Goal: Task Accomplishment & Management: Use online tool/utility

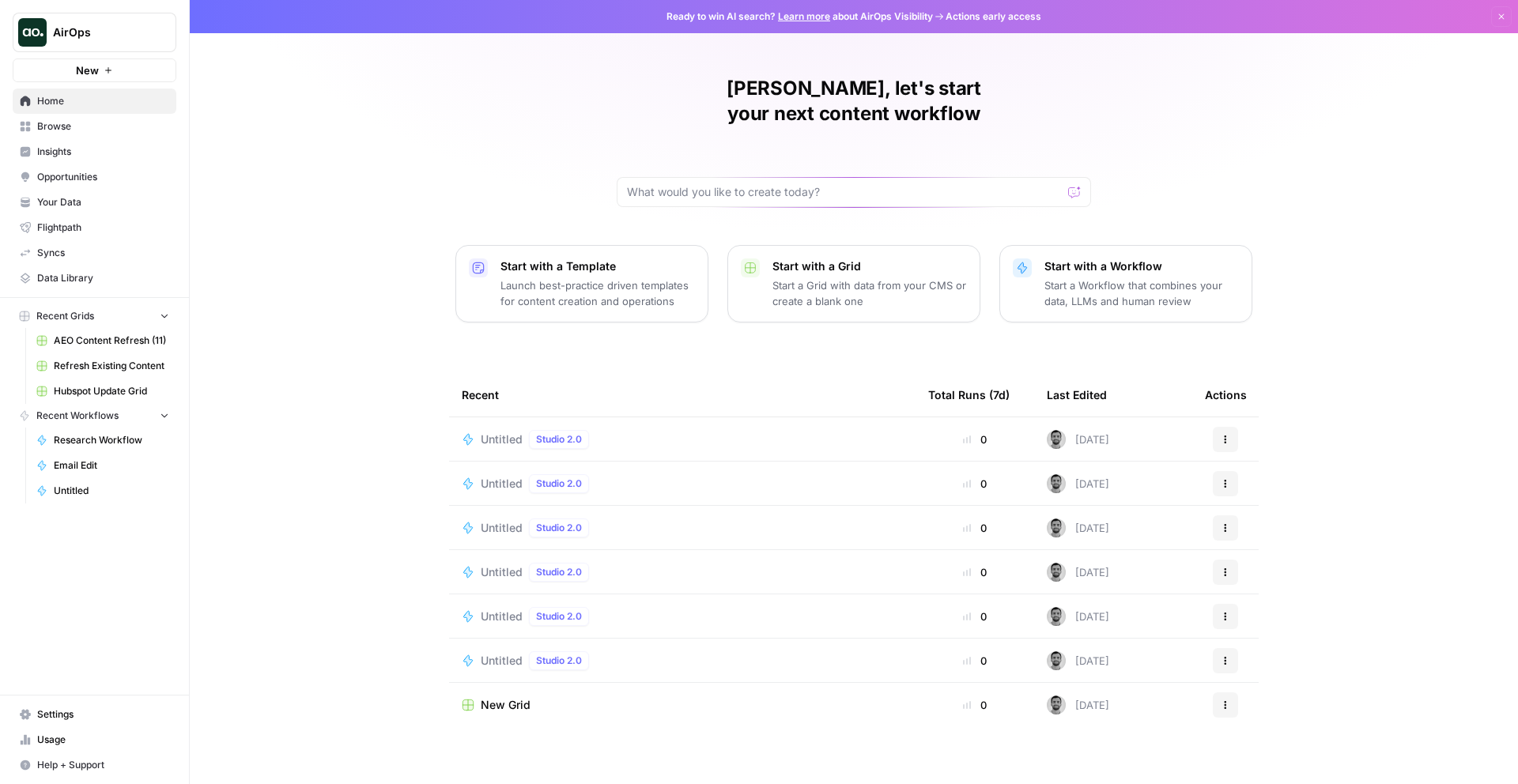
click at [121, 32] on span "AirOps" at bounding box center [101, 33] width 96 height 16
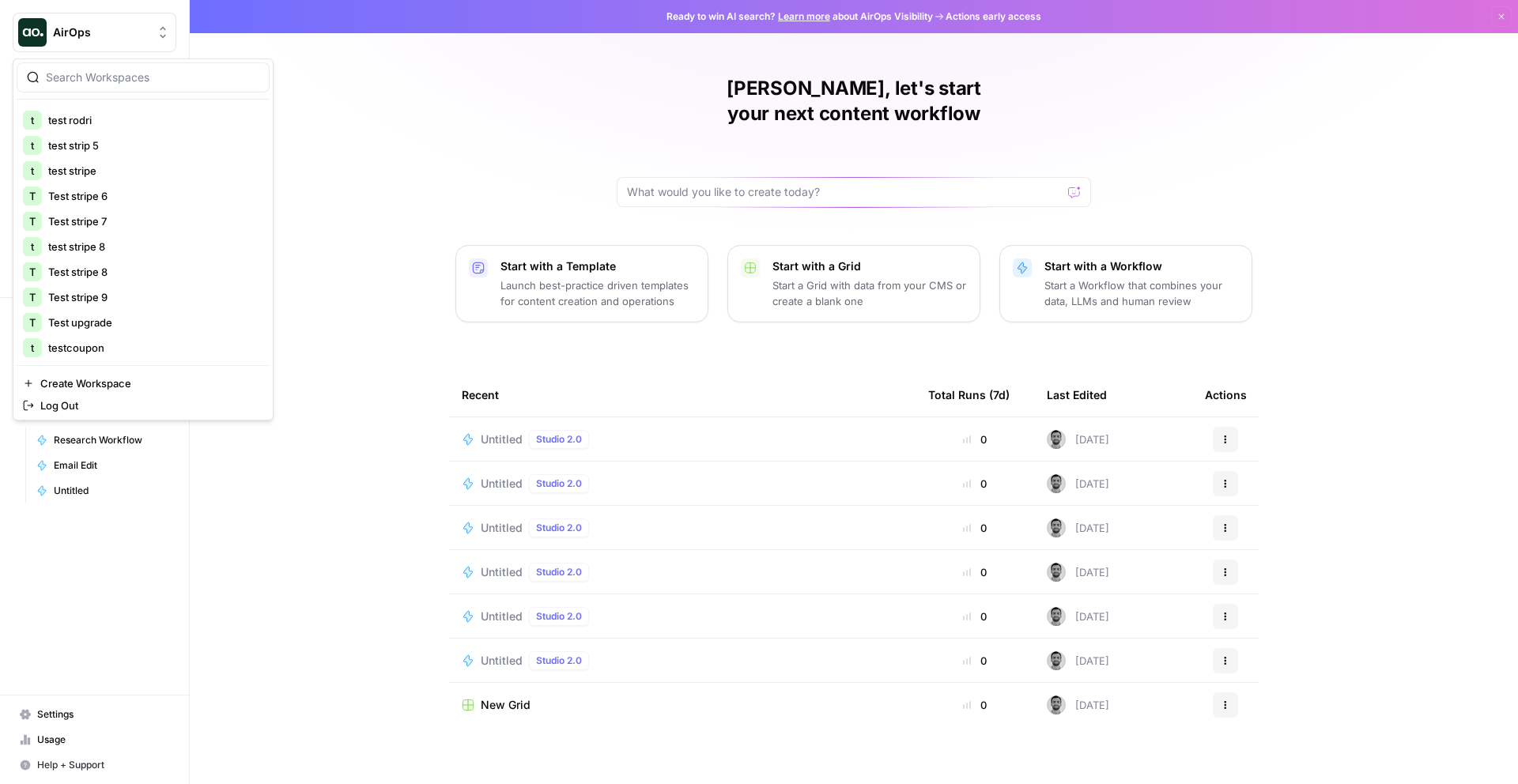
scroll to position [2234, 0]
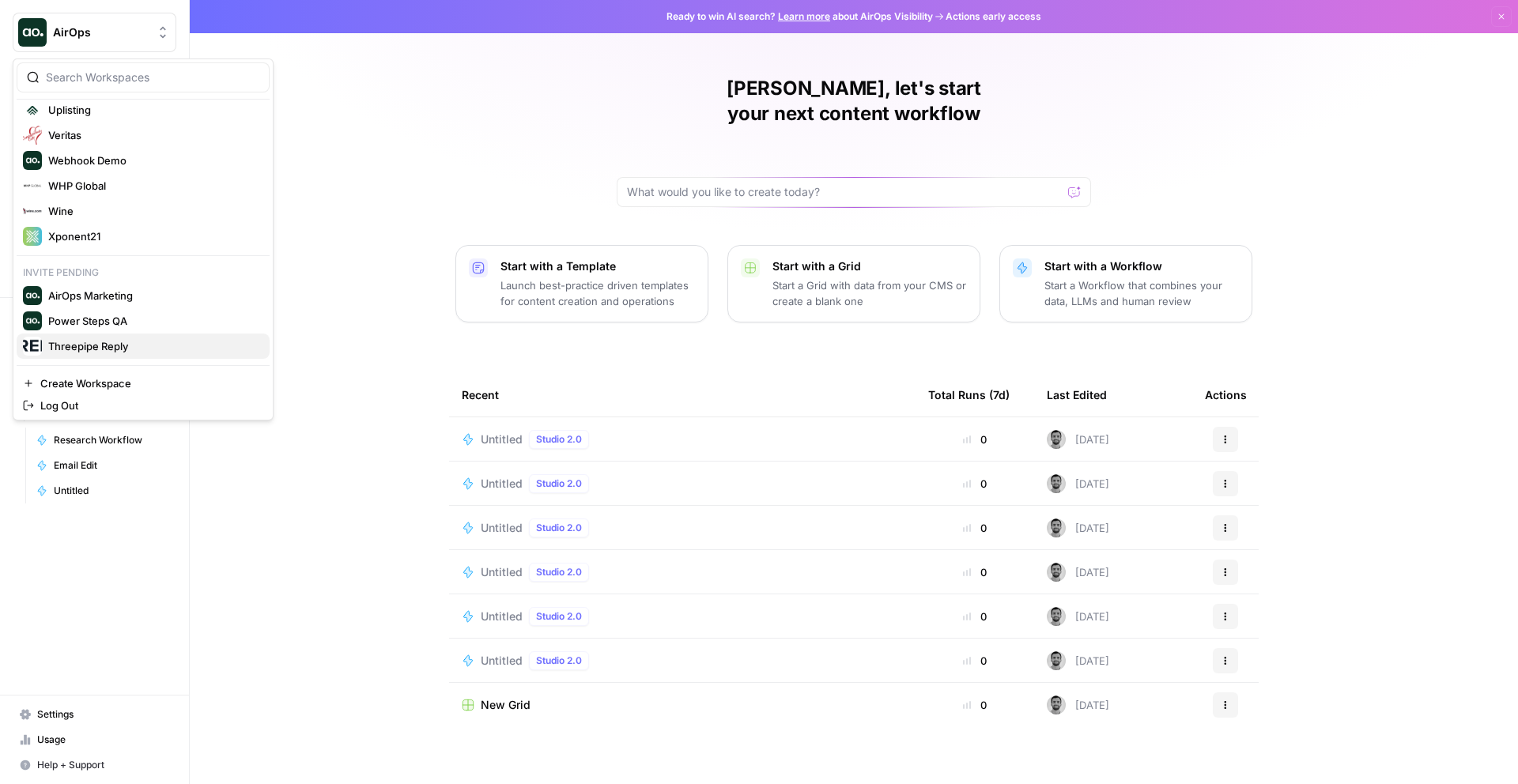
click at [136, 346] on span "Threepipe Reply" at bounding box center [152, 346] width 209 height 16
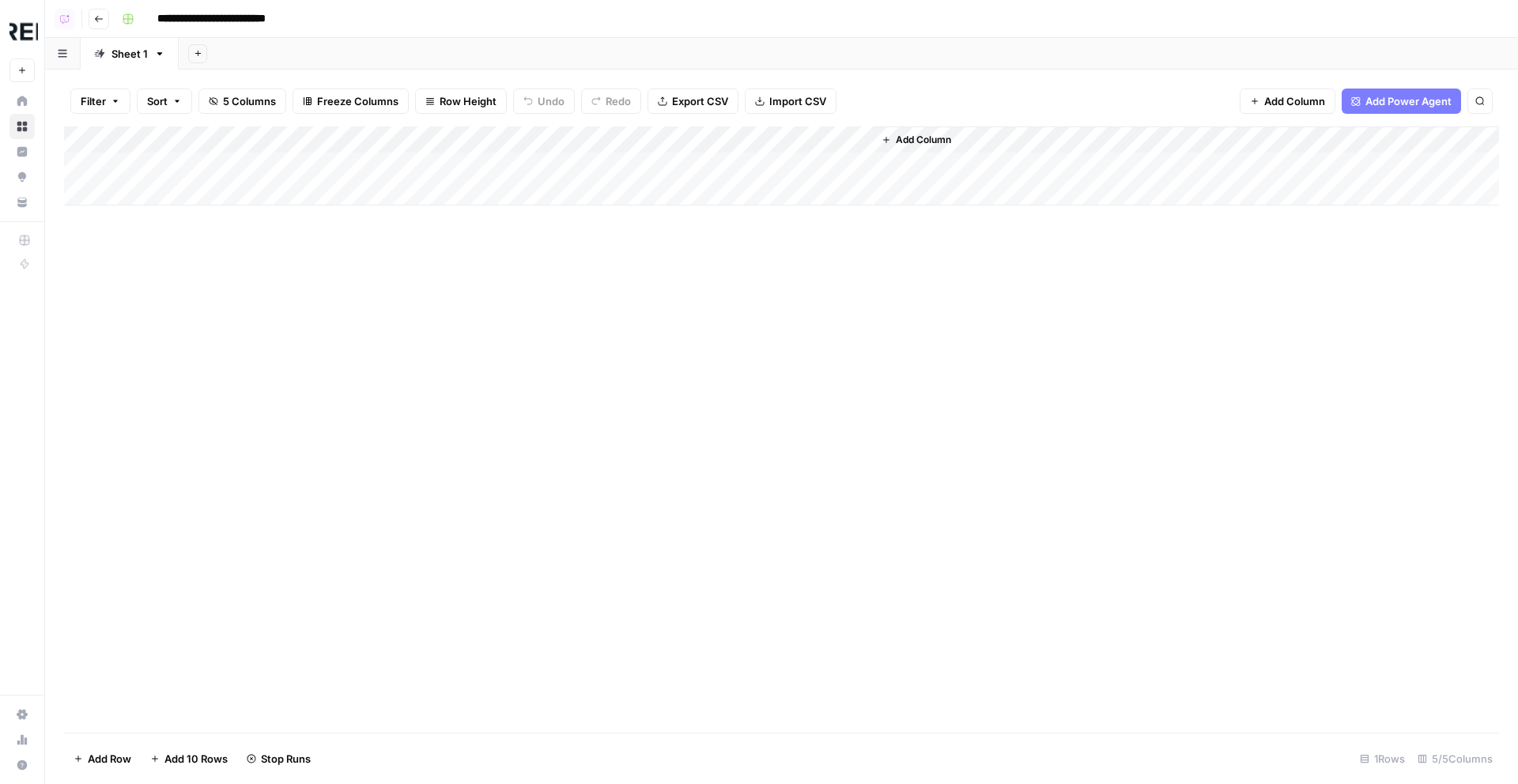
click at [27, 106] on link "Home" at bounding box center [22, 102] width 26 height 26
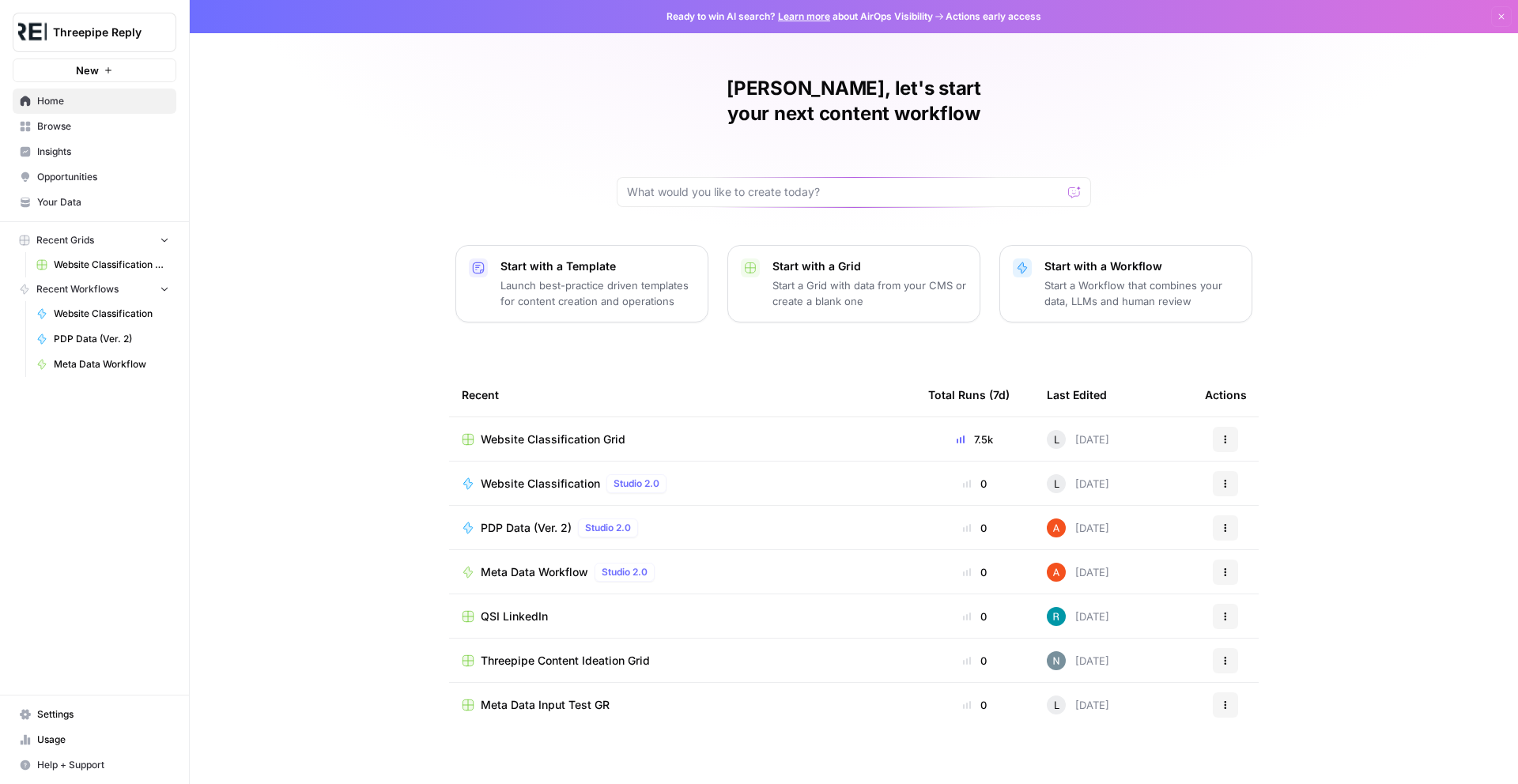
click at [610, 431] on span "Website Classification Grid" at bounding box center [553, 439] width 145 height 16
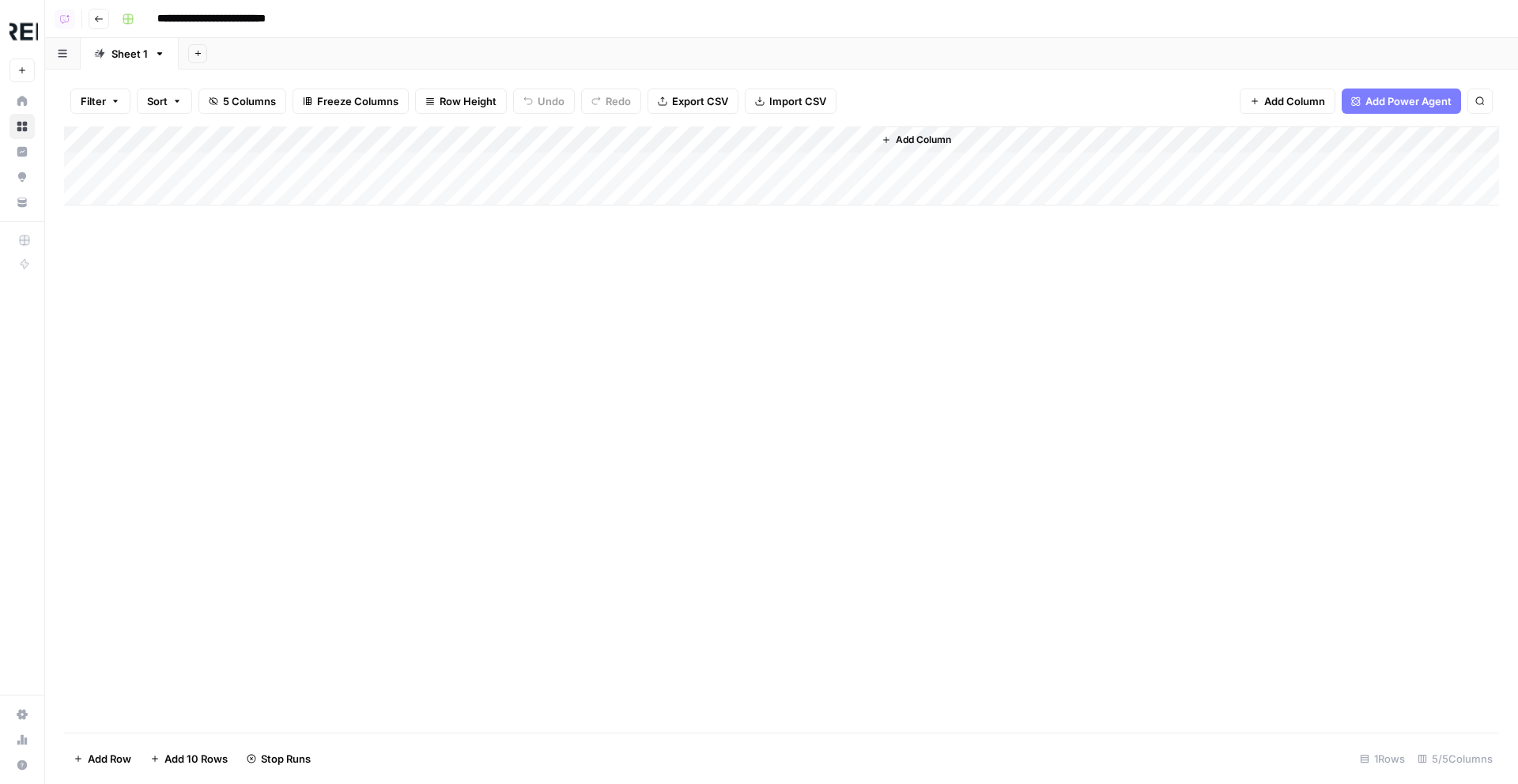
click at [102, 24] on button "Go back" at bounding box center [99, 19] width 21 height 21
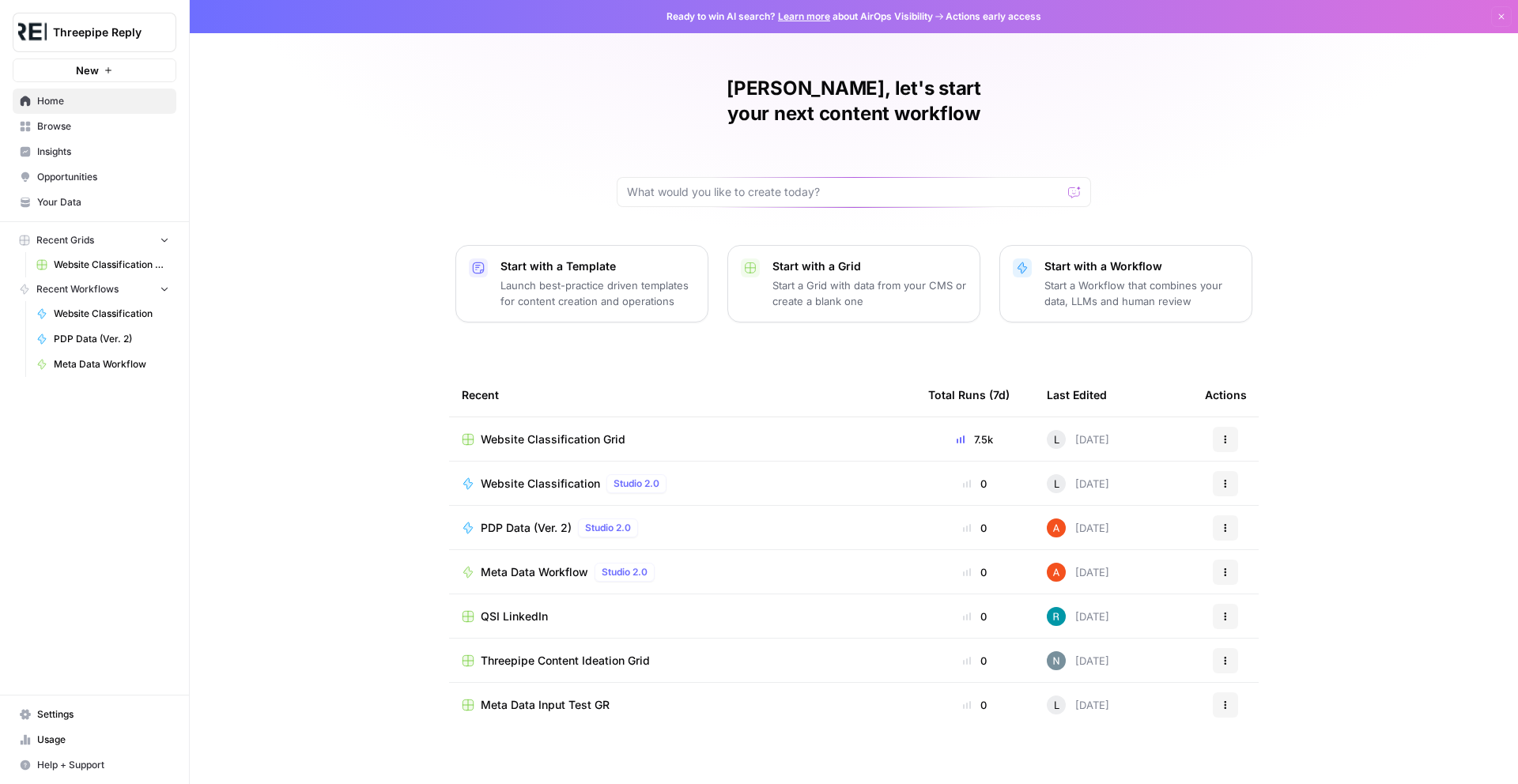
click at [112, 707] on span "Settings" at bounding box center [102, 714] width 132 height 14
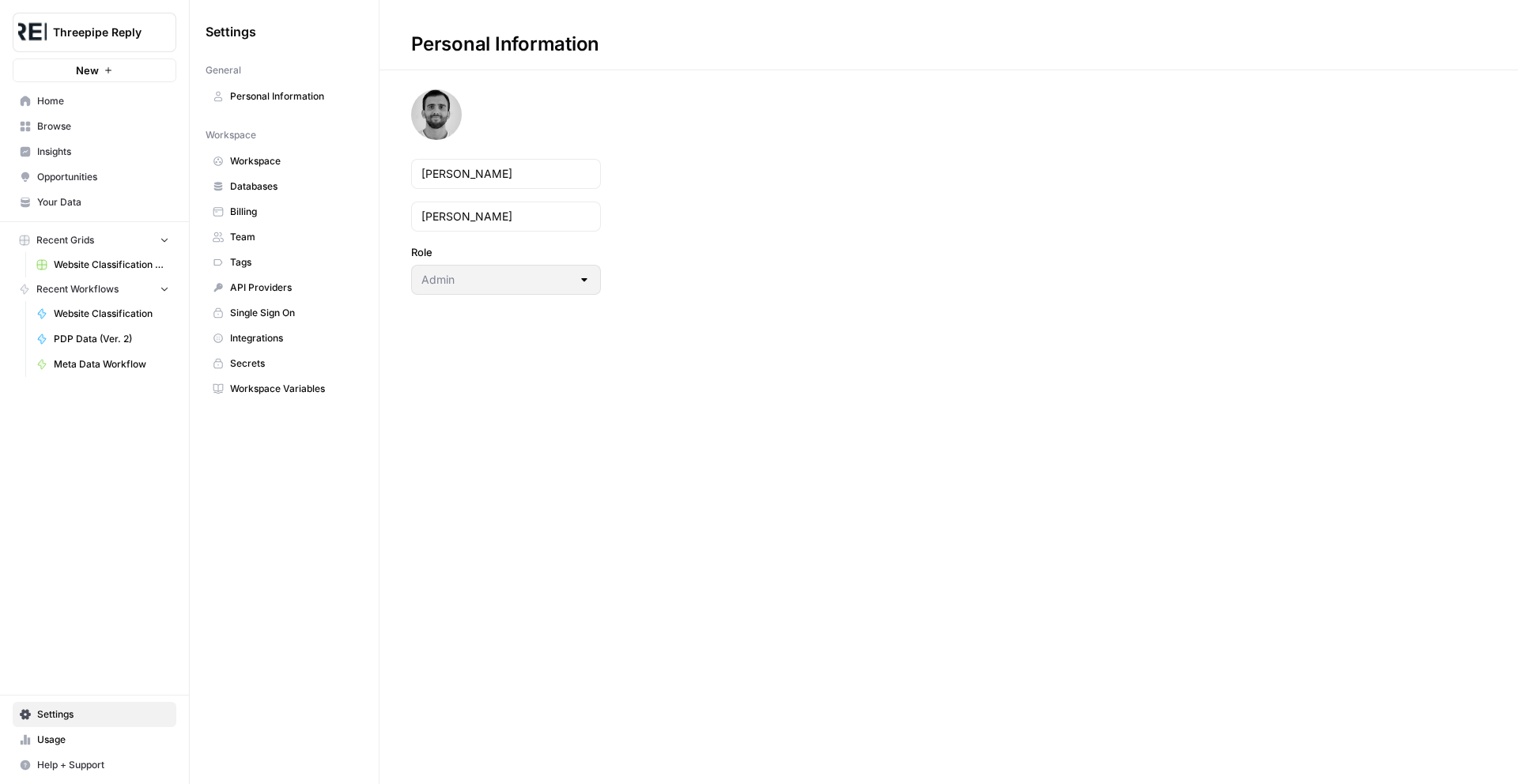
click at [302, 167] on span "Workspace" at bounding box center [292, 162] width 126 height 14
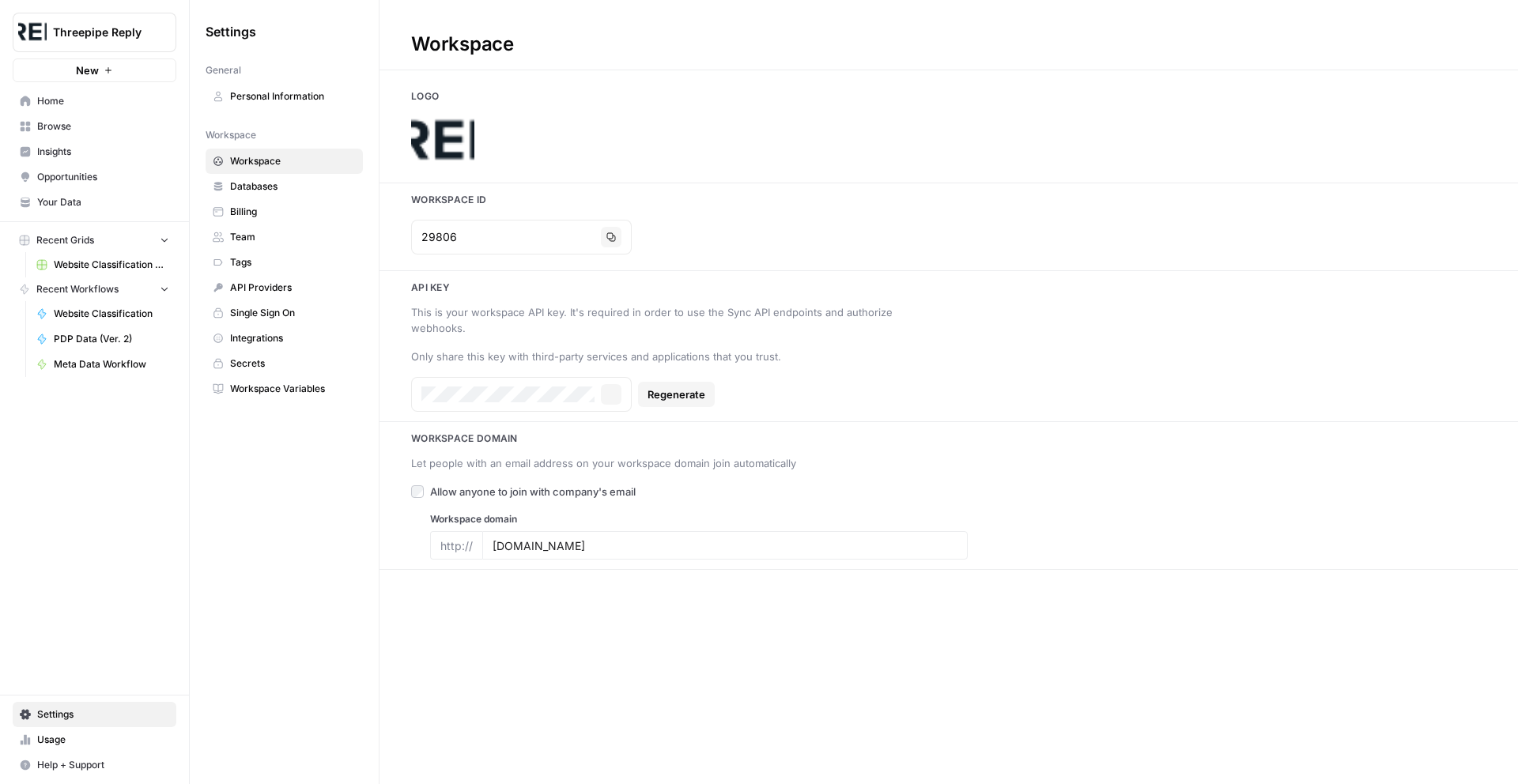
type input "reply.com"
click at [601, 239] on button "Copy" at bounding box center [611, 238] width 21 height 21
click at [114, 709] on span "Settings" at bounding box center [102, 714] width 132 height 14
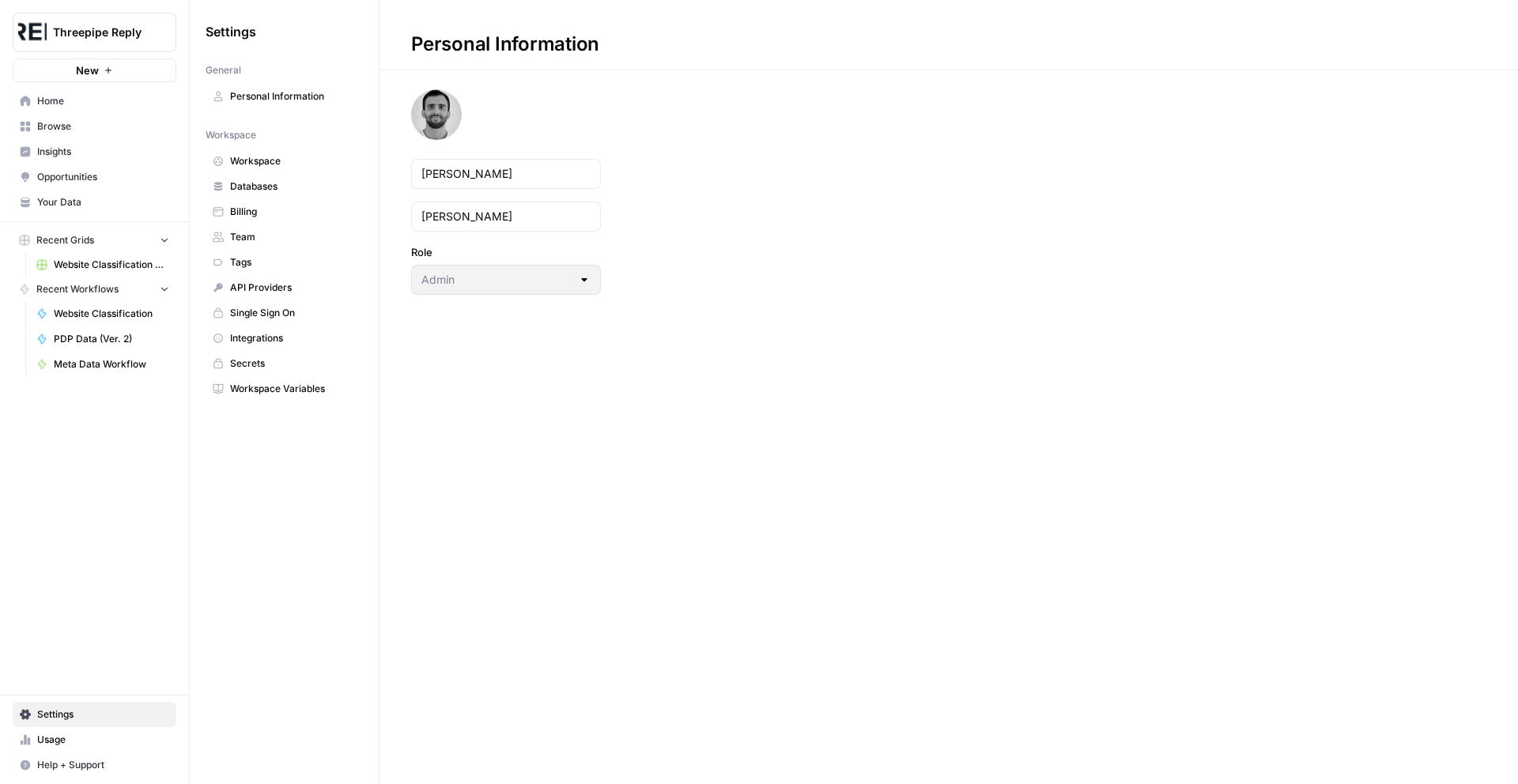
click at [311, 191] on span "Databases" at bounding box center [292, 186] width 126 height 14
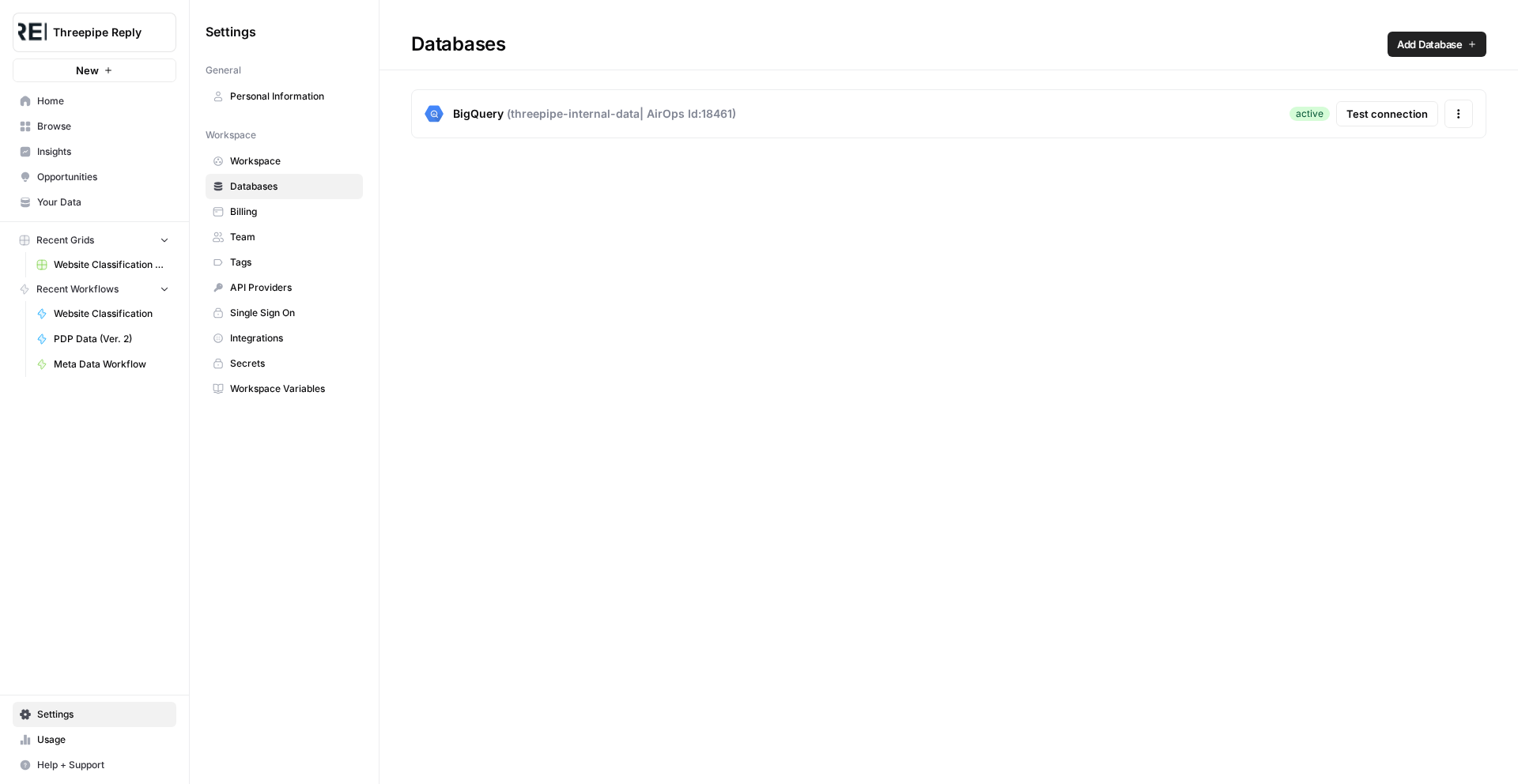
click at [308, 211] on span "Billing" at bounding box center [292, 212] width 126 height 14
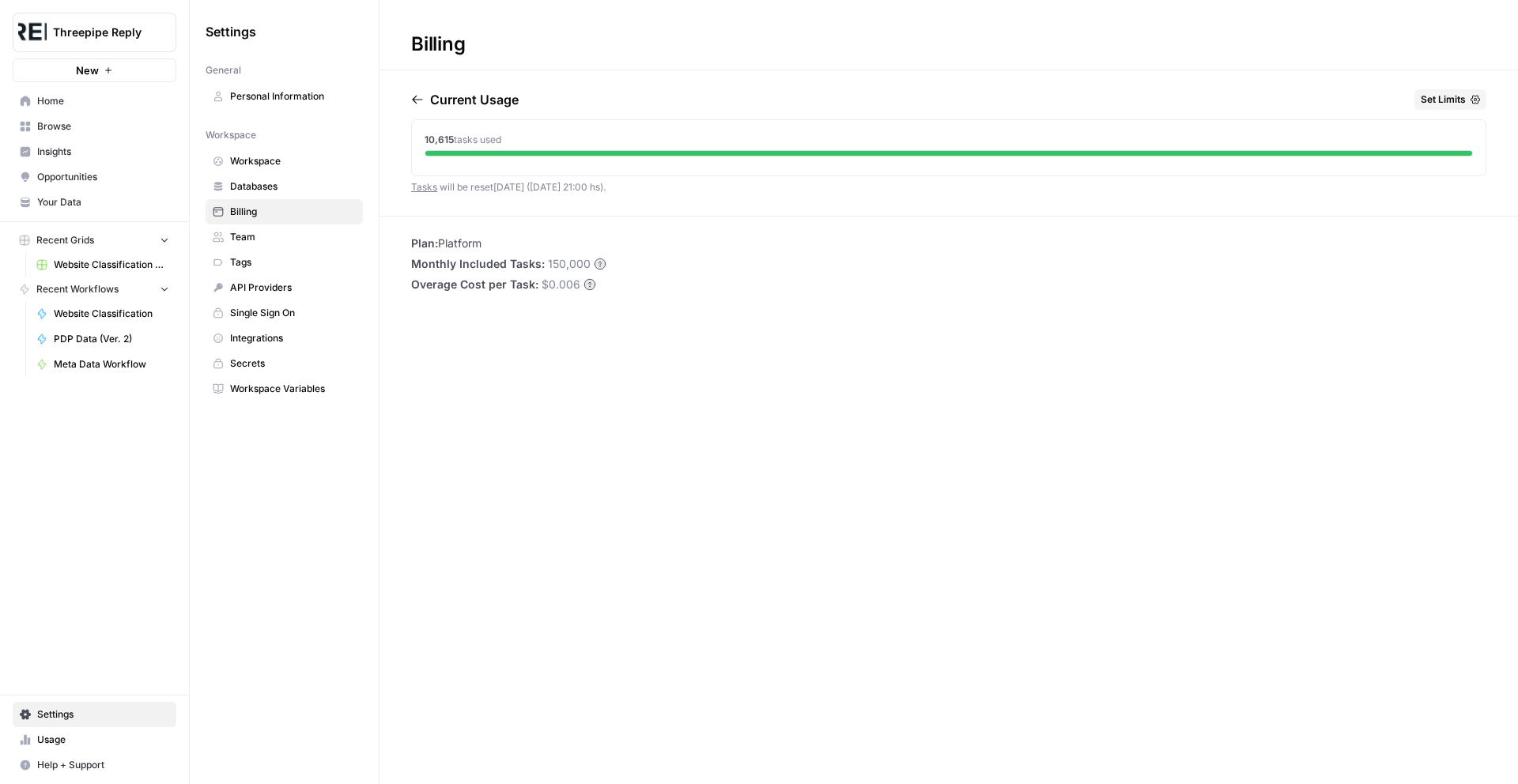
click at [294, 167] on span "Workspace" at bounding box center [292, 162] width 126 height 14
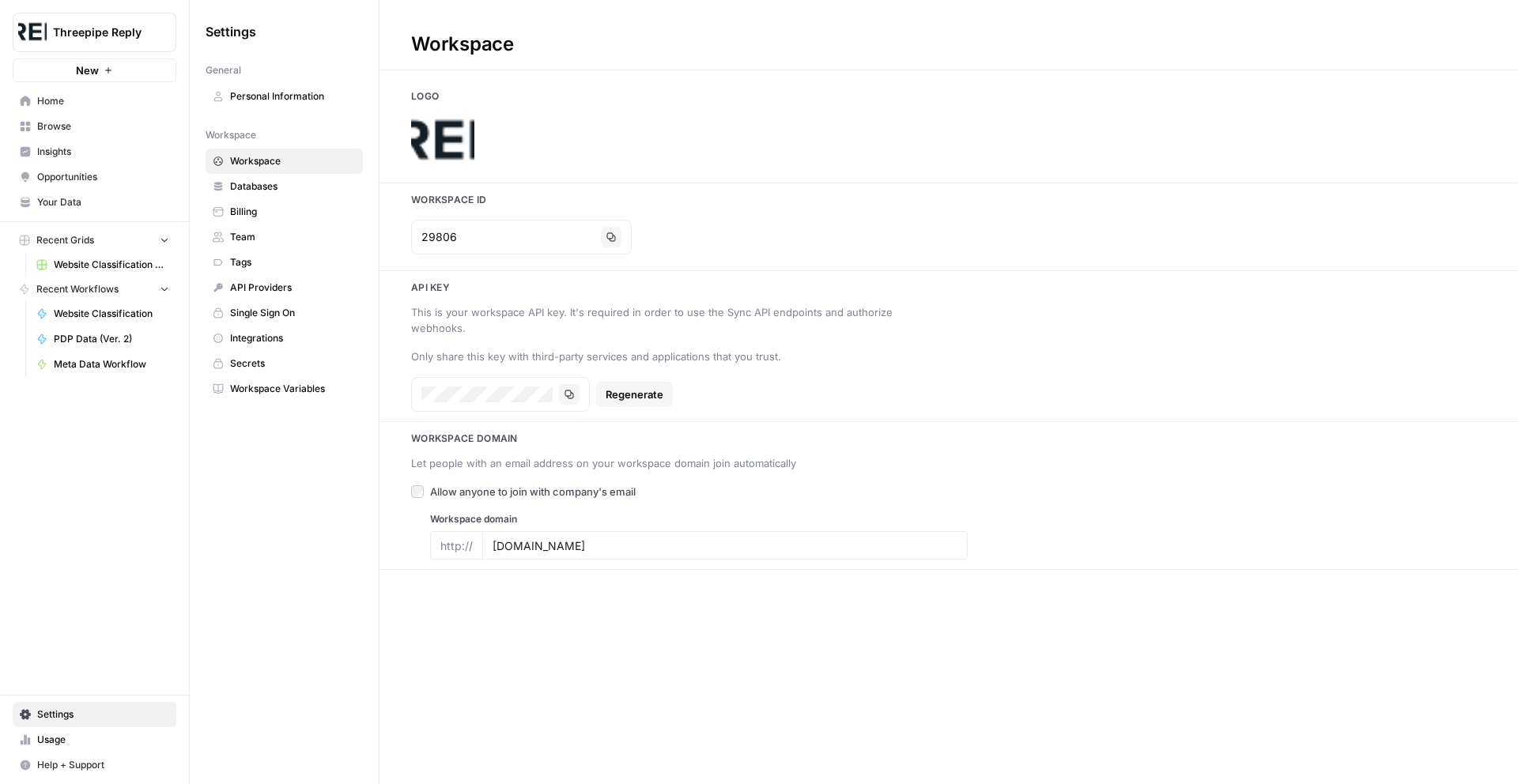
click at [289, 214] on span "Billing" at bounding box center [292, 212] width 126 height 14
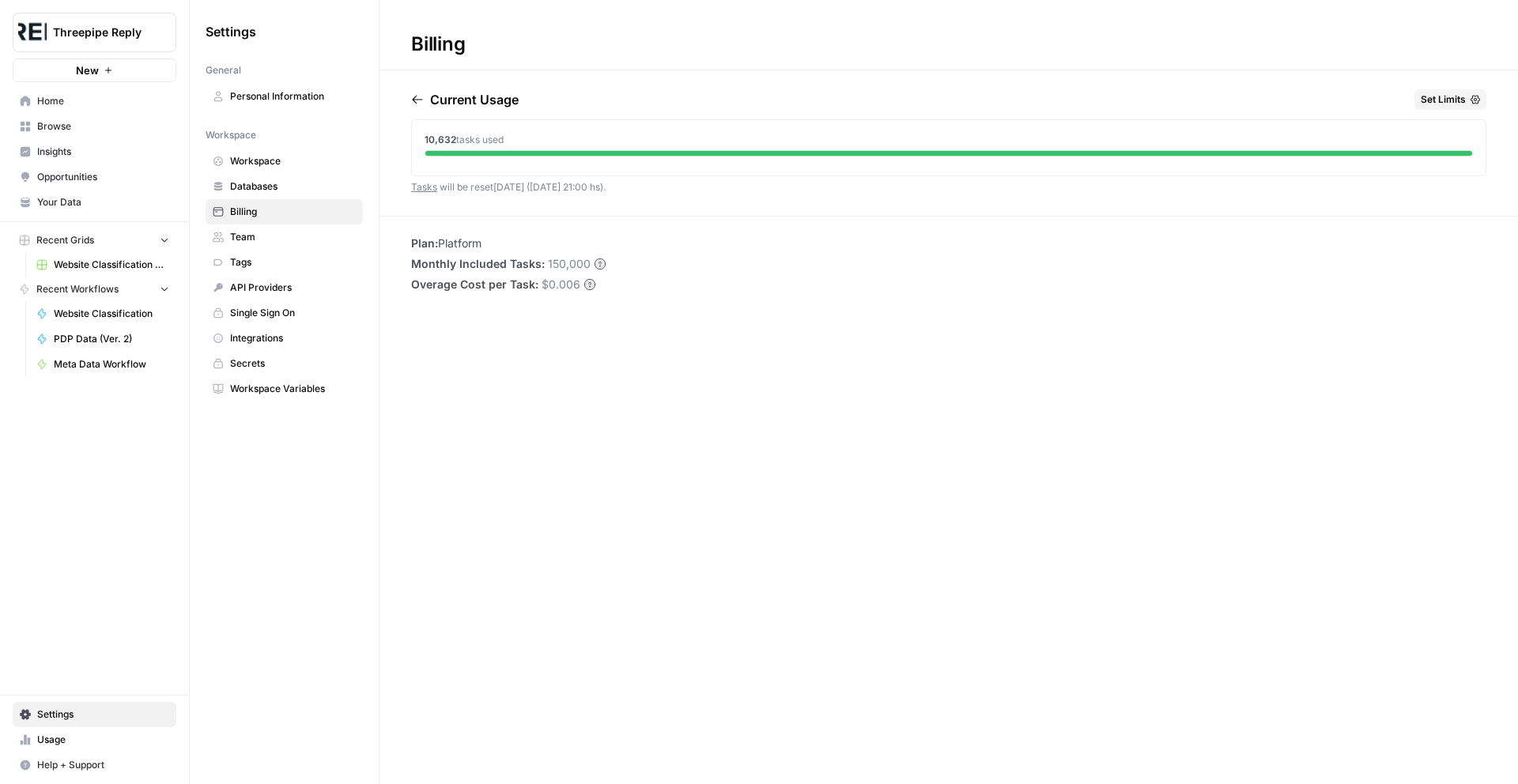
click at [77, 110] on link "Home" at bounding box center [94, 102] width 163 height 26
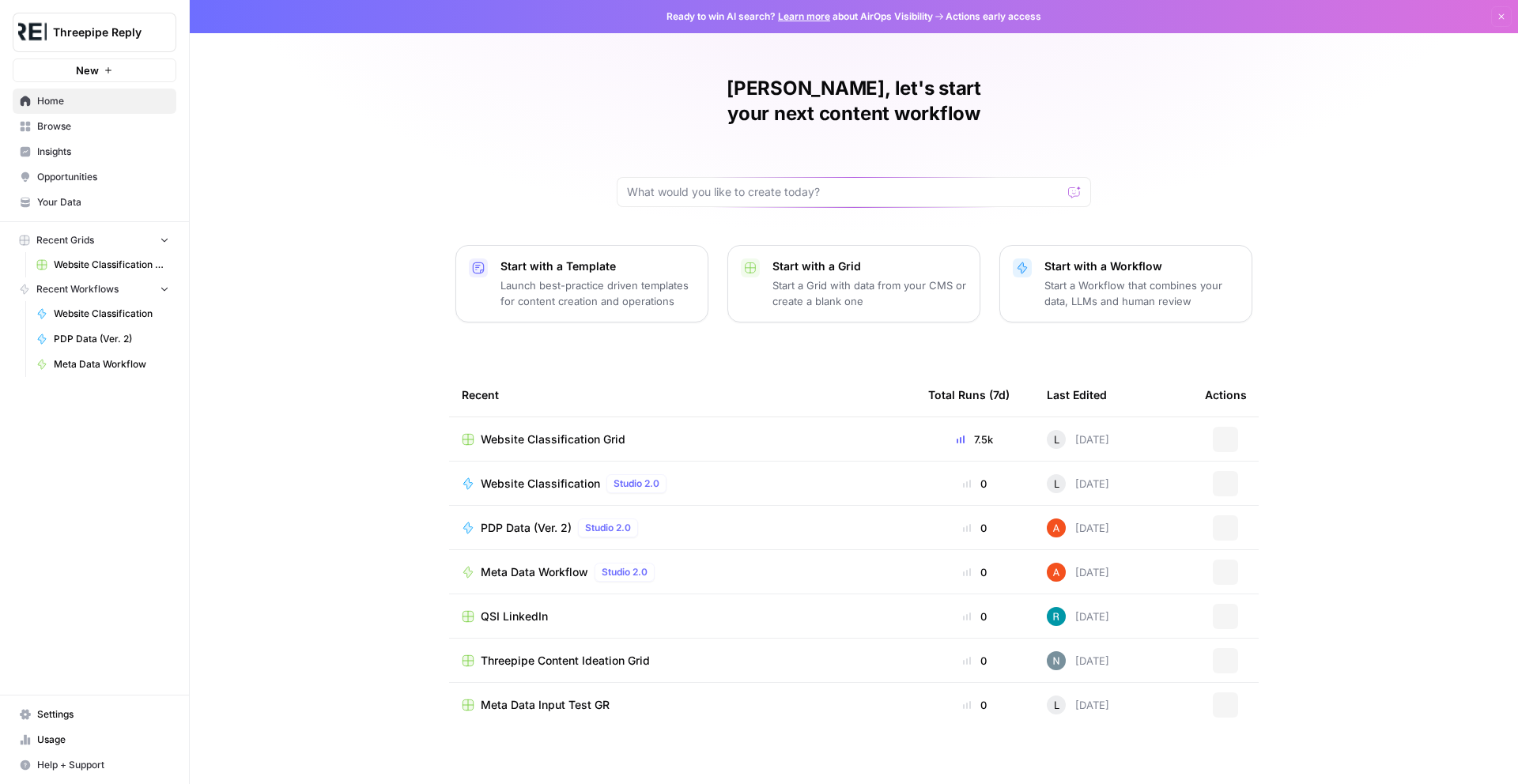
click at [572, 431] on span "Website Classification Grid" at bounding box center [553, 439] width 145 height 16
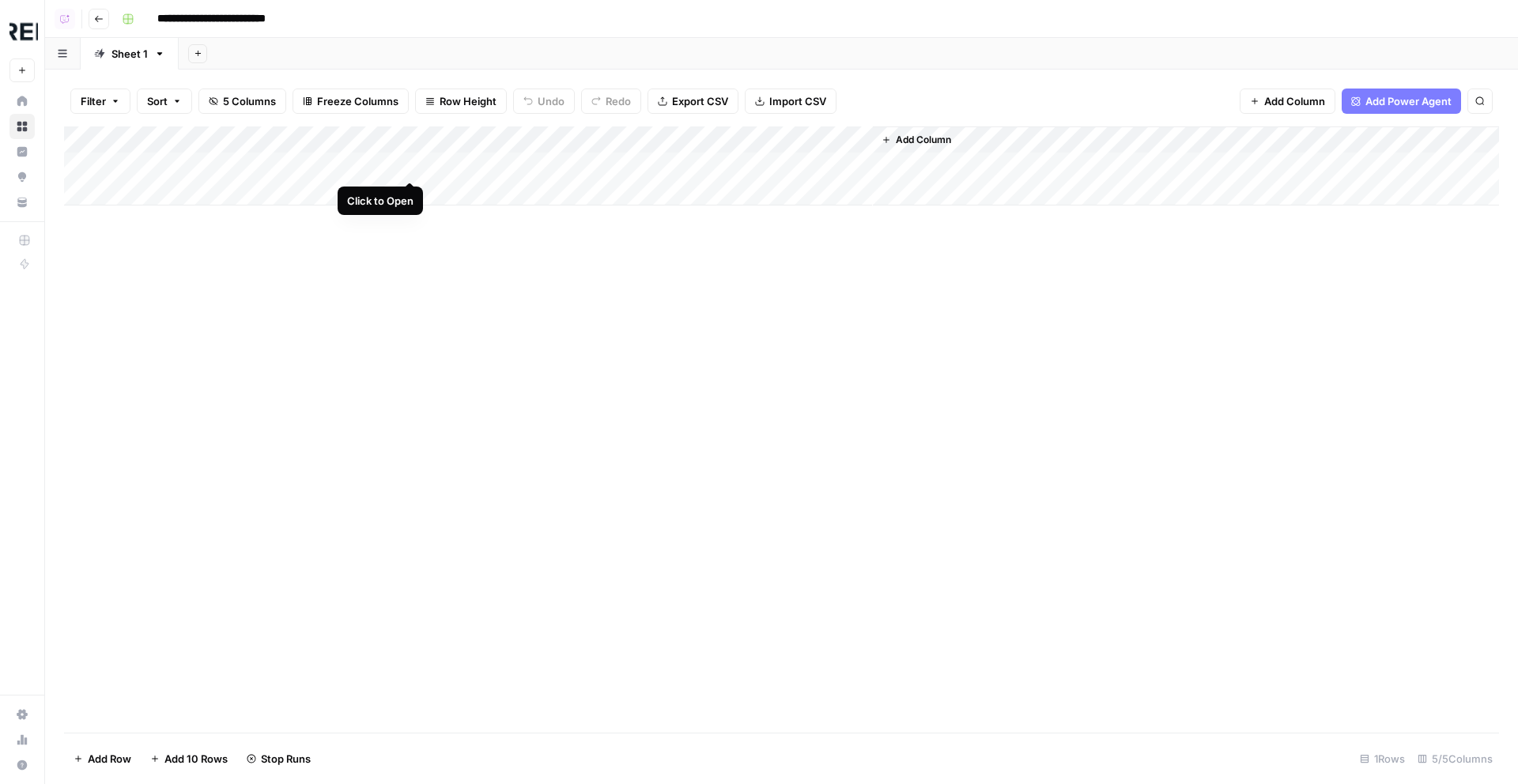
click at [407, 166] on div "Add Column" at bounding box center [781, 166] width 1435 height 79
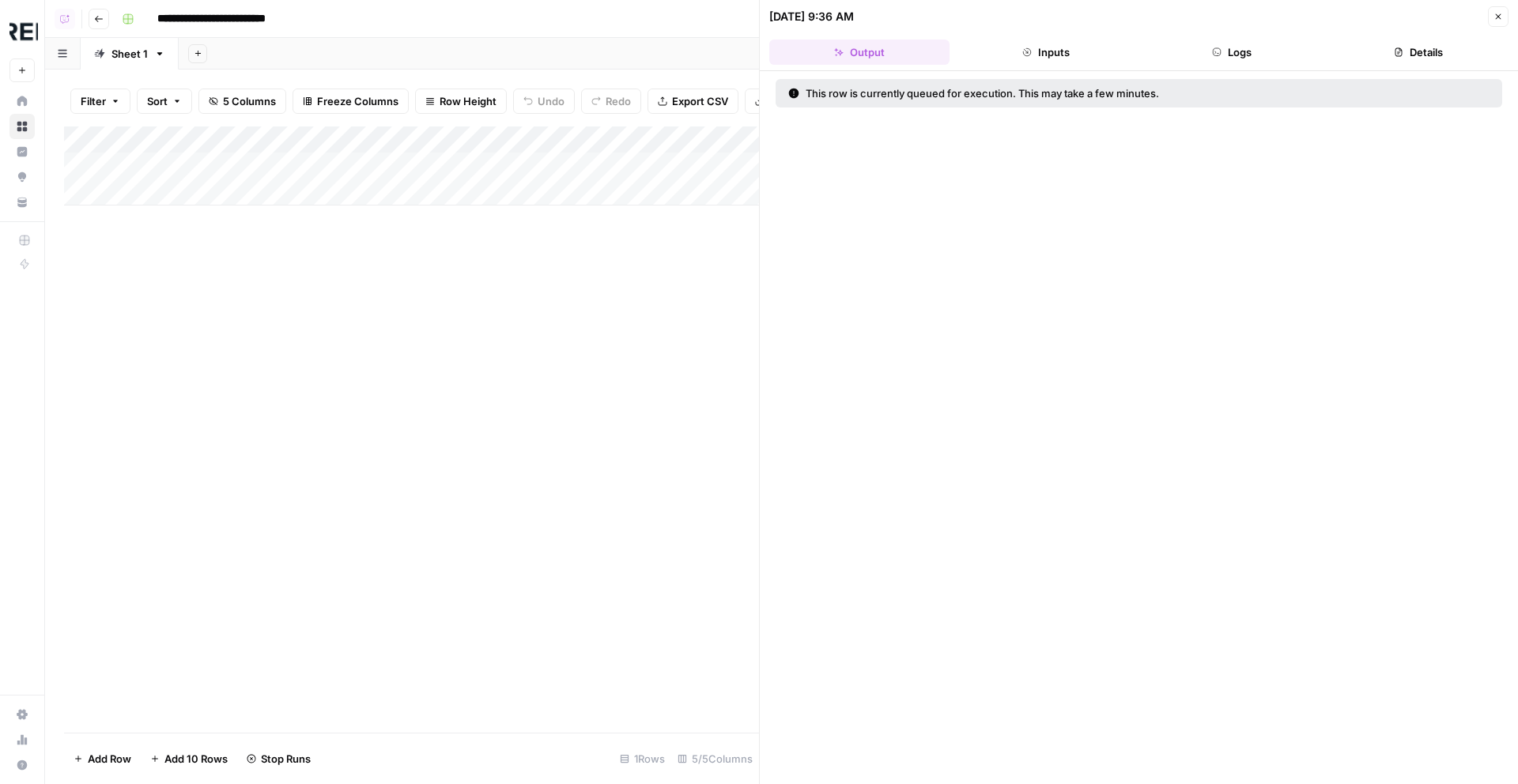
click at [1054, 53] on button "Inputs" at bounding box center [1045, 52] width 180 height 26
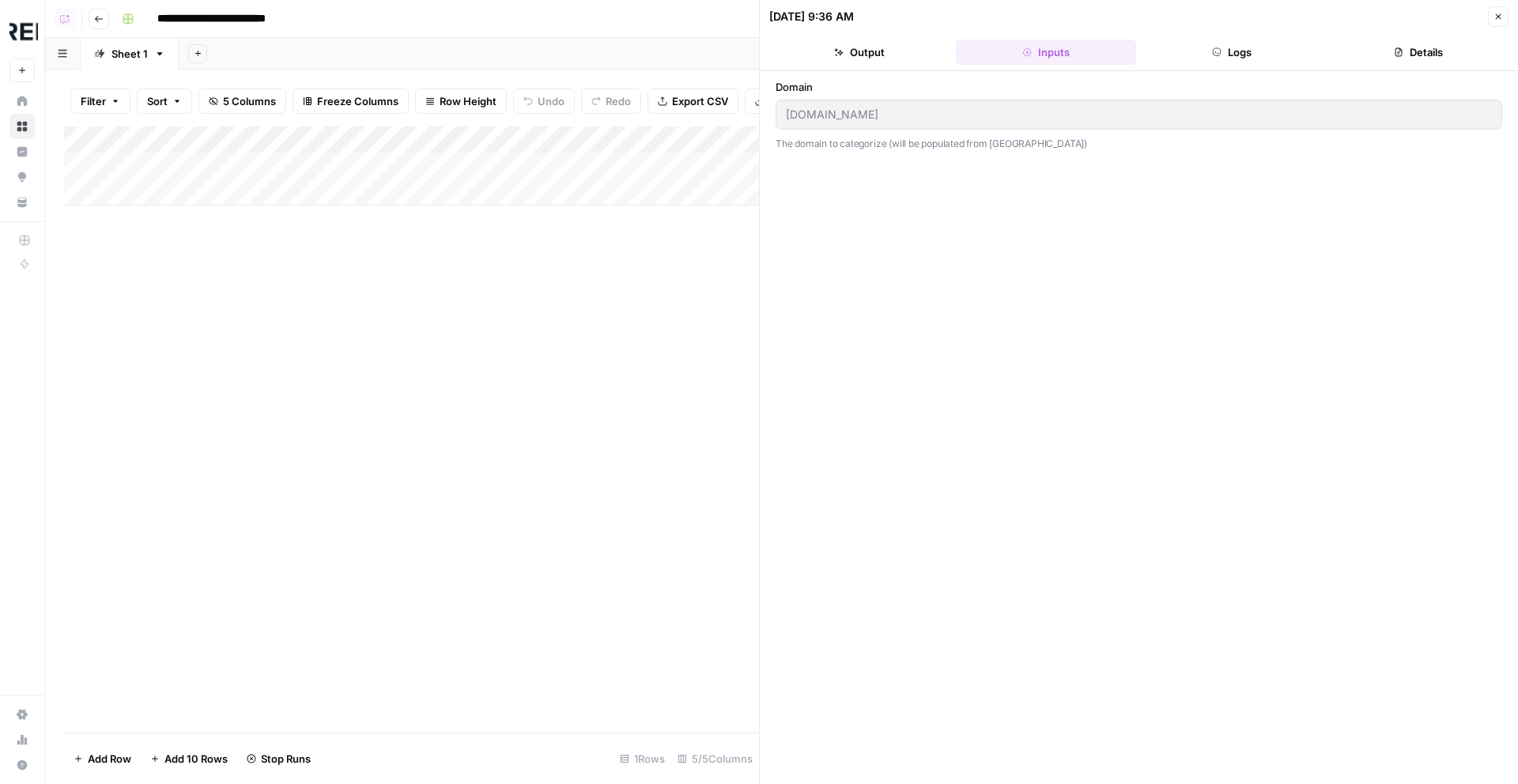
click at [1228, 55] on button "Logs" at bounding box center [1232, 52] width 180 height 26
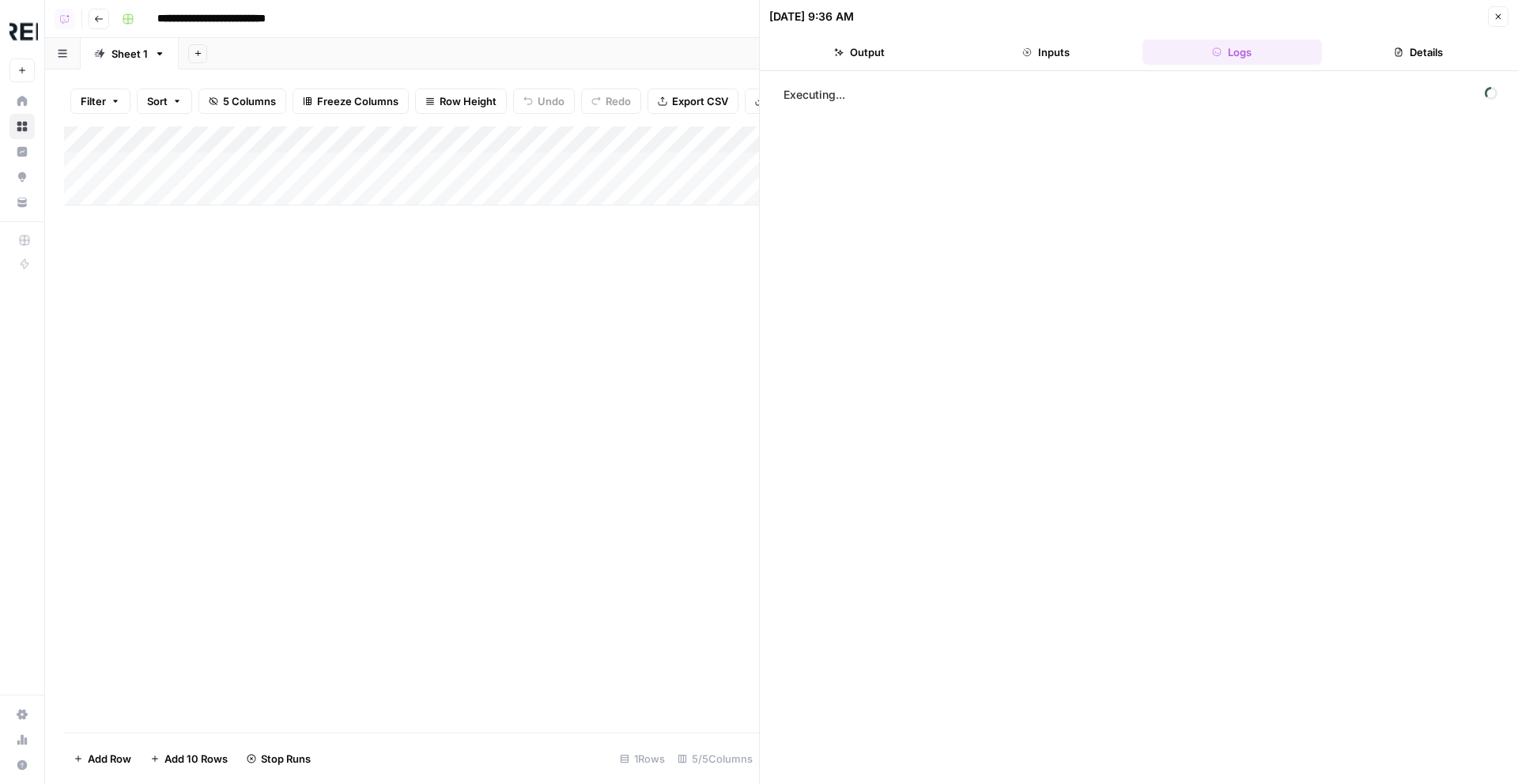
click at [1369, 48] on button "Details" at bounding box center [1418, 52] width 180 height 26
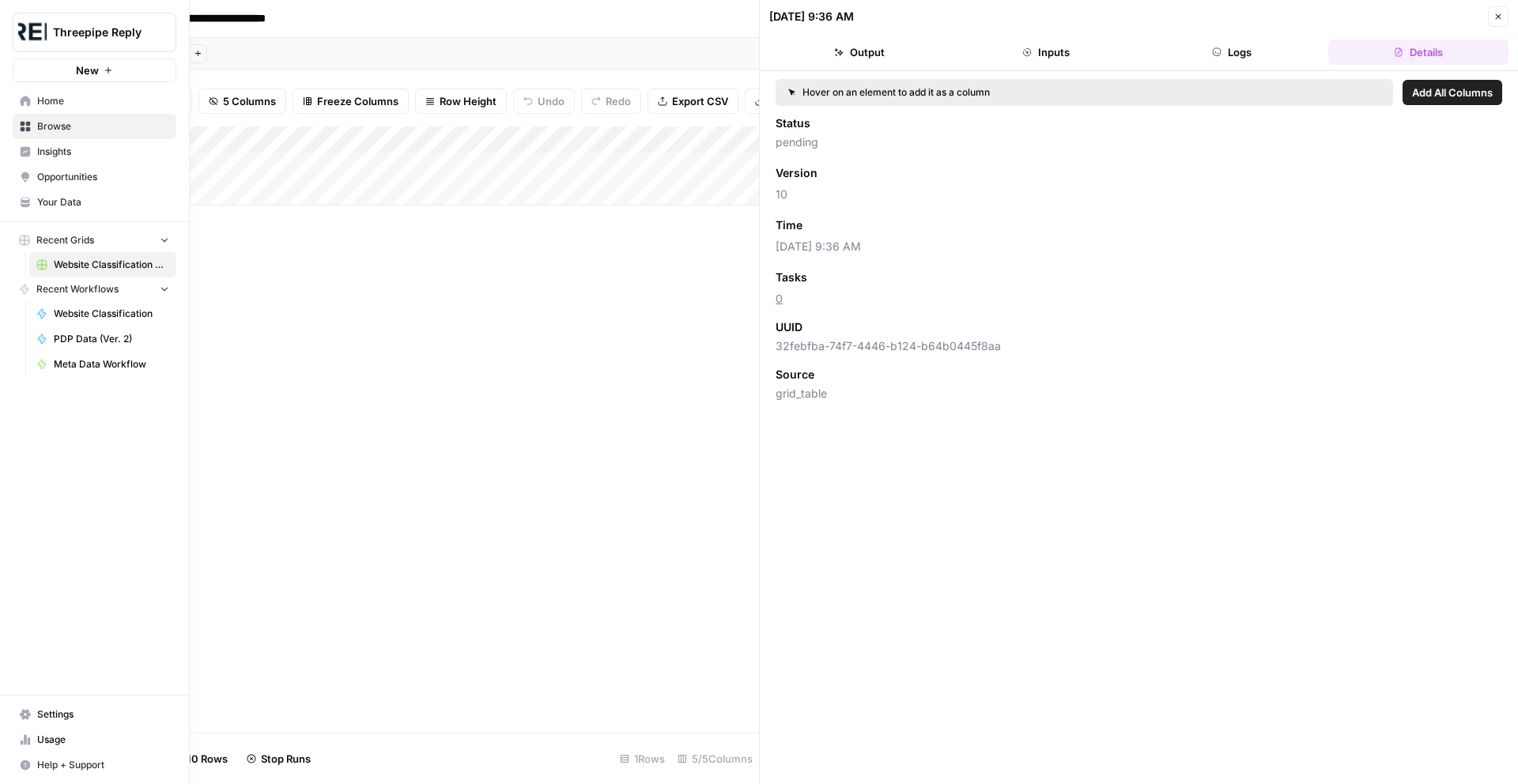
click at [23, 106] on link "Home" at bounding box center [94, 102] width 163 height 26
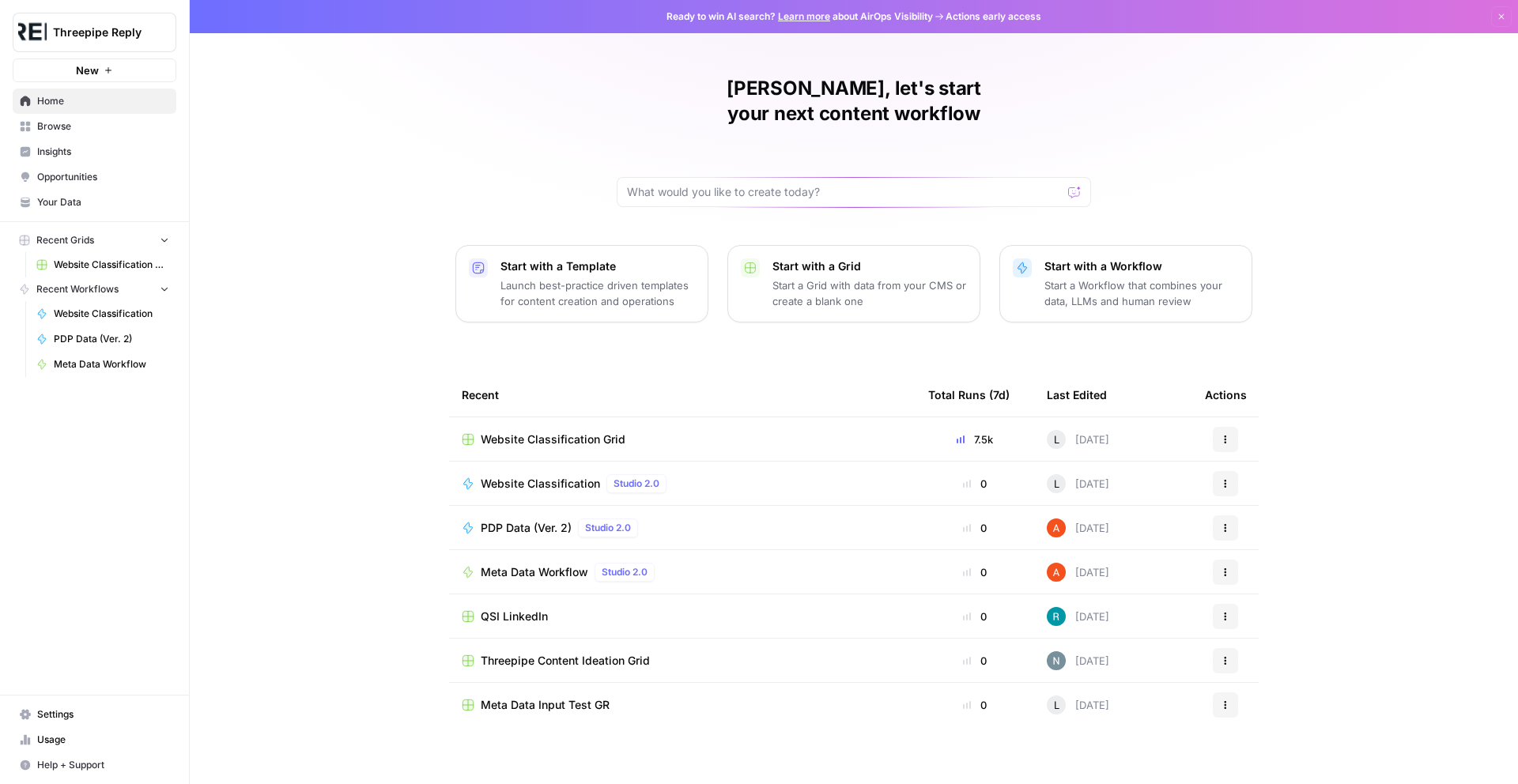
click at [514, 476] on span "Website Classification" at bounding box center [540, 484] width 119 height 16
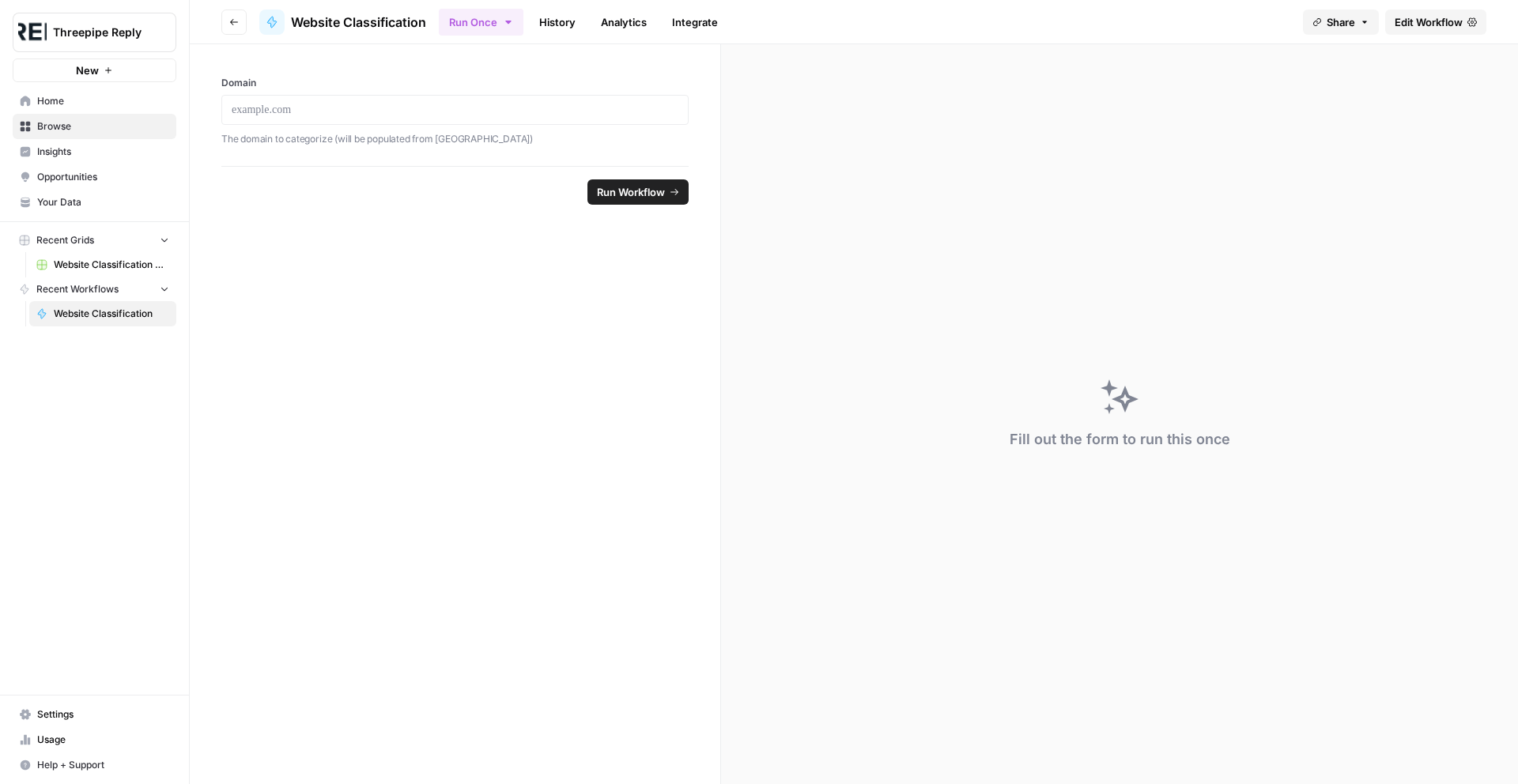
click at [578, 19] on link "History" at bounding box center [557, 22] width 55 height 26
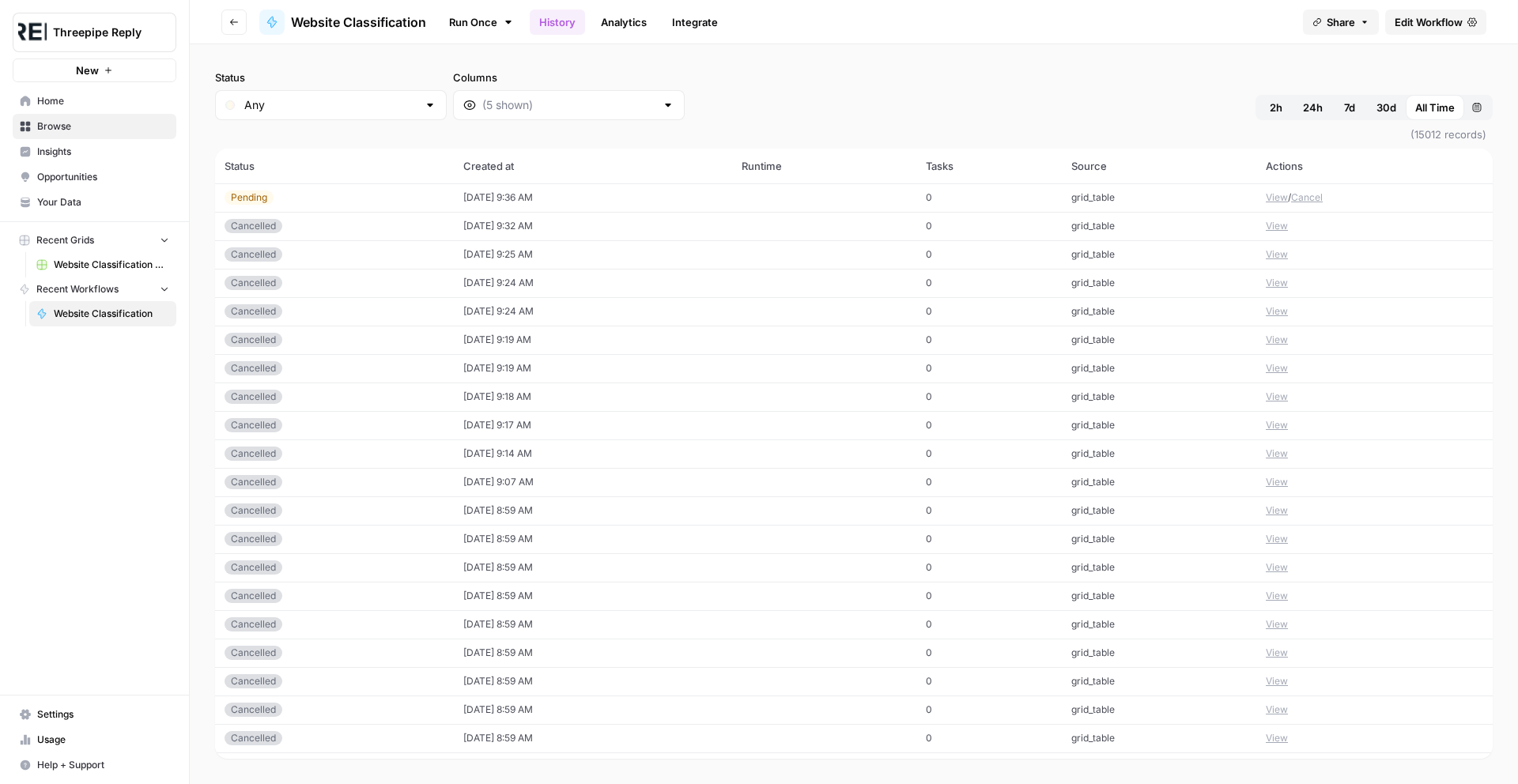
click at [337, 317] on div "Cancelled" at bounding box center [334, 311] width 220 height 14
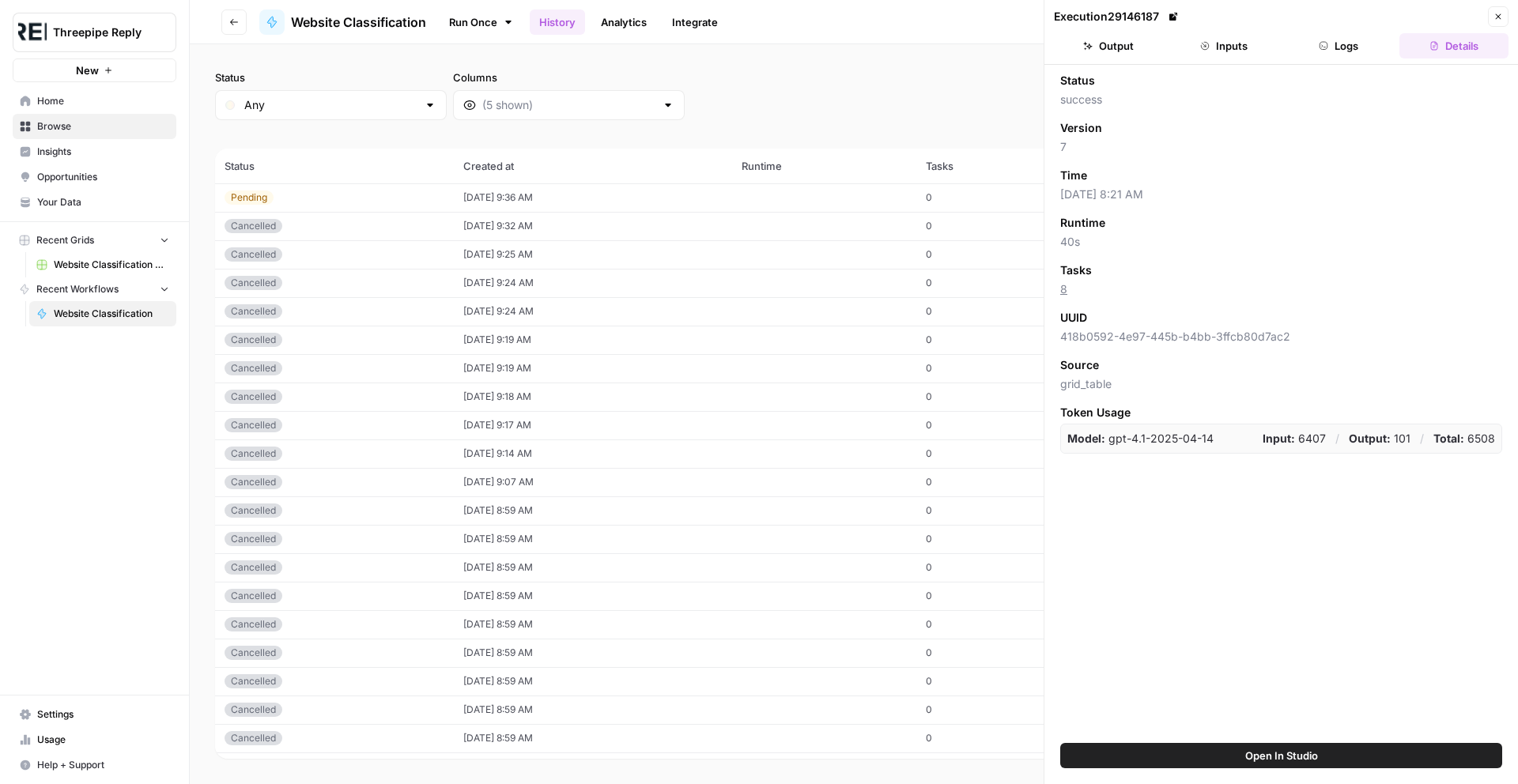
click at [1328, 42] on icon "button" at bounding box center [1324, 46] width 10 height 10
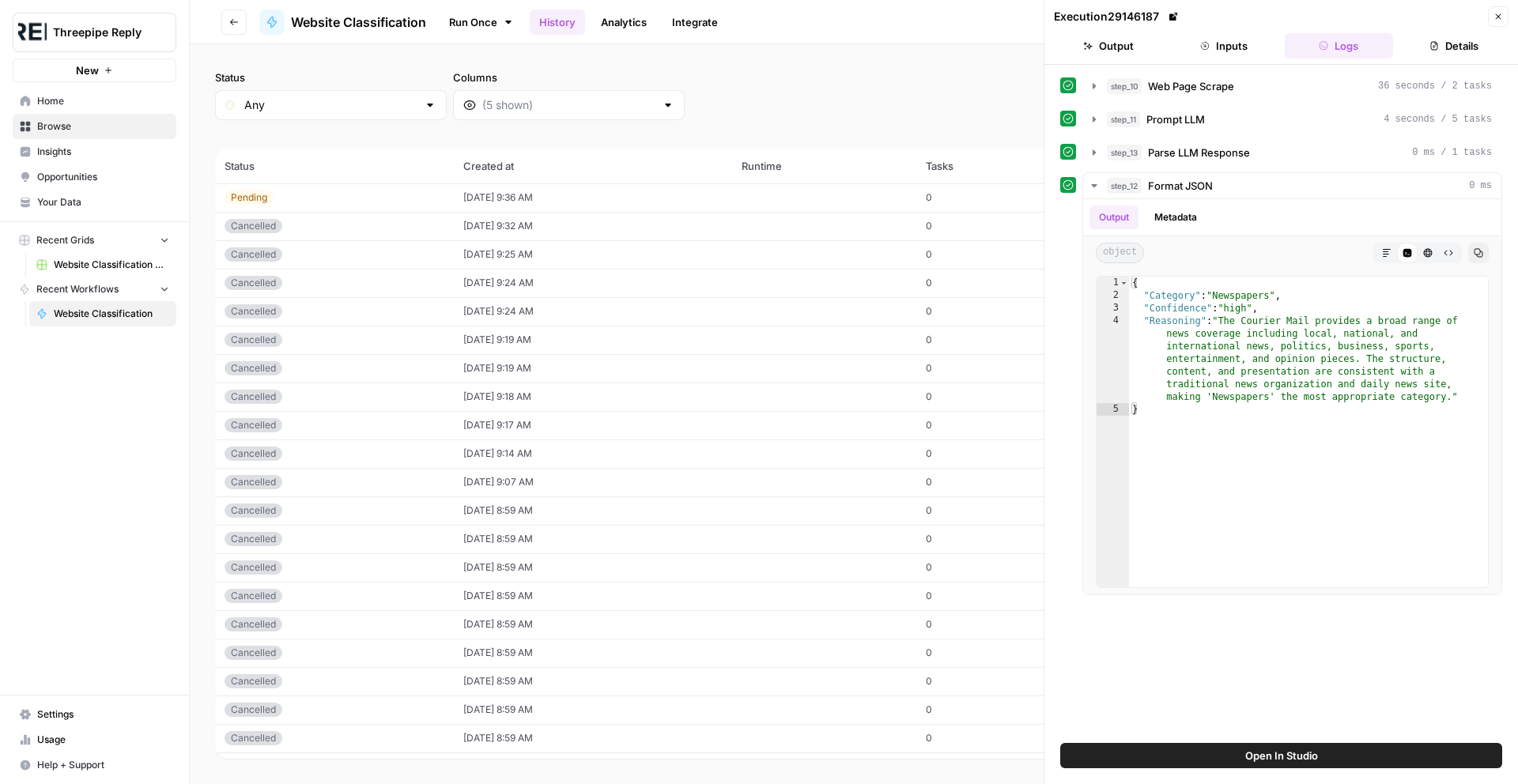
click at [567, 326] on td "09/16/25 at 9:19 AM" at bounding box center [593, 340] width 278 height 29
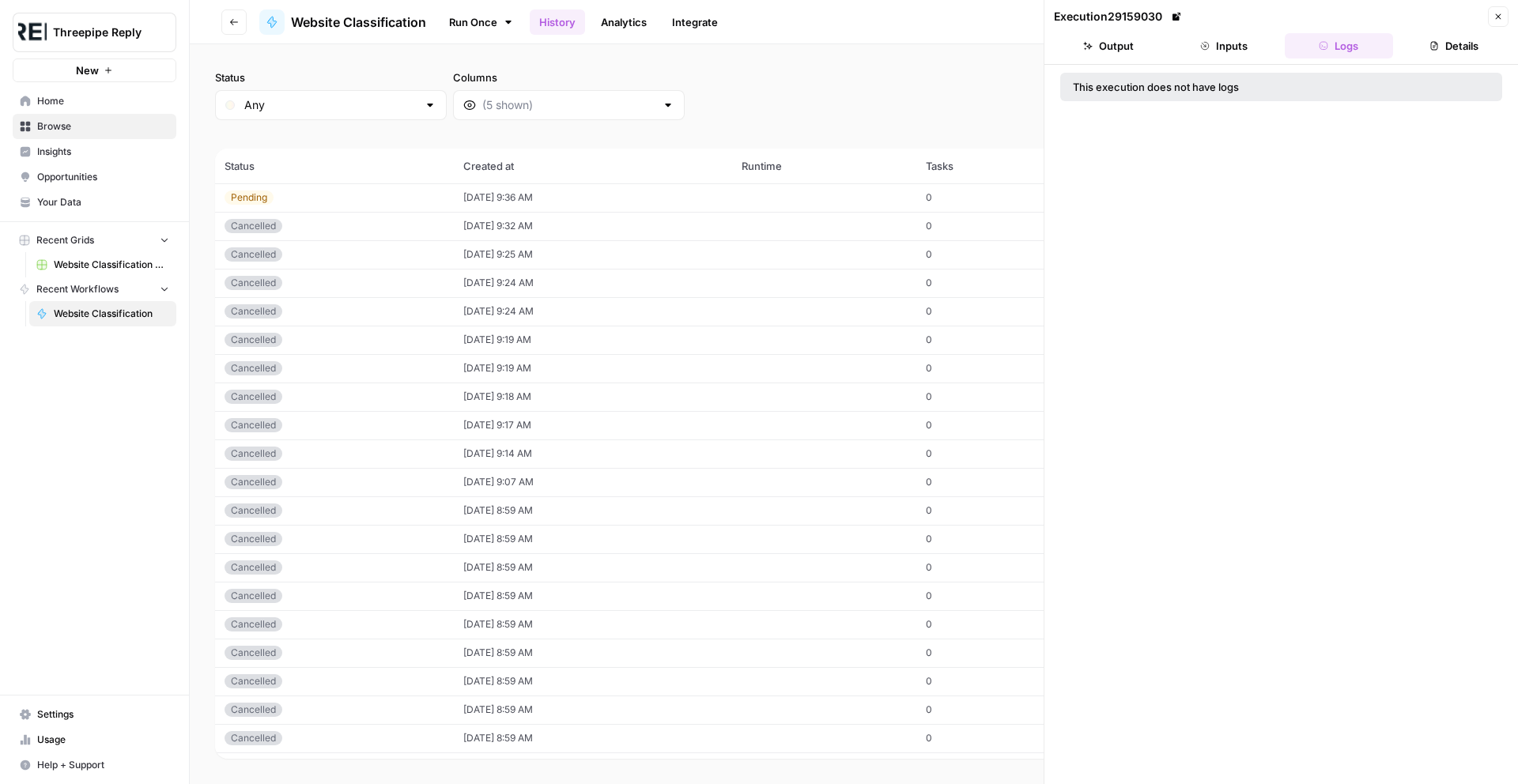
click at [349, 195] on div "Pending" at bounding box center [334, 198] width 220 height 14
click at [1240, 55] on button "Inputs" at bounding box center [1224, 46] width 109 height 26
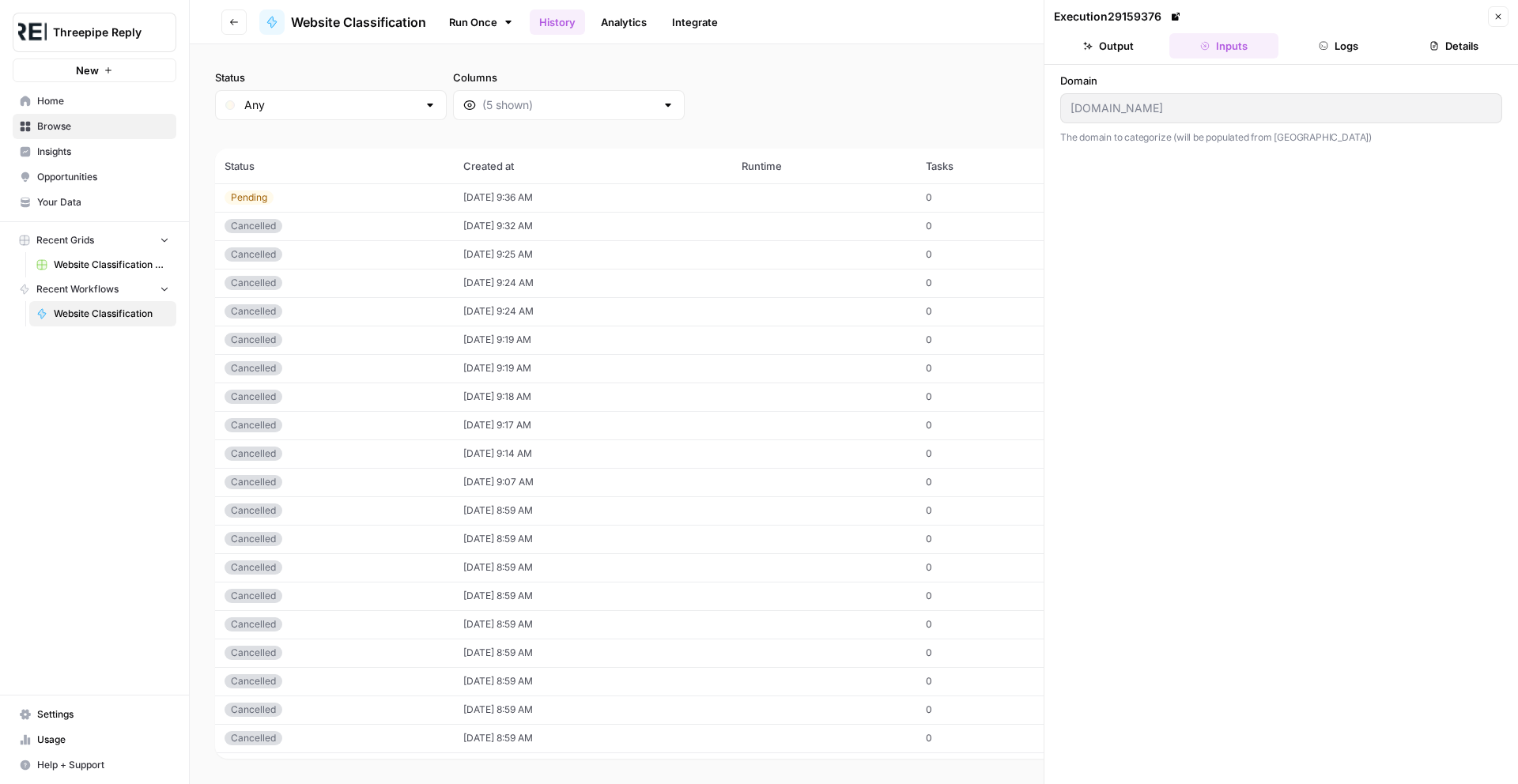
click at [1145, 45] on button "Output" at bounding box center [1108, 46] width 109 height 26
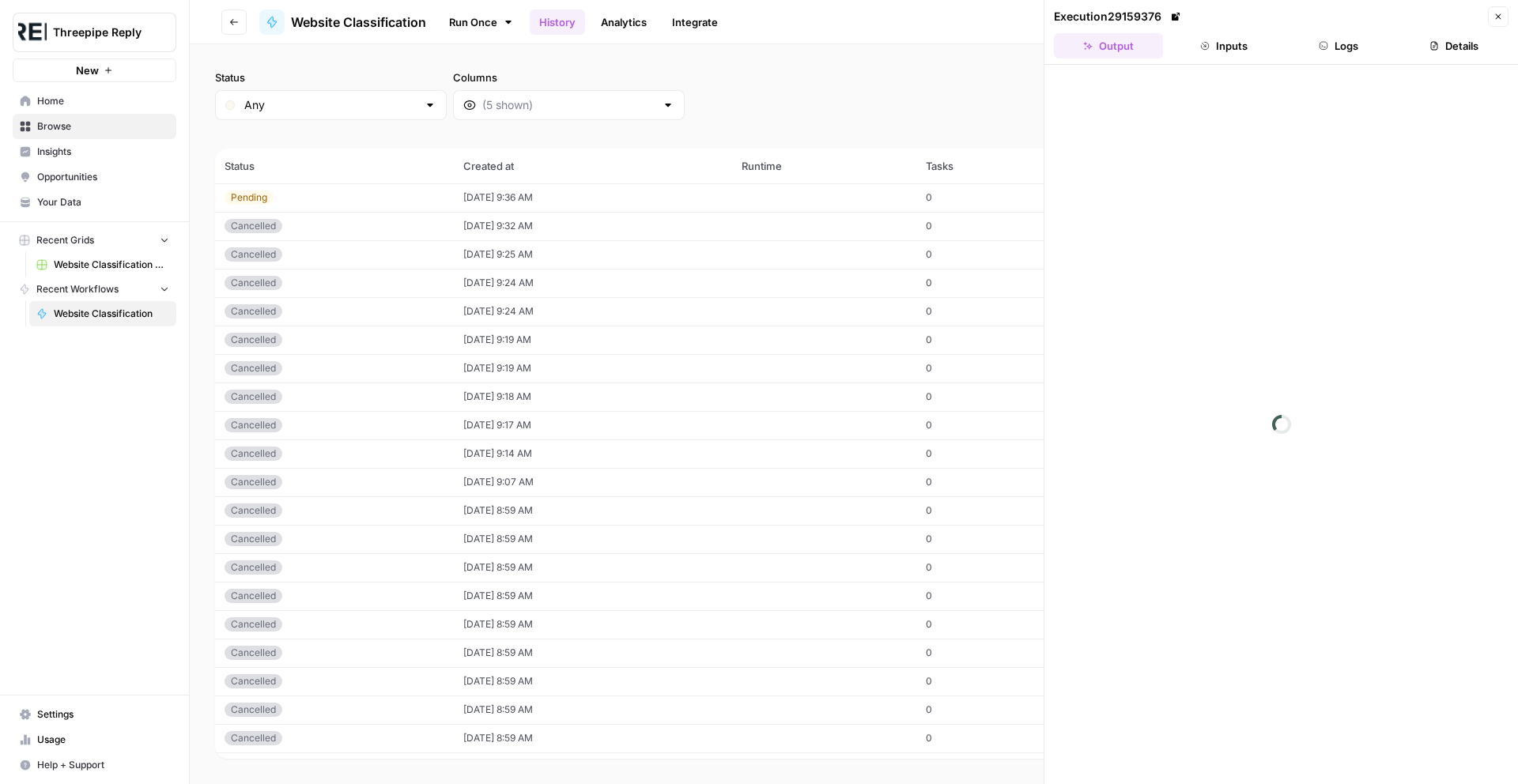
click at [1223, 52] on button "Inputs" at bounding box center [1224, 46] width 109 height 26
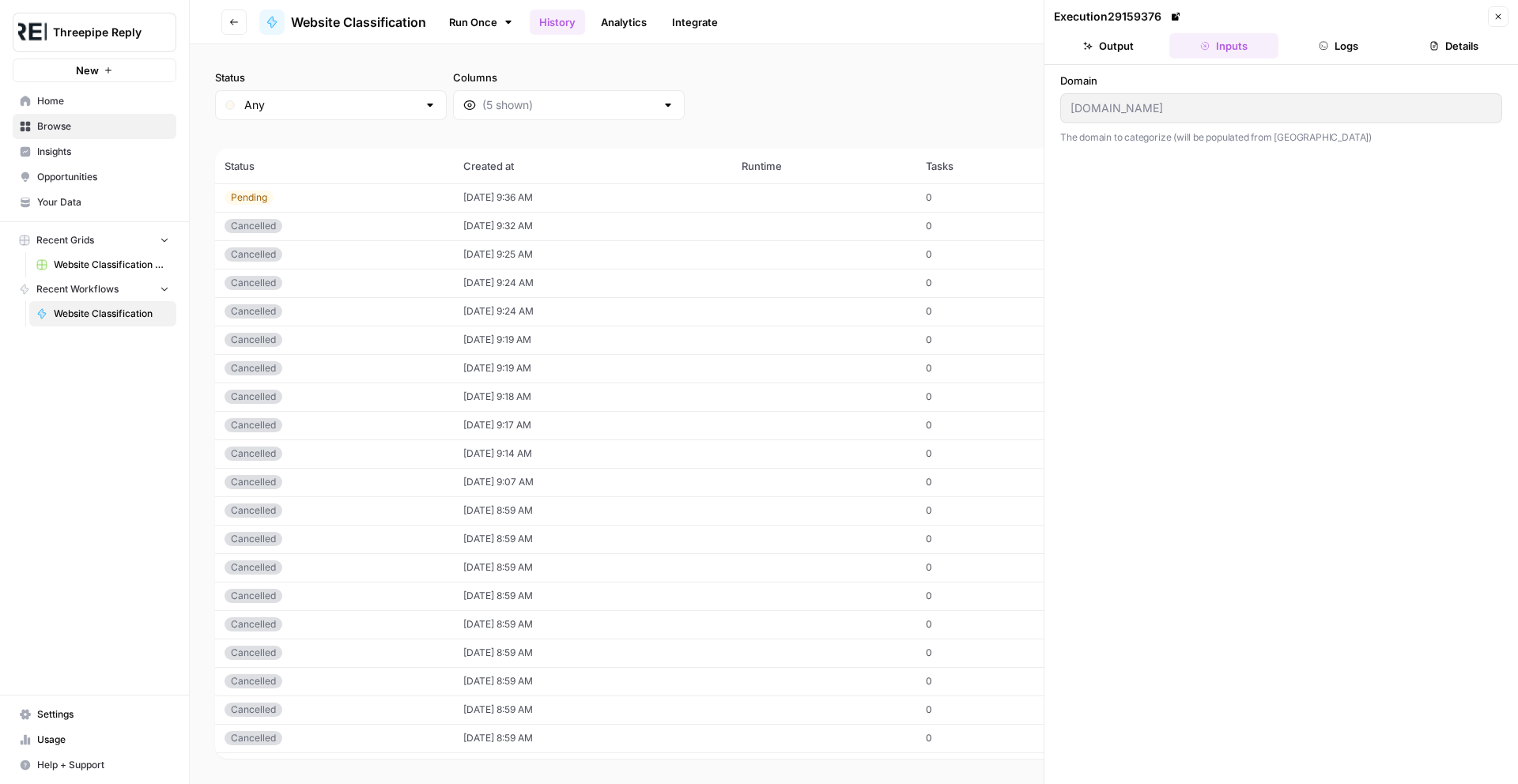
click at [1357, 51] on button "Logs" at bounding box center [1339, 46] width 109 height 26
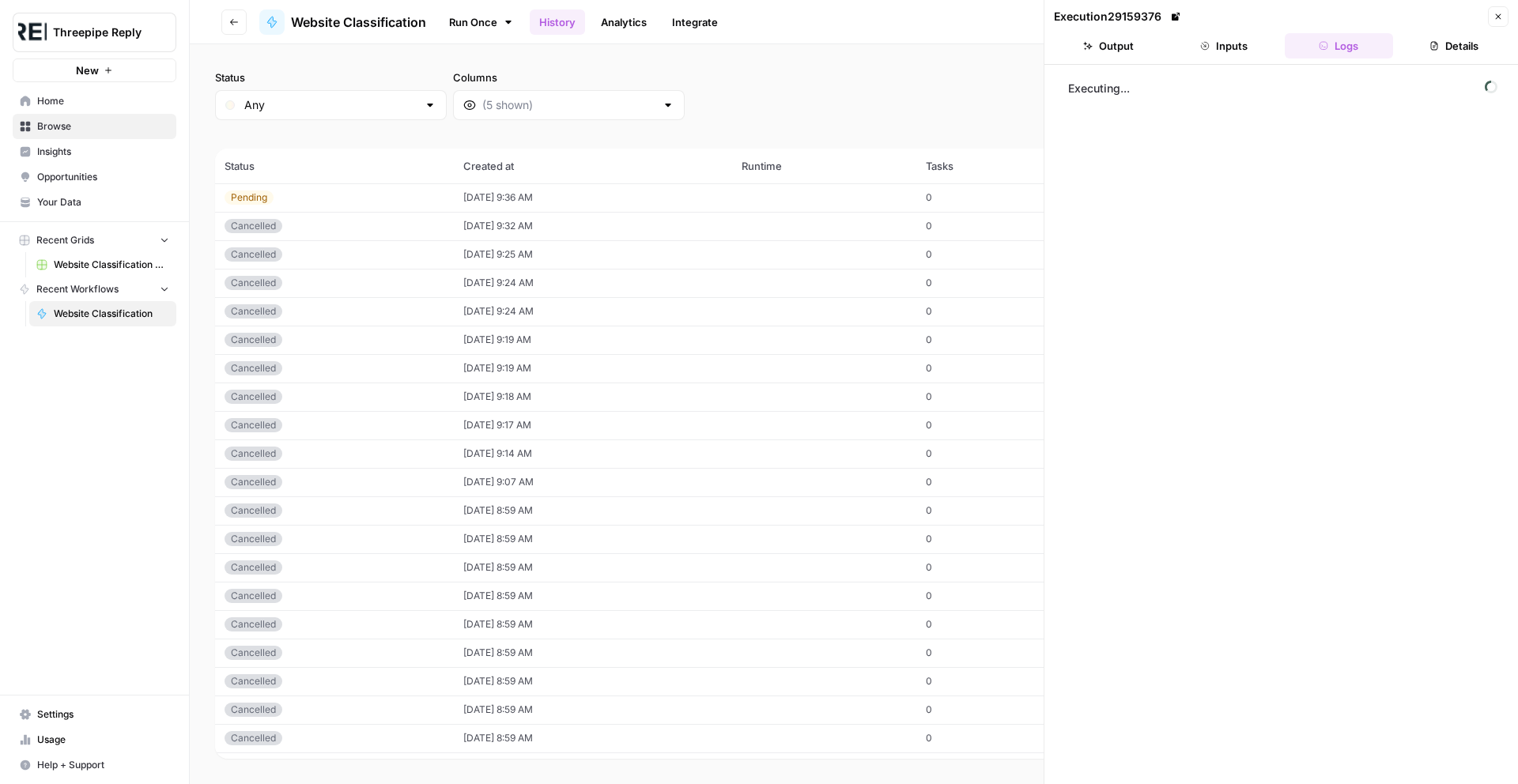
click at [1414, 38] on button "Details" at bounding box center [1453, 46] width 109 height 26
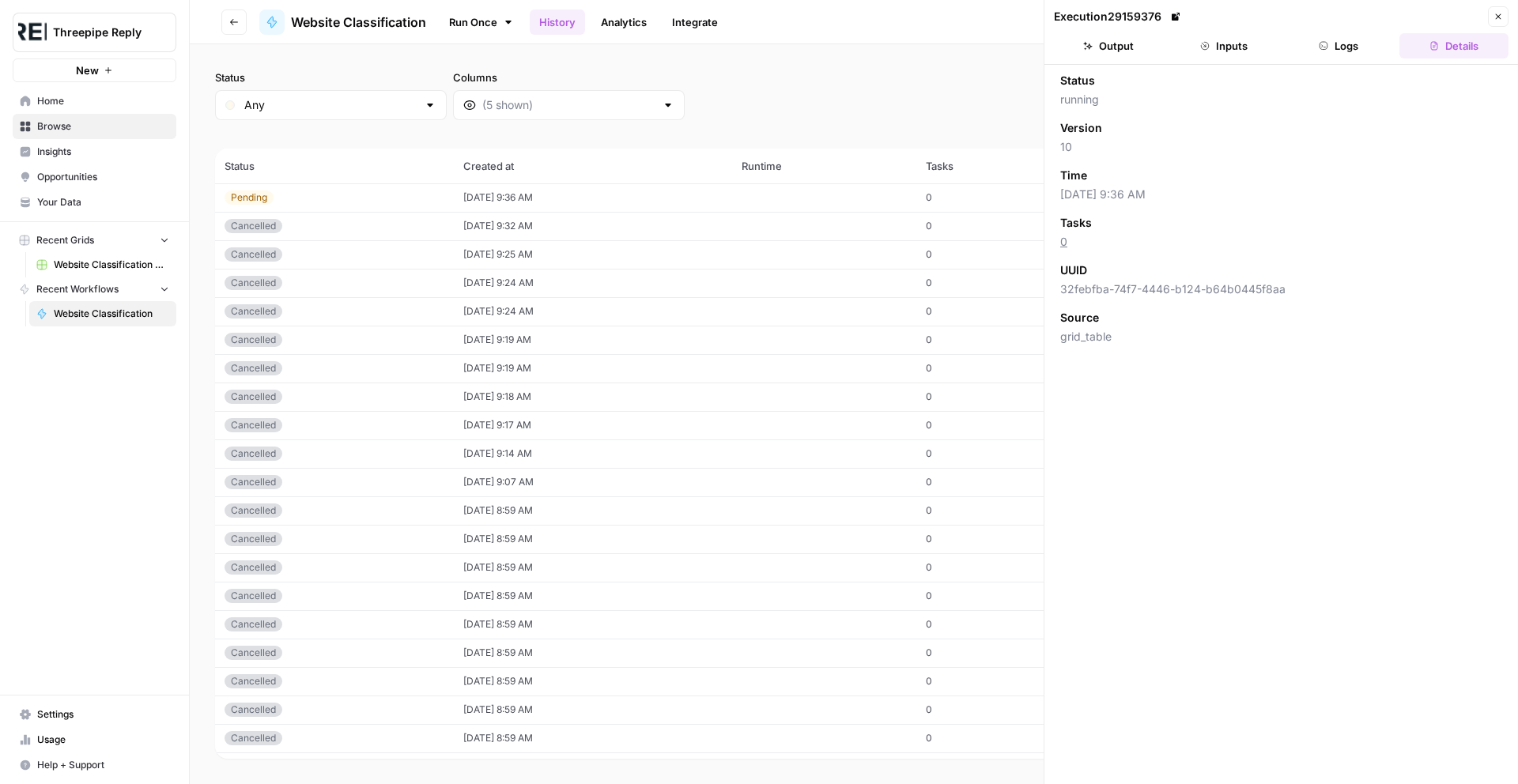
click at [1196, 271] on div "UUID" at bounding box center [1281, 270] width 442 height 16
click at [423, 206] on td "Pending" at bounding box center [334, 198] width 238 height 29
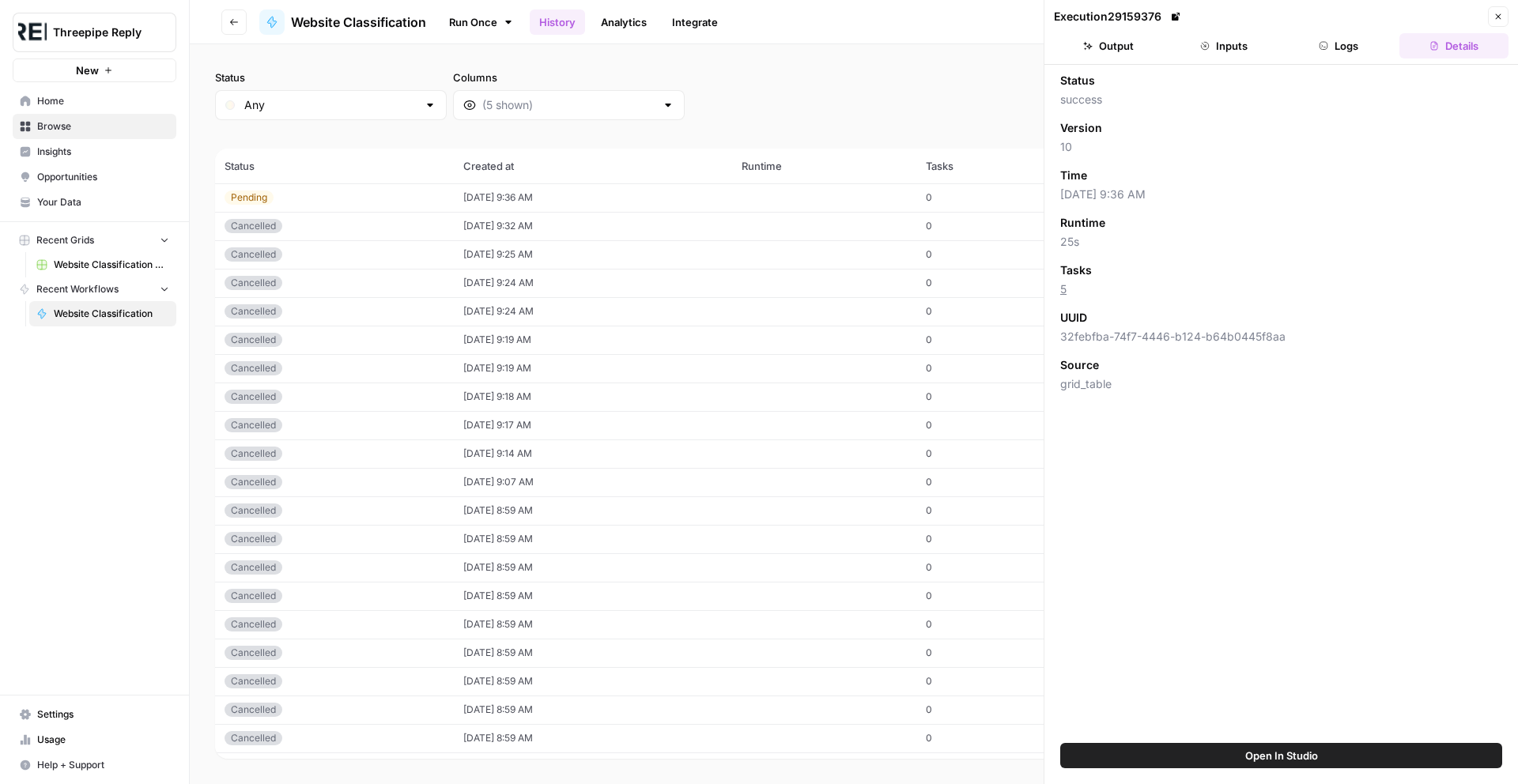
click at [411, 196] on div "Pending" at bounding box center [334, 198] width 220 height 14
click at [1118, 43] on button "Output" at bounding box center [1108, 46] width 109 height 26
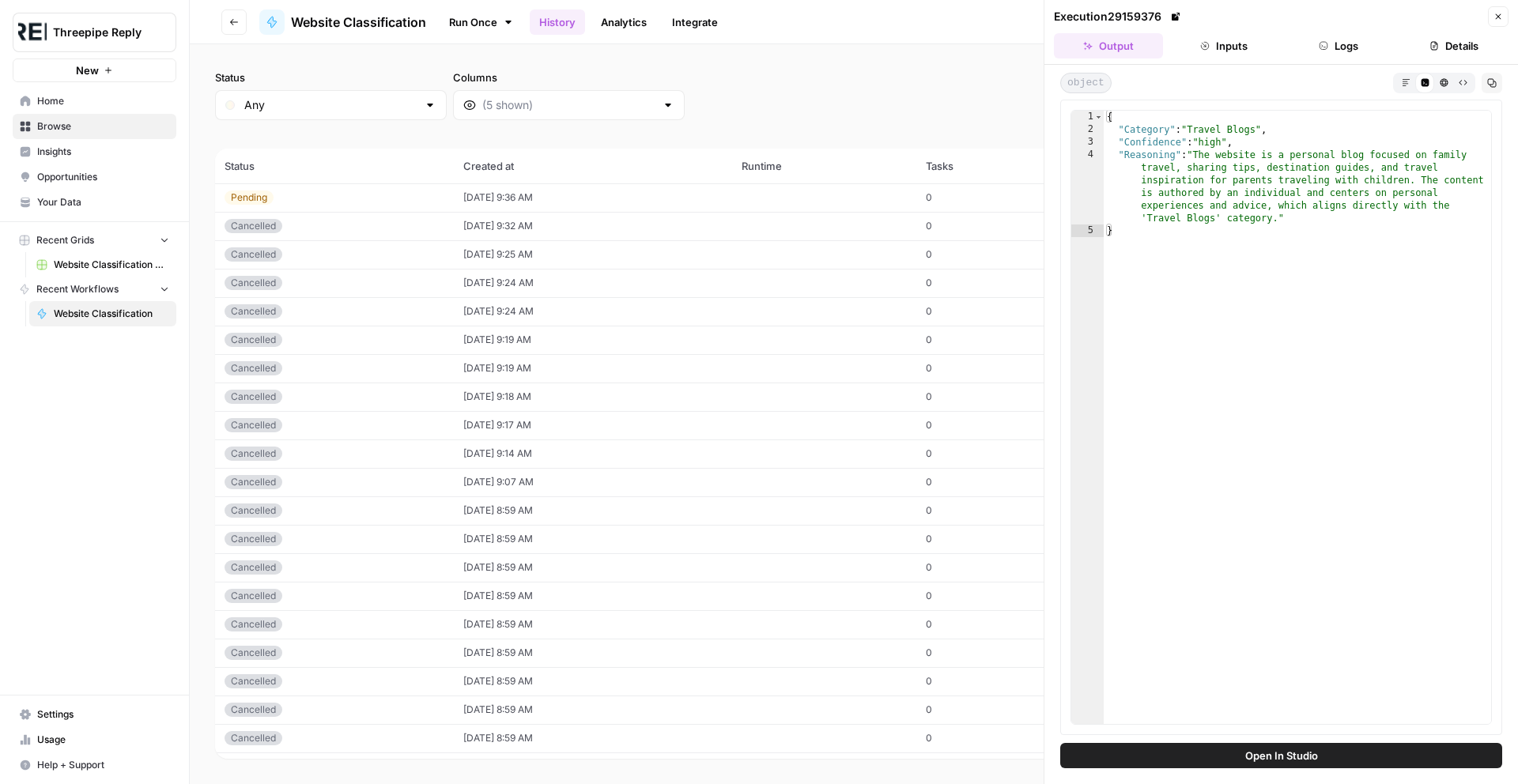
click at [1226, 50] on button "Inputs" at bounding box center [1224, 46] width 109 height 26
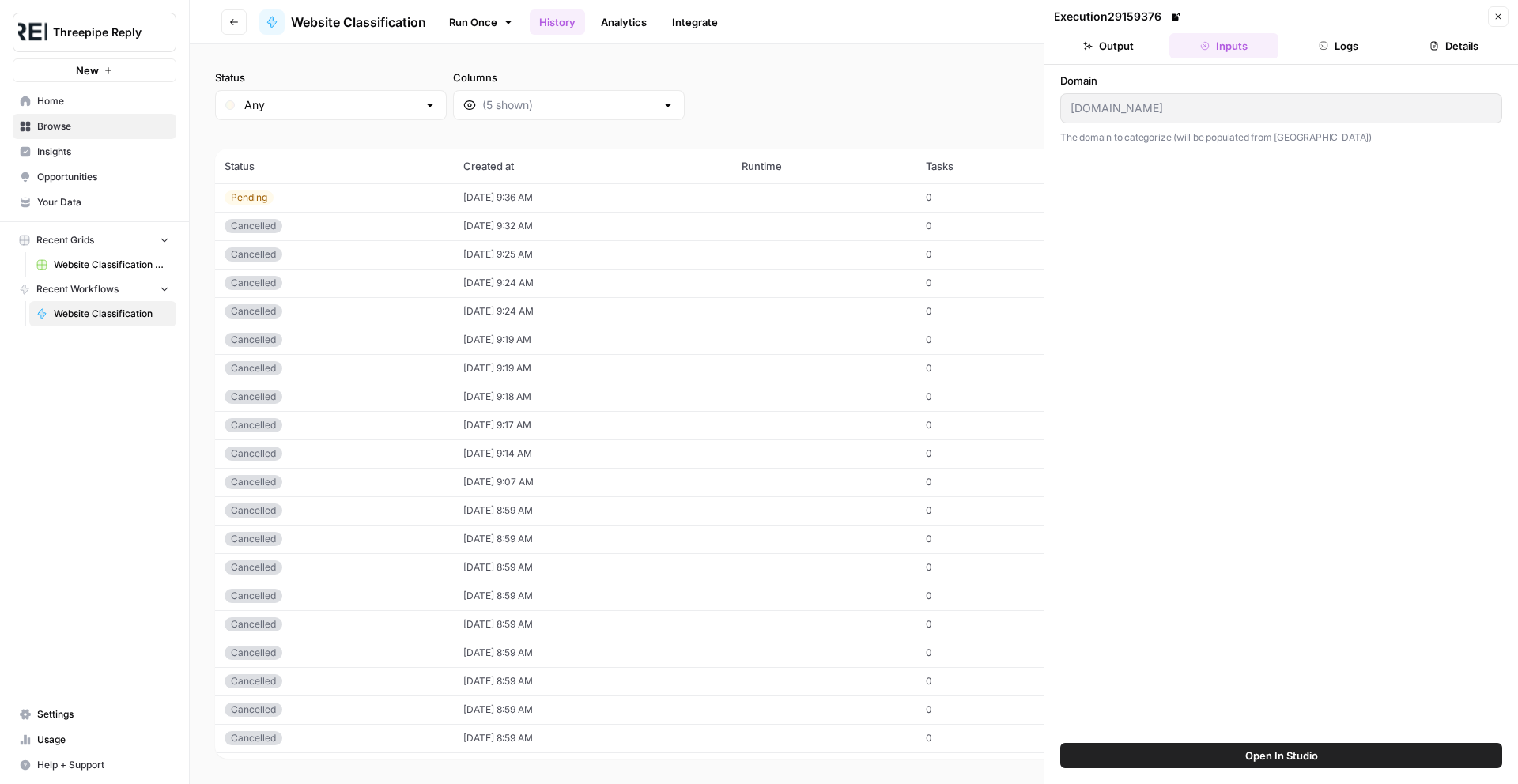
click at [1328, 45] on icon "button" at bounding box center [1324, 46] width 10 height 10
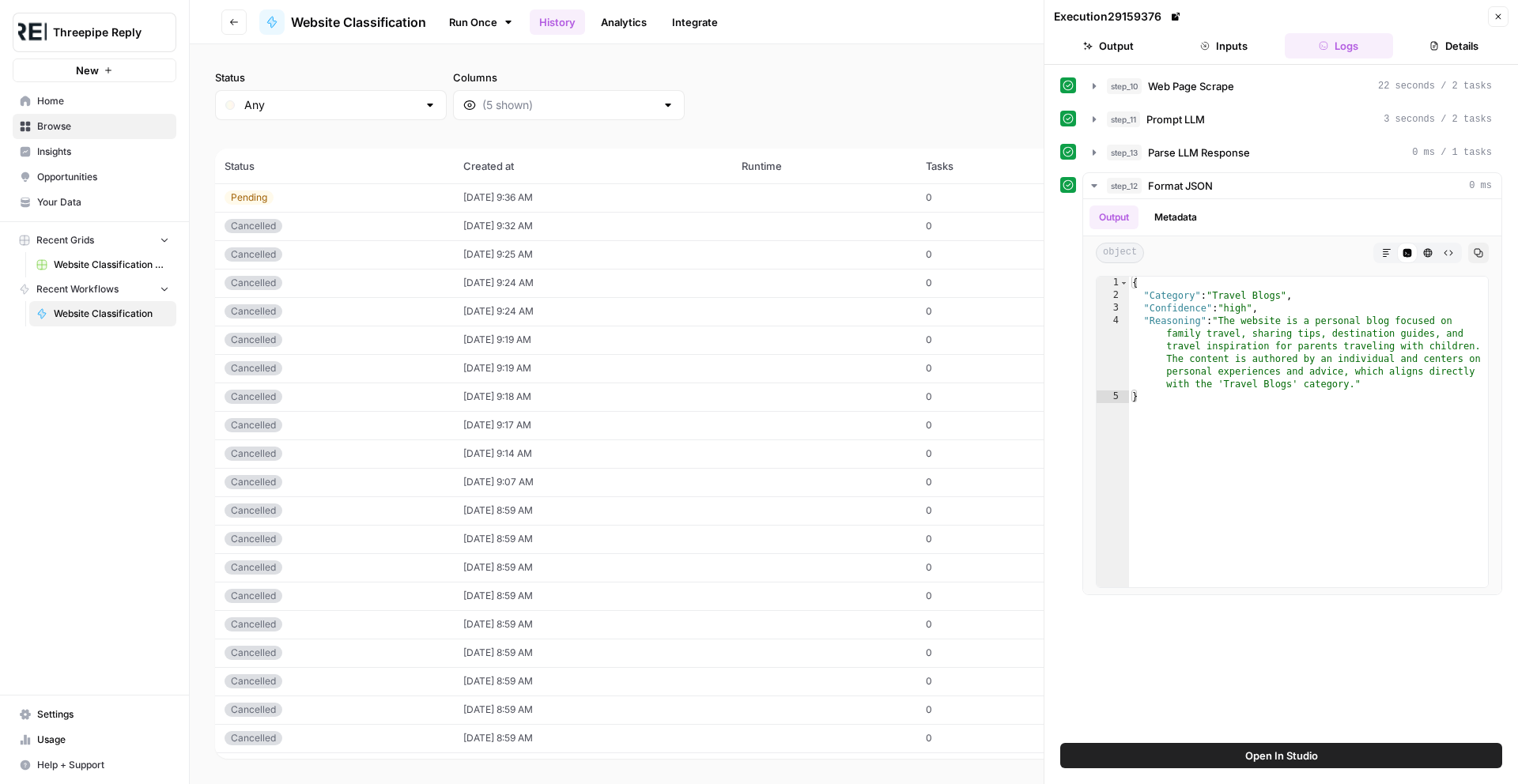
click at [1438, 46] on icon "button" at bounding box center [1434, 46] width 10 height 10
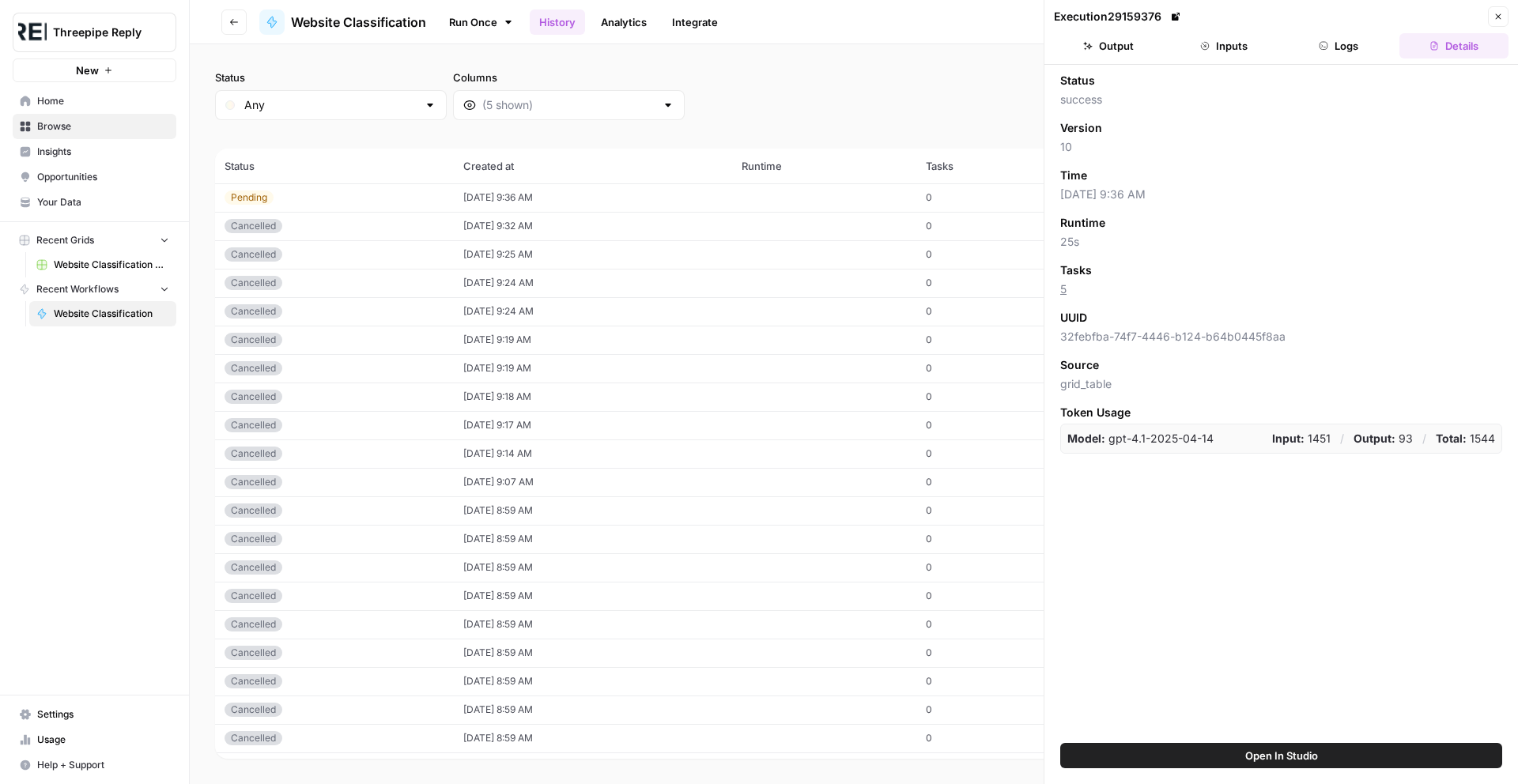
click at [1337, 41] on button "Logs" at bounding box center [1339, 46] width 109 height 26
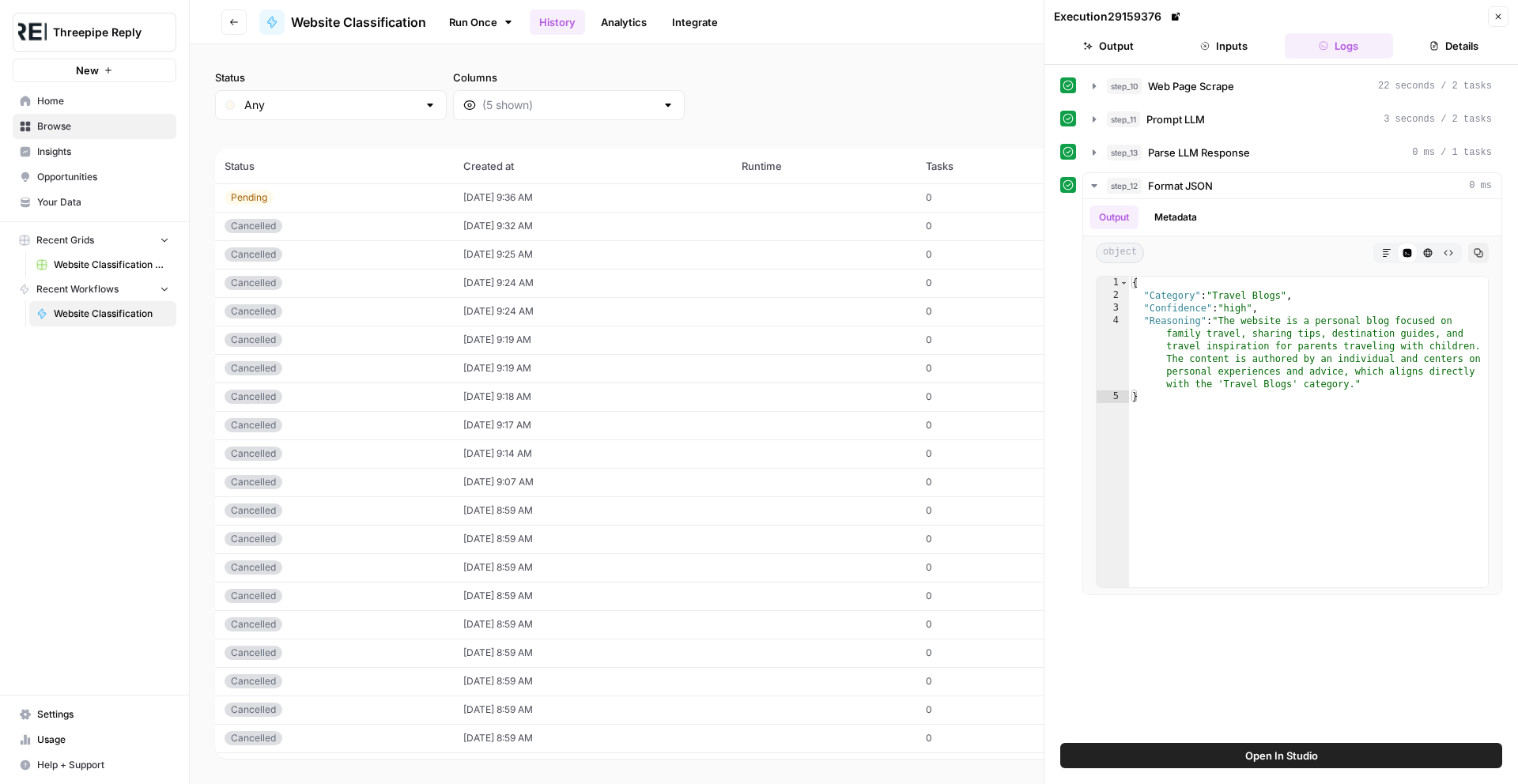
click at [1252, 44] on button "Inputs" at bounding box center [1224, 46] width 109 height 26
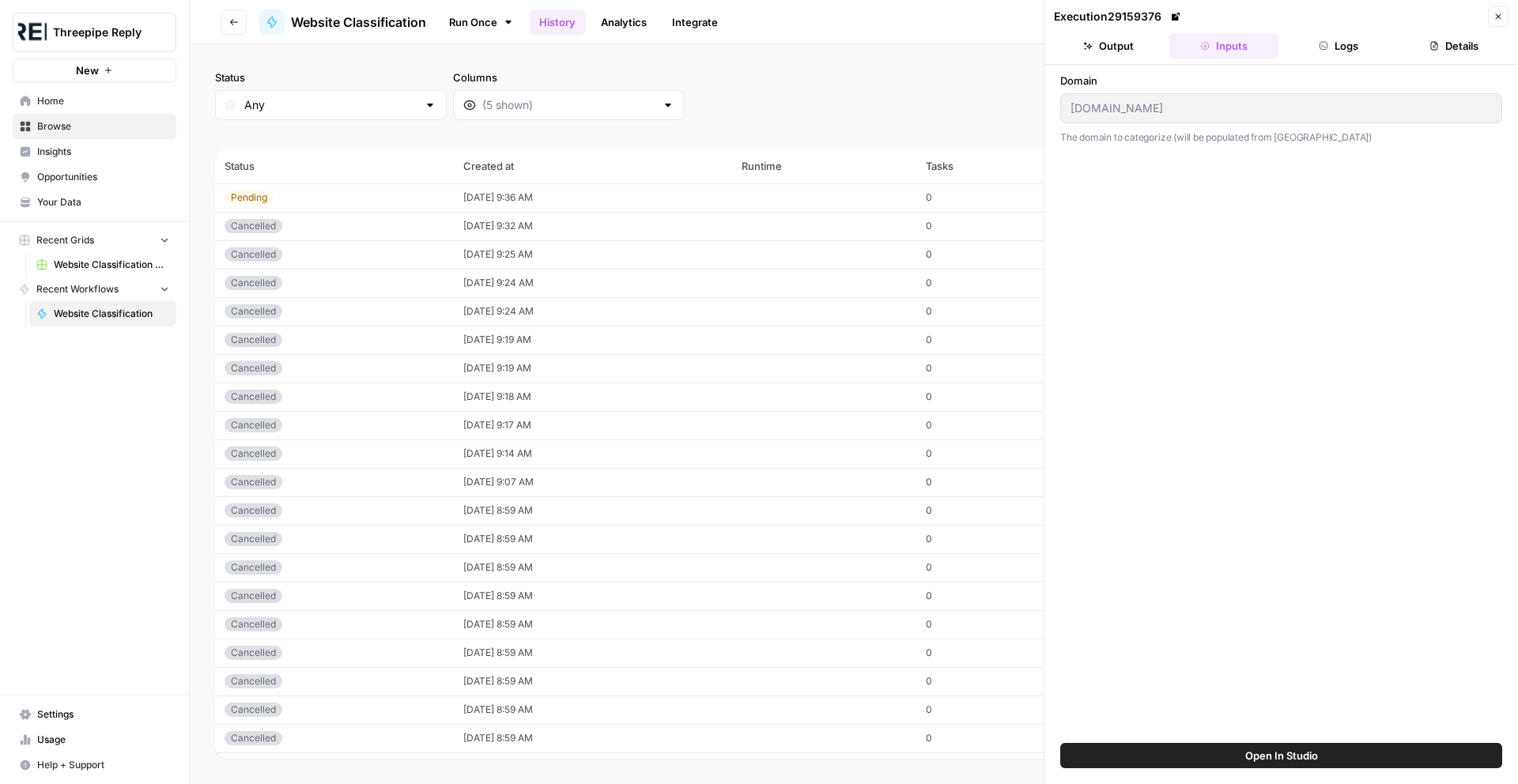
click at [1132, 53] on button "Output" at bounding box center [1108, 46] width 109 height 26
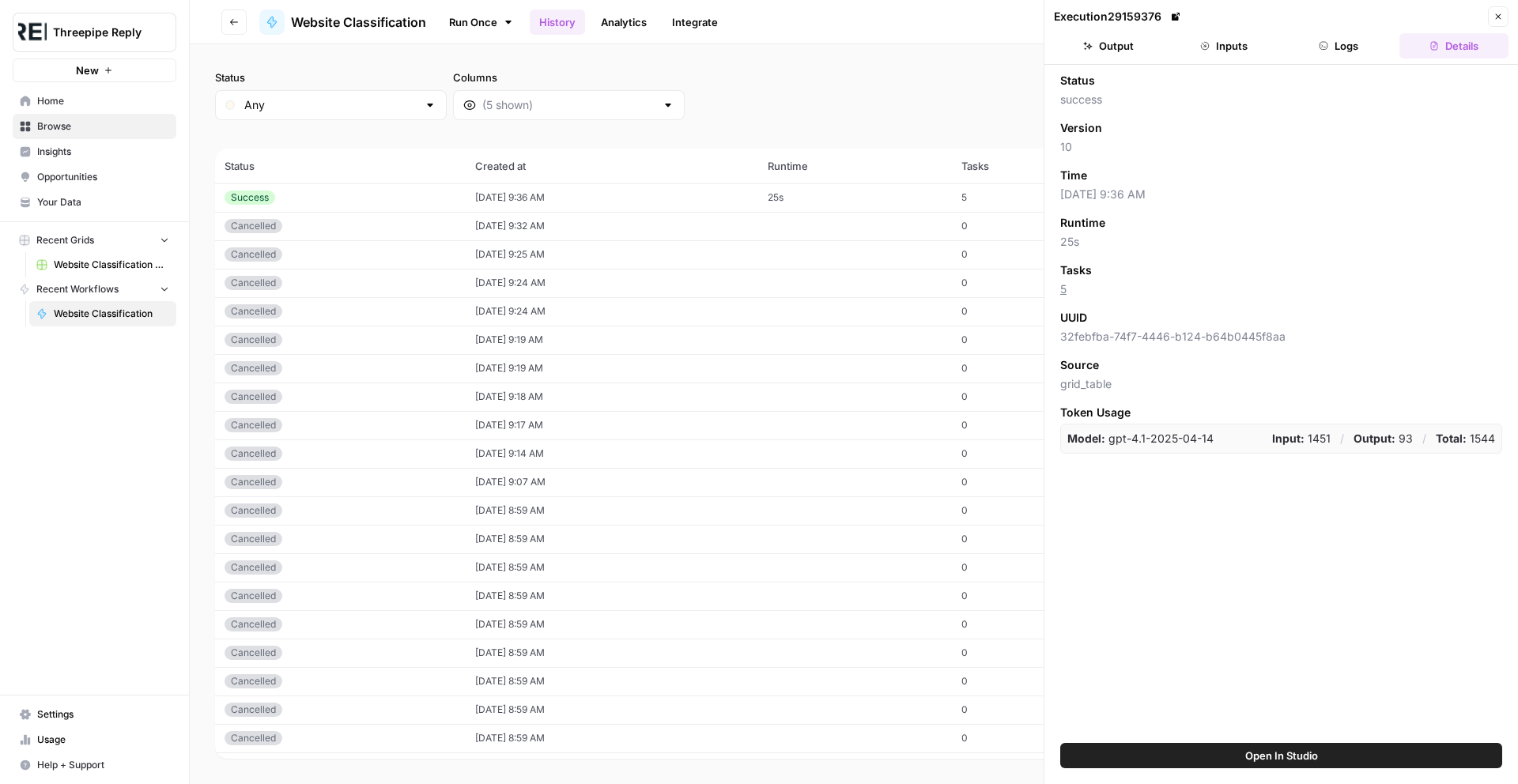
click at [430, 193] on div "Success" at bounding box center [340, 198] width 231 height 14
click at [1248, 49] on button "Inputs" at bounding box center [1224, 46] width 109 height 26
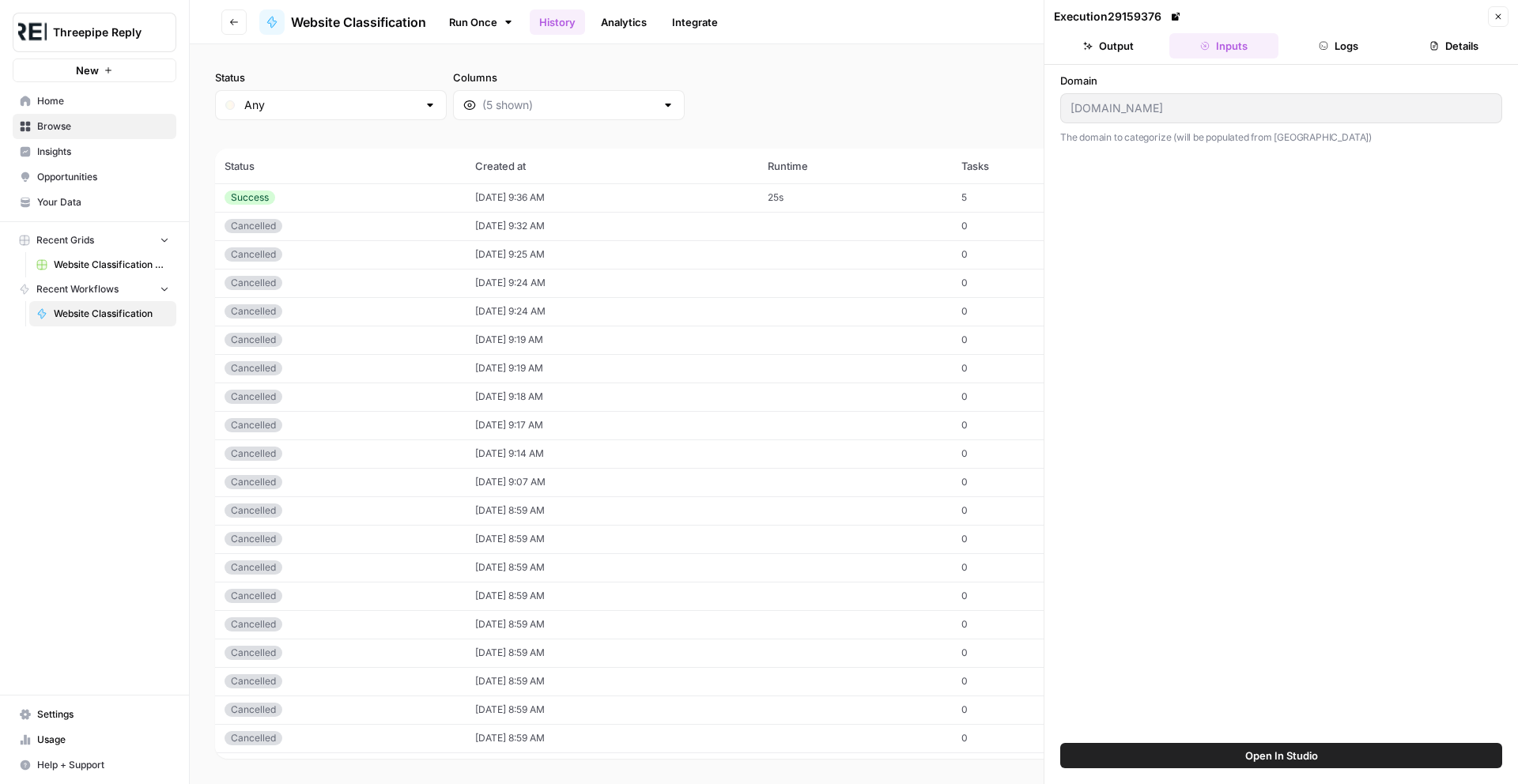
click at [90, 110] on link "Home" at bounding box center [94, 102] width 163 height 26
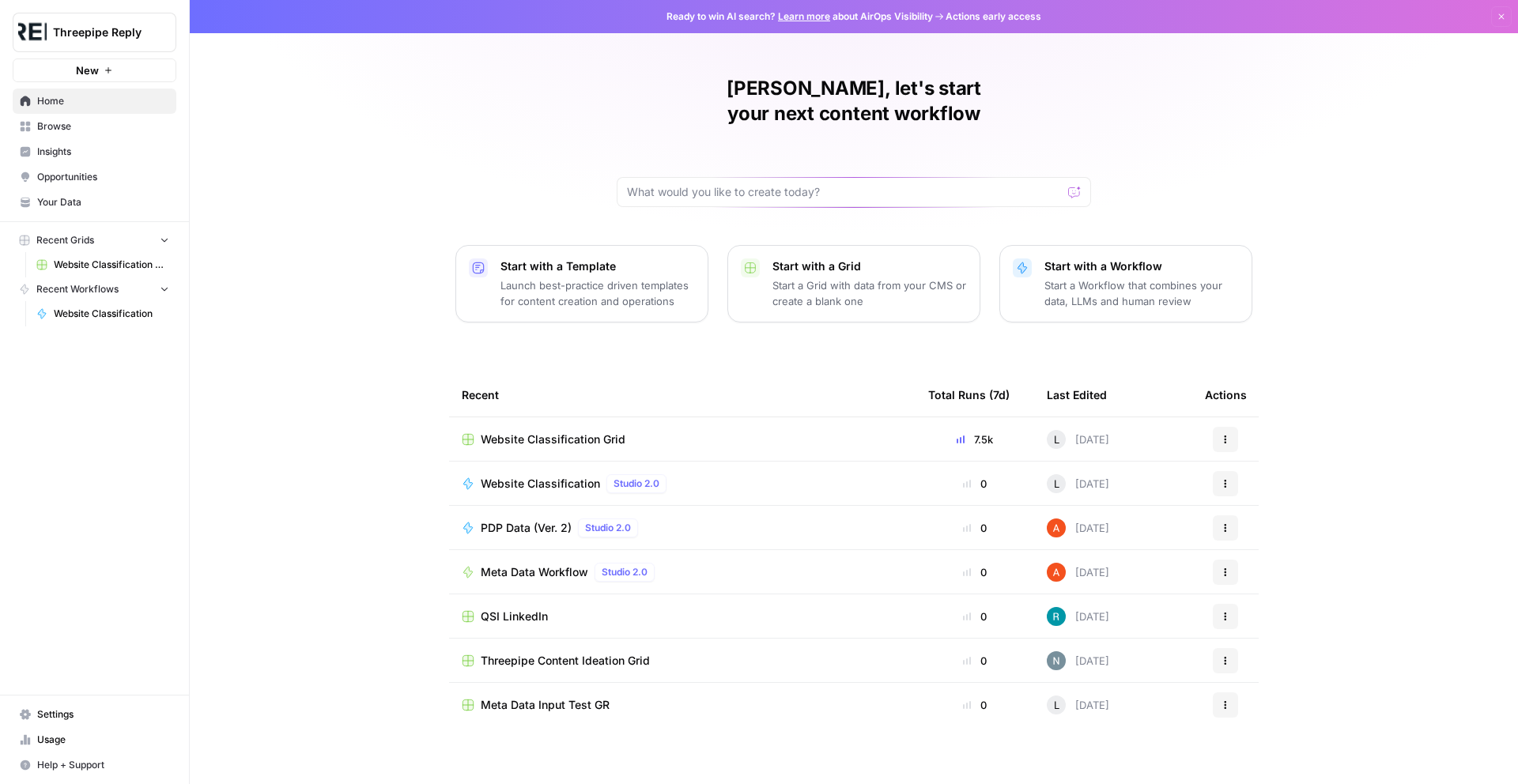
click at [110, 126] on span "Browse" at bounding box center [102, 126] width 132 height 14
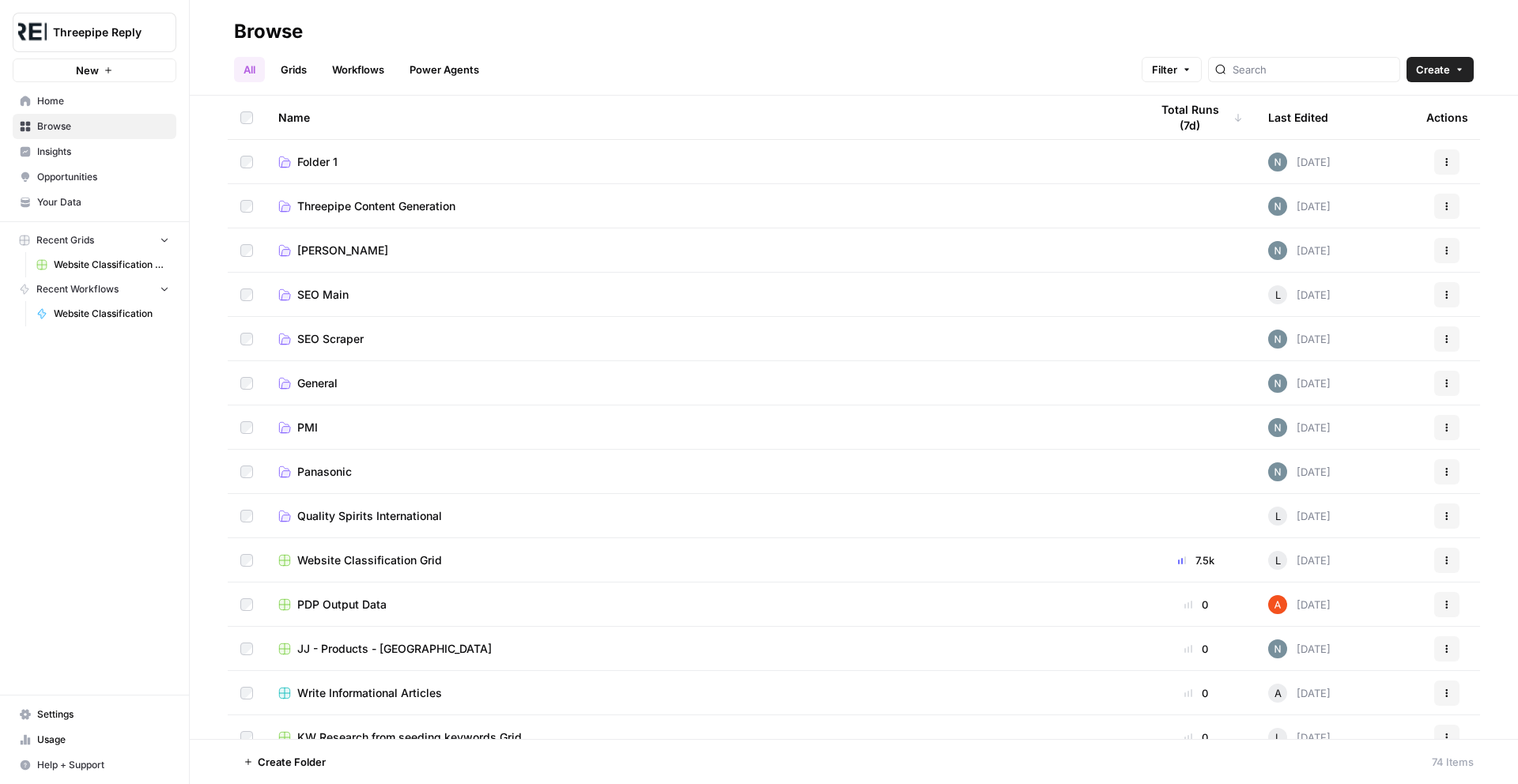
click at [291, 67] on link "Grids" at bounding box center [294, 70] width 45 height 26
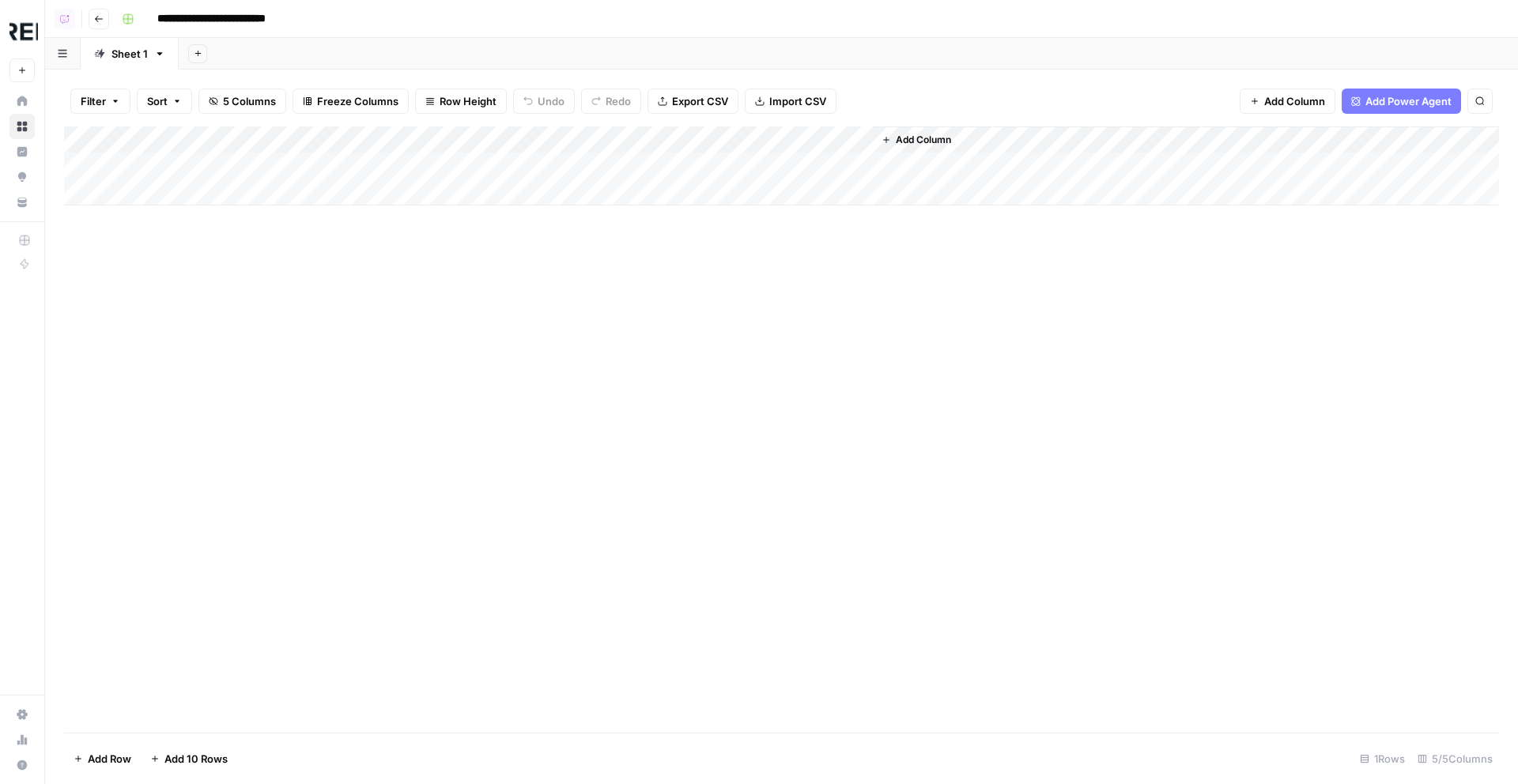
click at [423, 143] on div "Add Column" at bounding box center [781, 166] width 1435 height 79
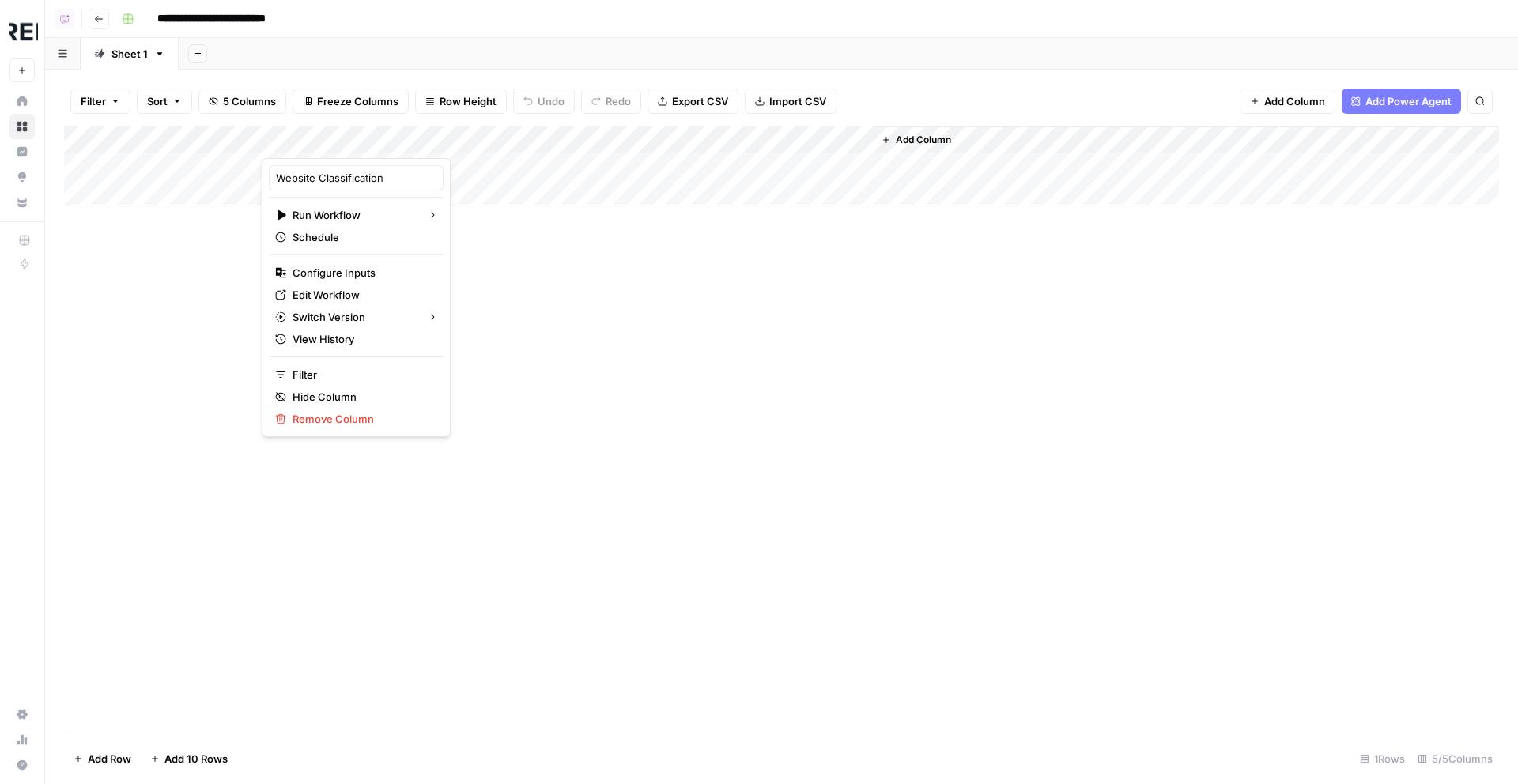
click at [764, 324] on div "Add Column" at bounding box center [781, 430] width 1435 height 606
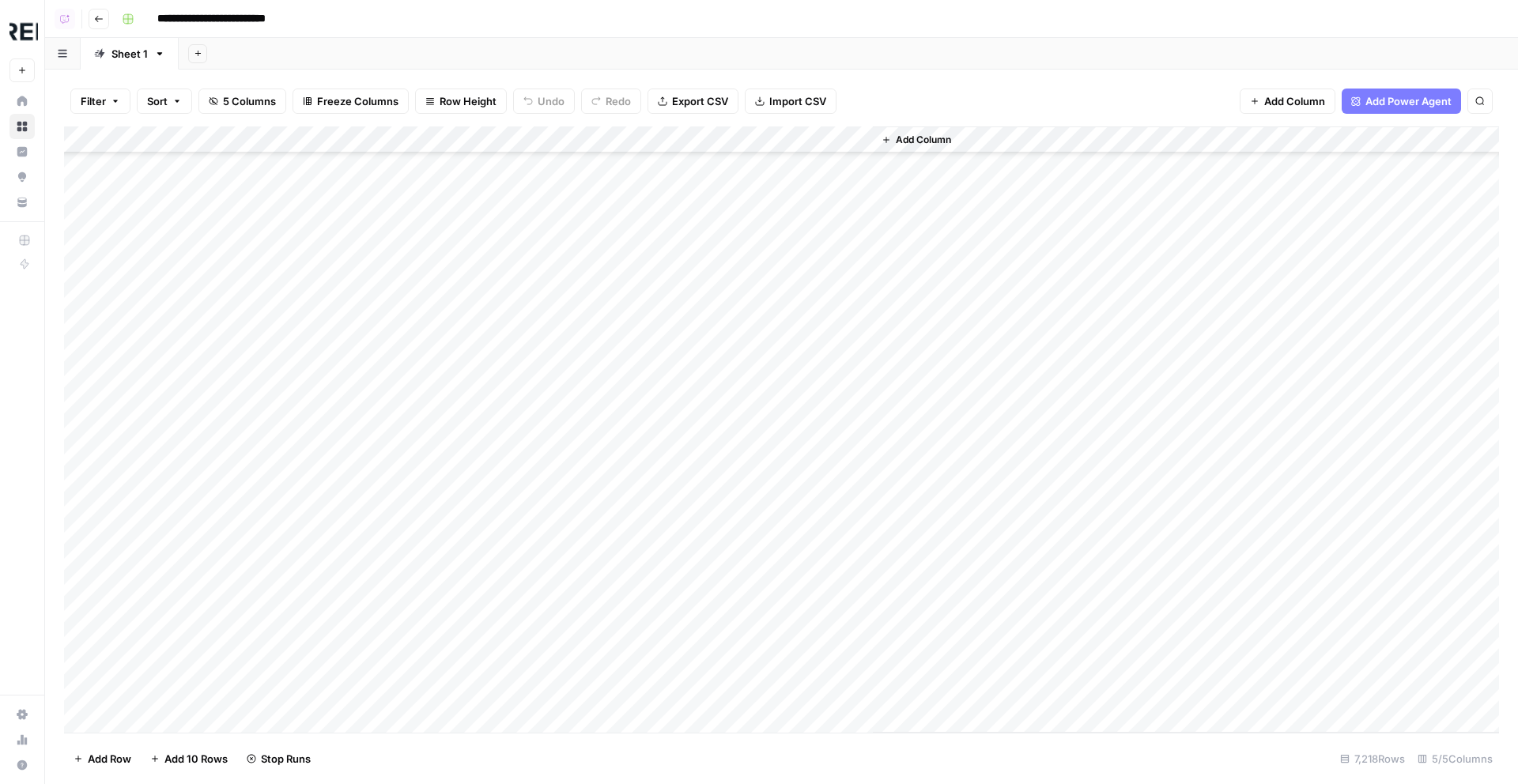
scroll to position [1376, 0]
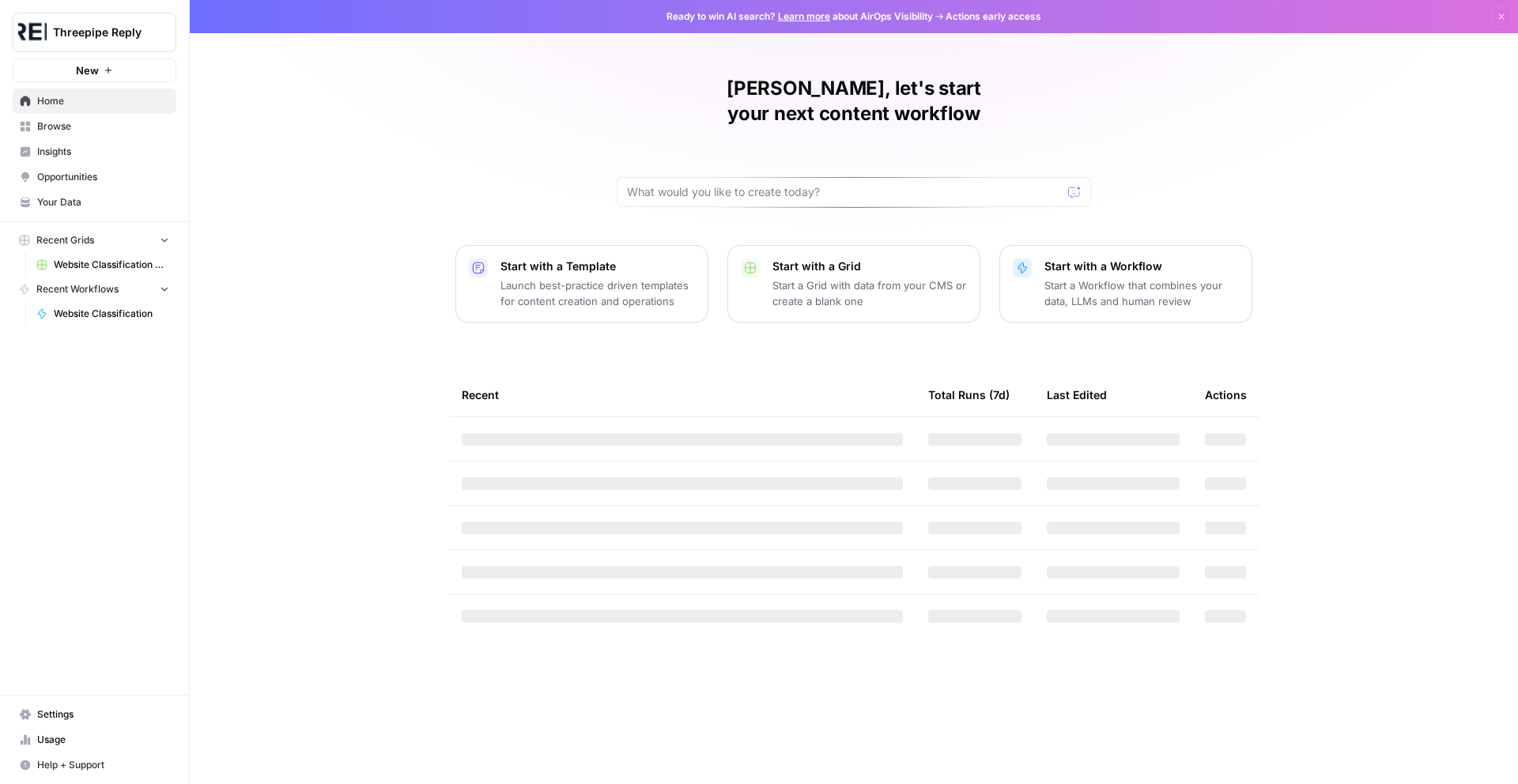
click at [97, 33] on span "Threepipe Reply" at bounding box center [101, 33] width 96 height 16
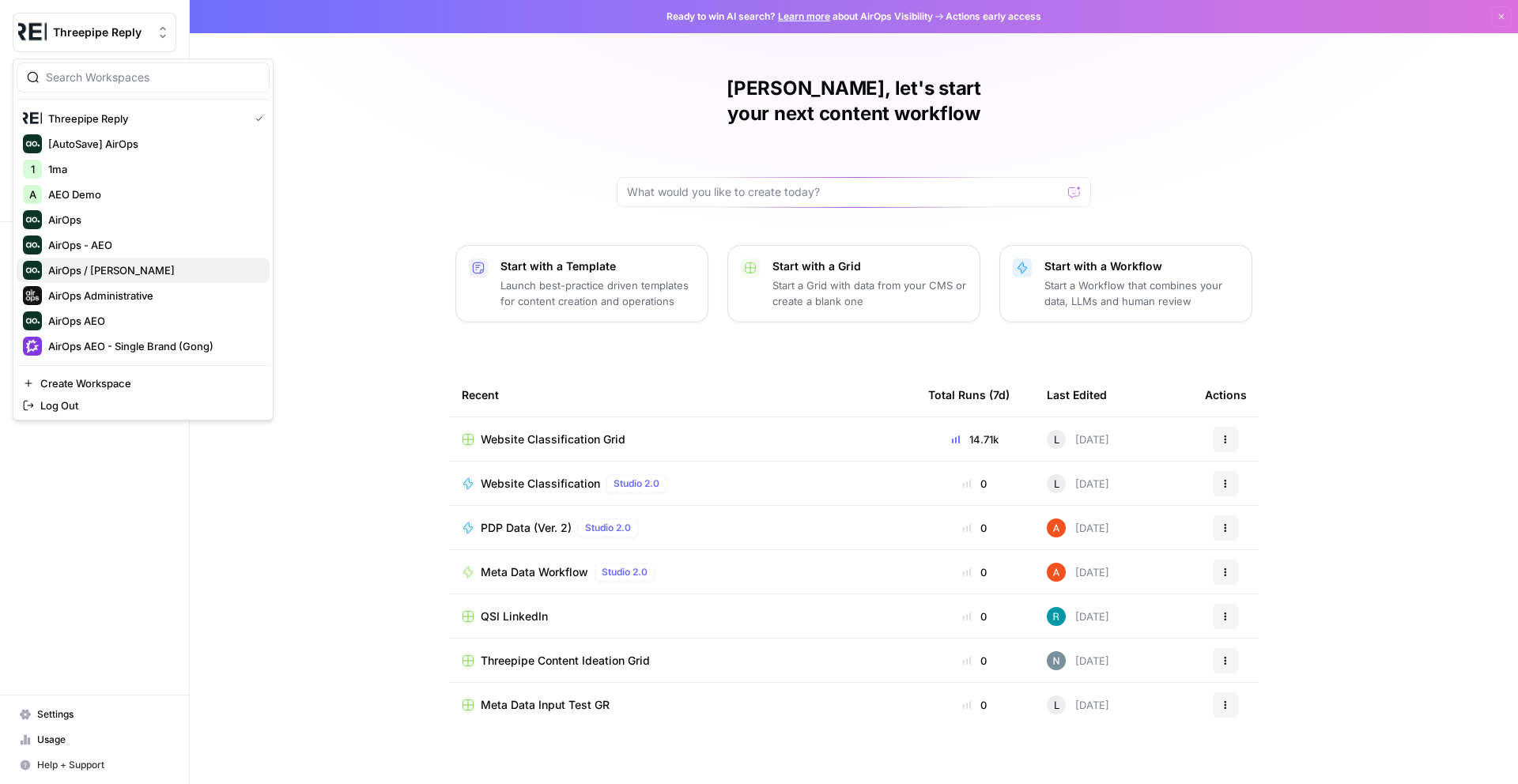
scroll to position [97, 0]
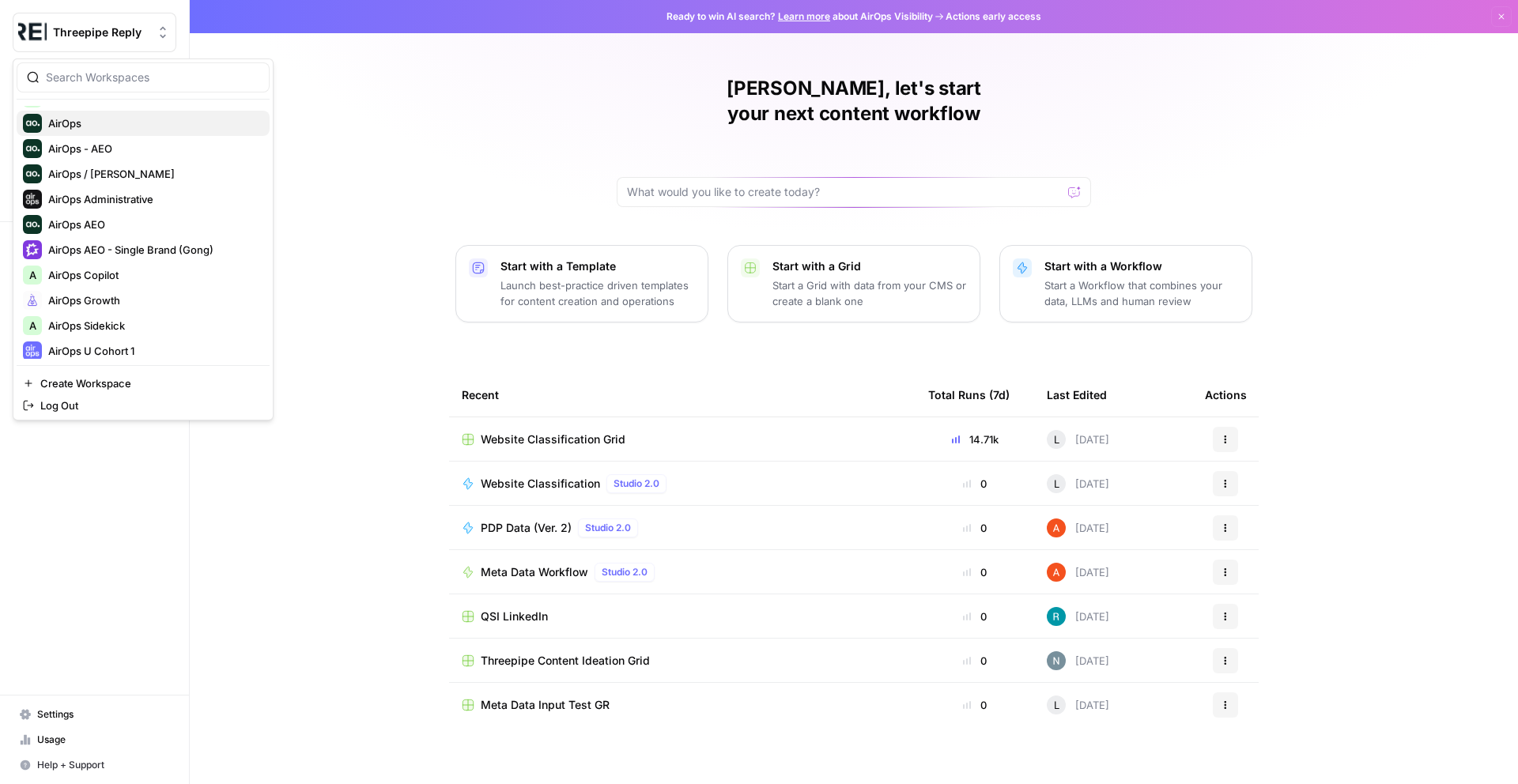
click at [84, 126] on span "AirOps" at bounding box center [152, 123] width 209 height 16
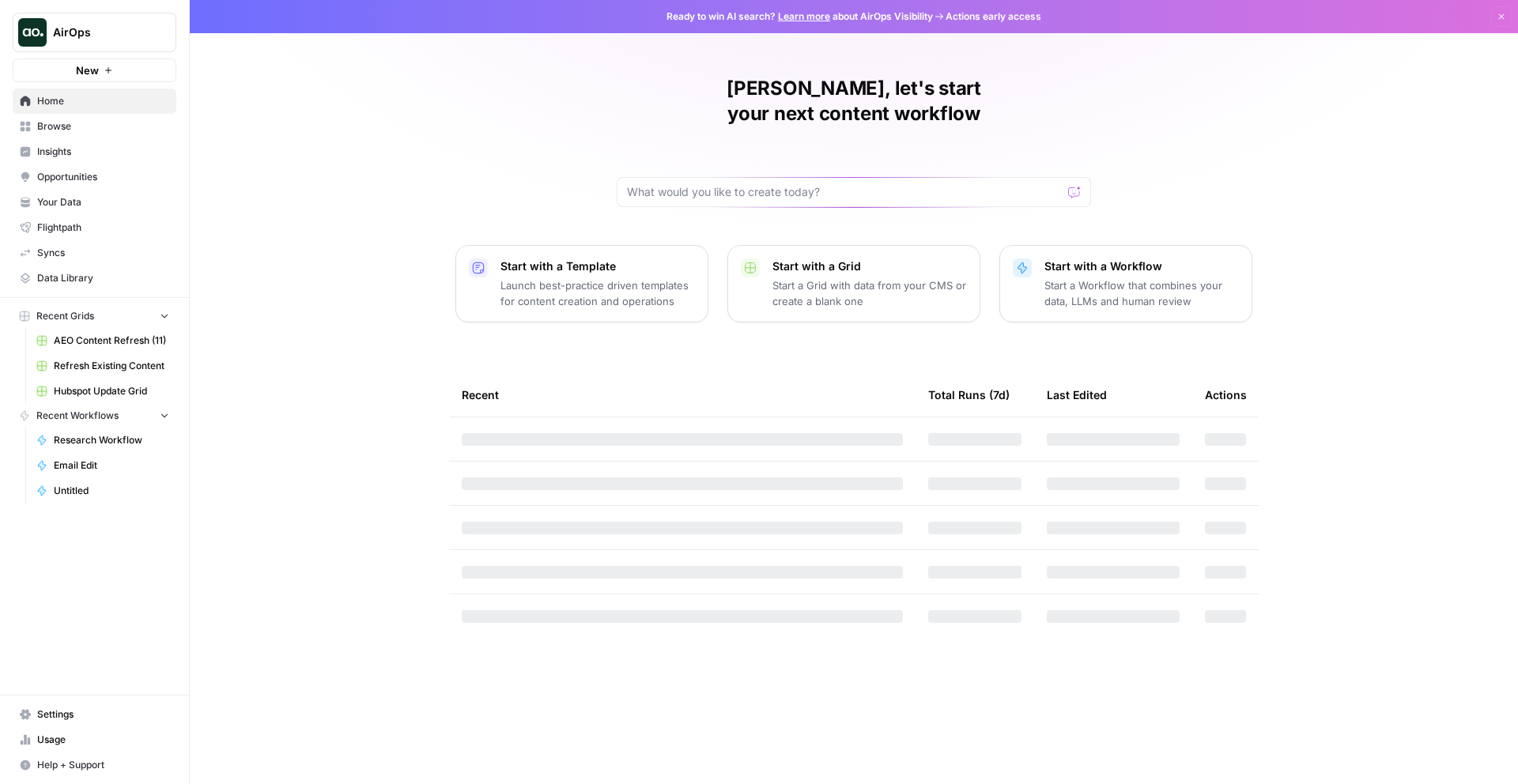
click at [137, 76] on button "New" at bounding box center [94, 70] width 163 height 24
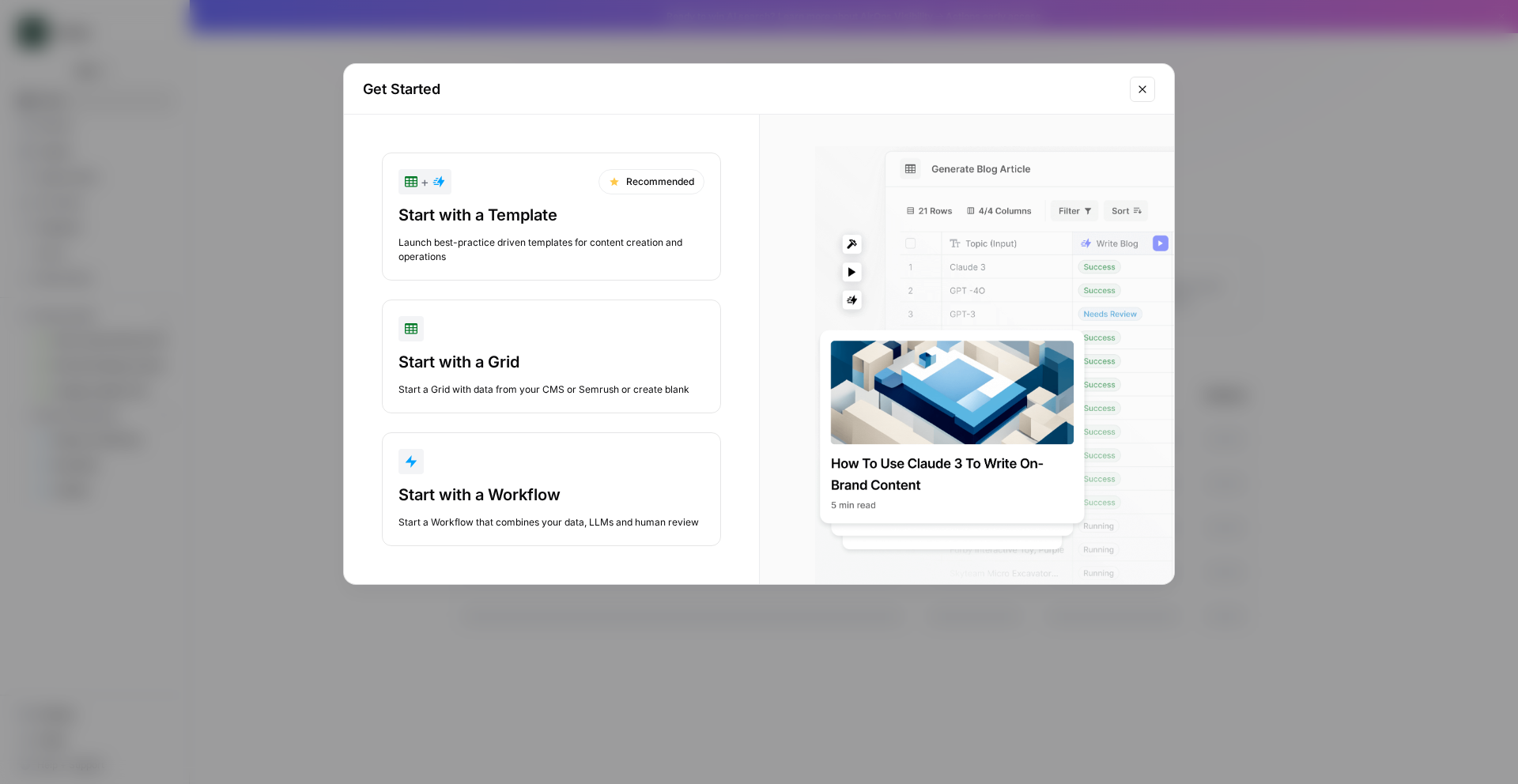
click at [316, 200] on div "Get Started + Recommended Start with a Template Launch best-practice driven tem…" at bounding box center [759, 392] width 1518 height 784
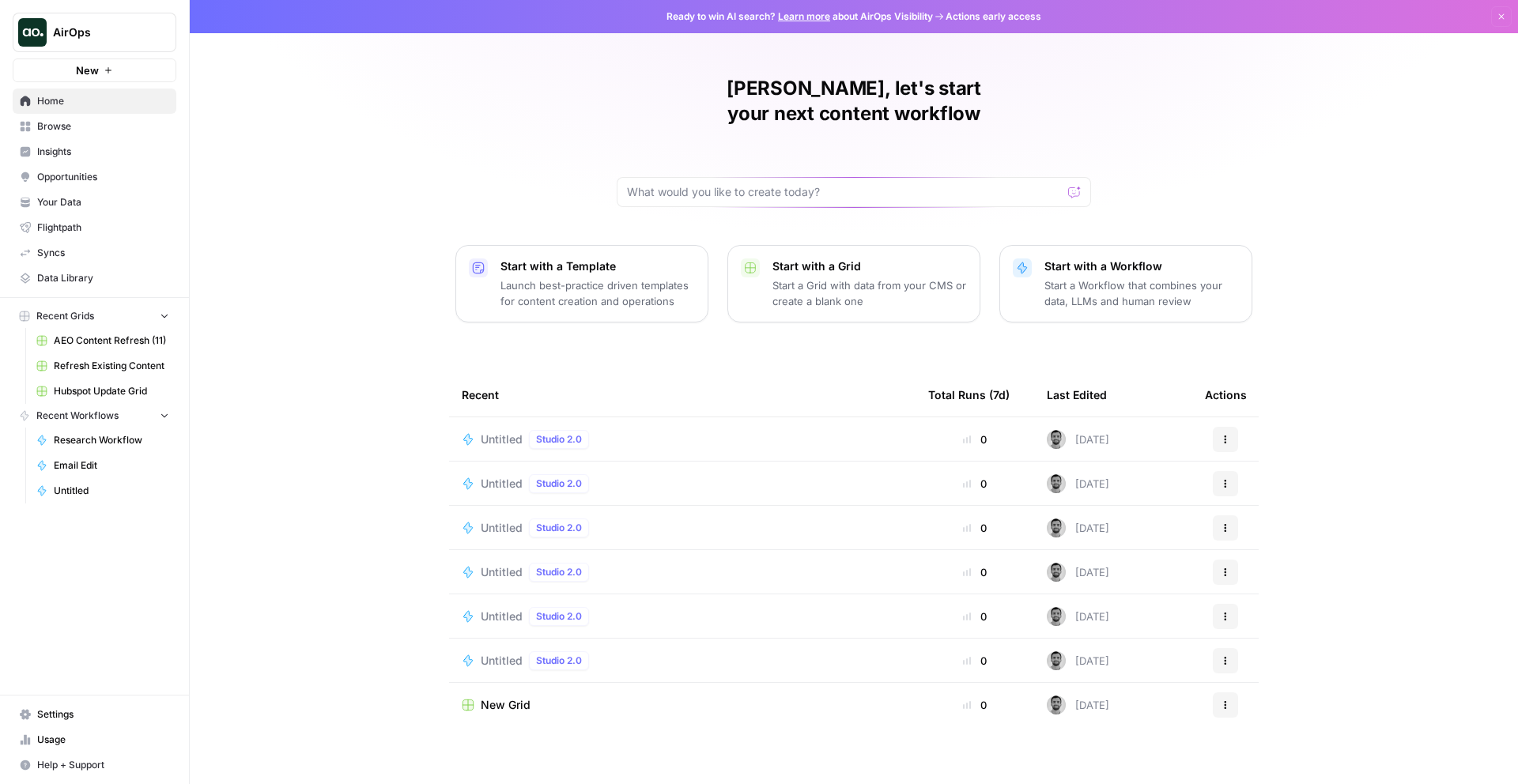
click at [499, 431] on span "Untitled" at bounding box center [502, 439] width 42 height 16
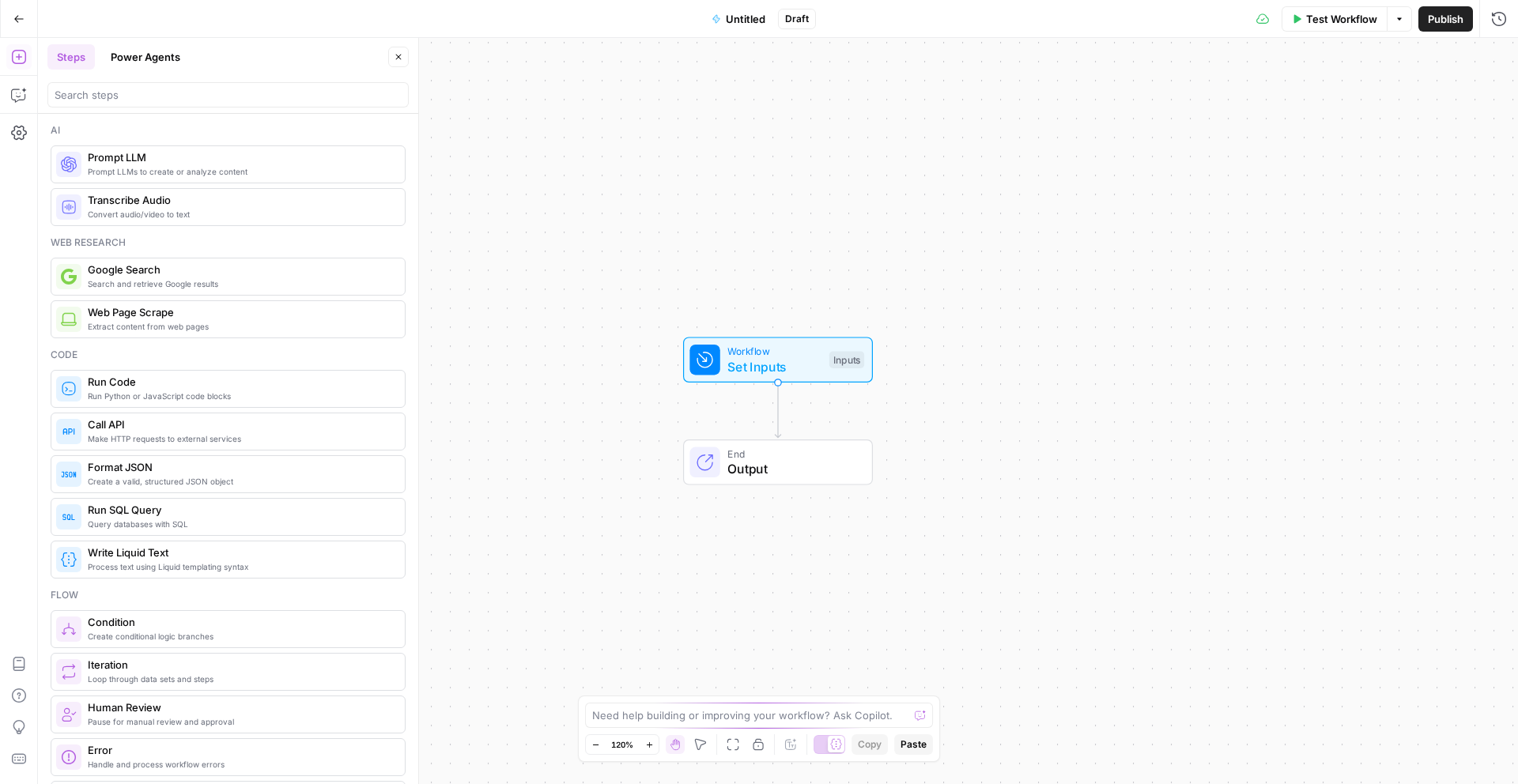
scroll to position [54, 0]
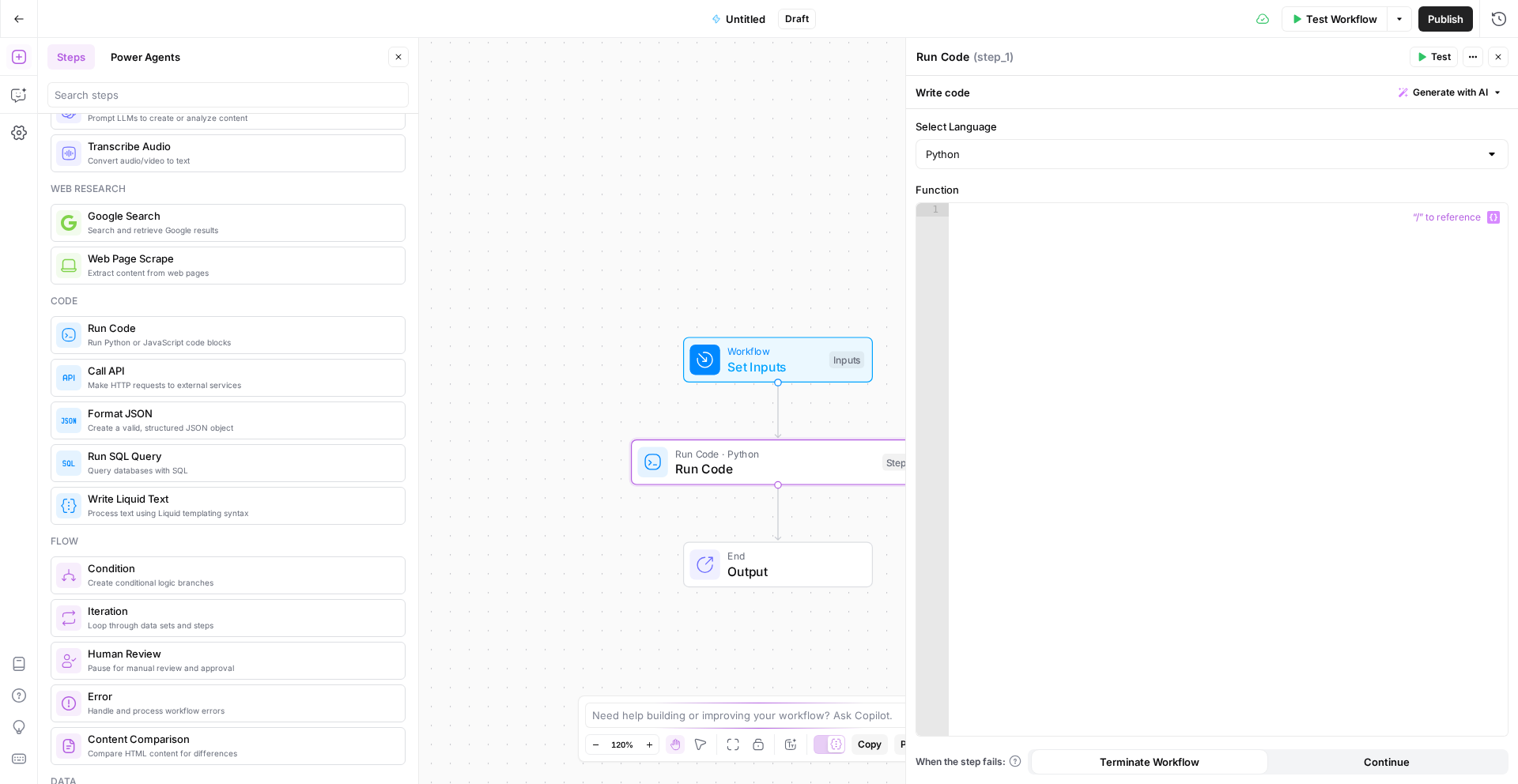
click at [1202, 277] on div at bounding box center [1228, 482] width 559 height 559
type textarea "*"
type textarea "**********"
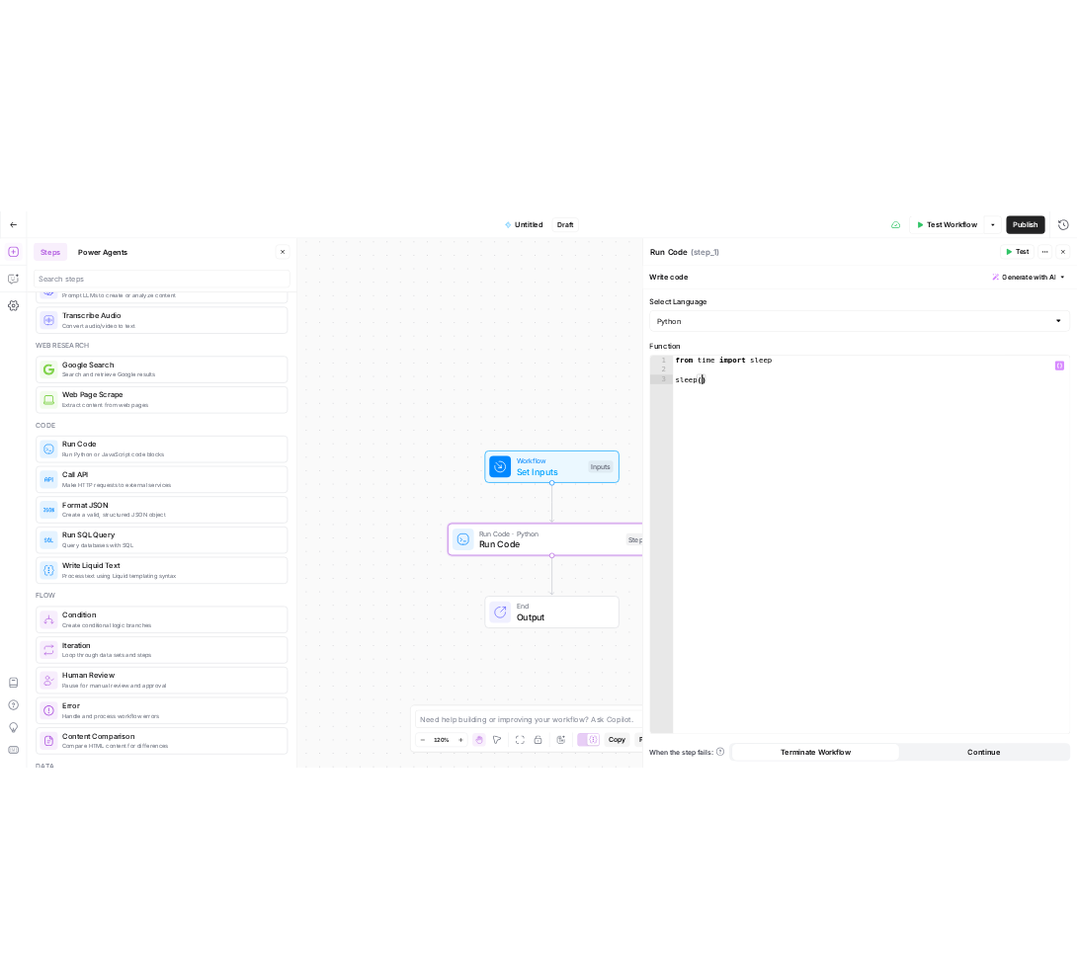
scroll to position [0, 3]
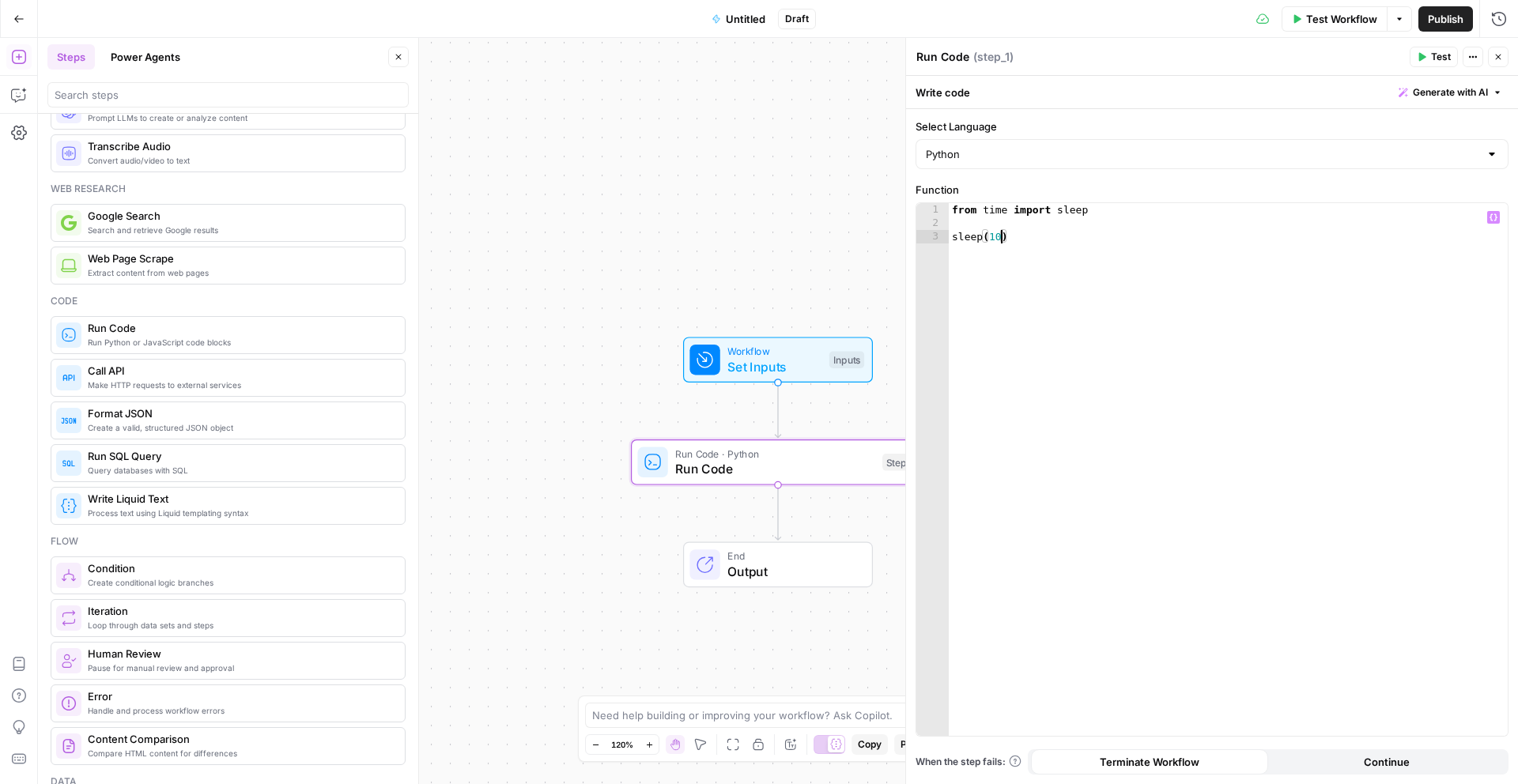
type textarea "********"
click at [1431, 62] on span "Test" at bounding box center [1440, 57] width 20 height 14
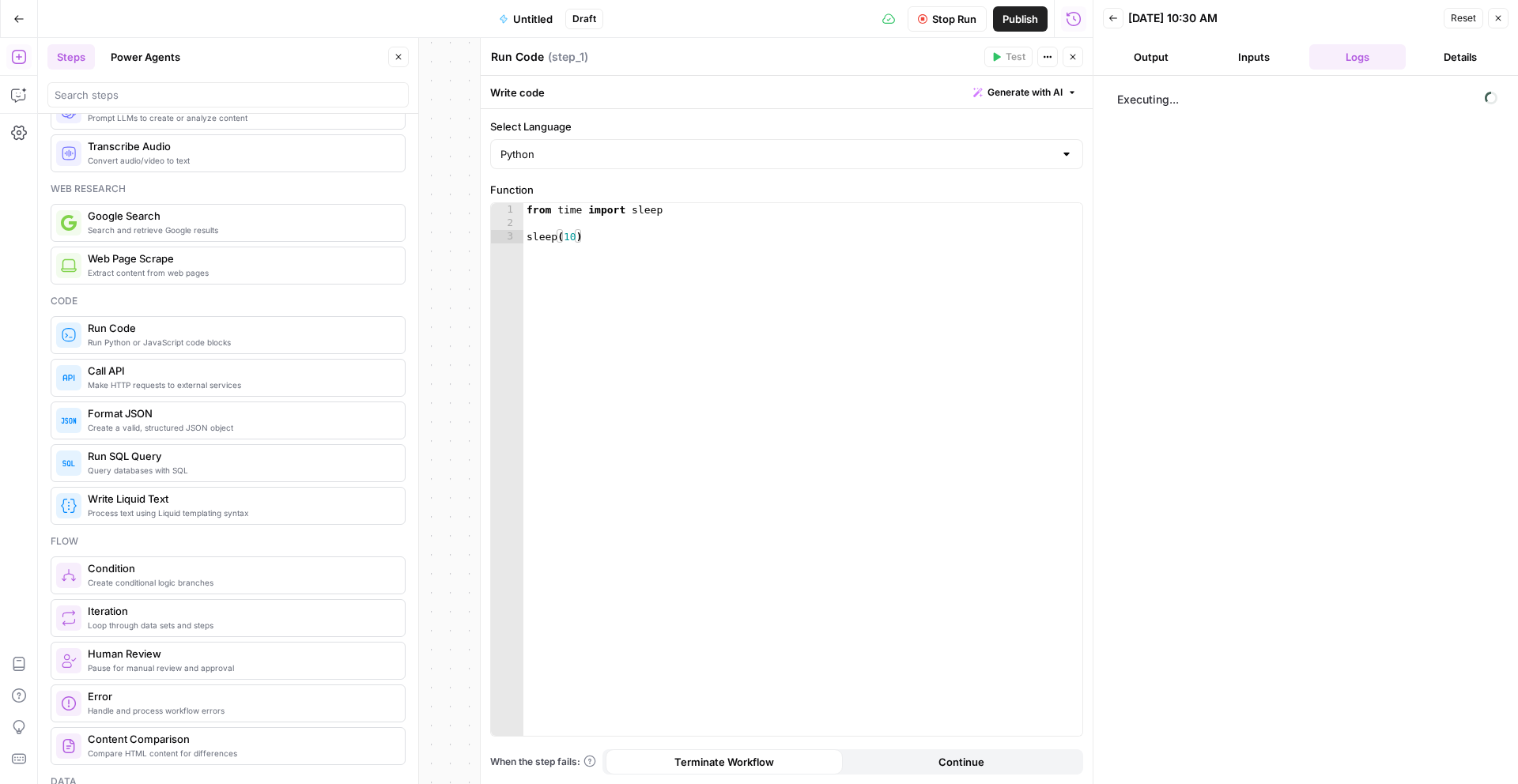
click at [397, 56] on icon "button" at bounding box center [399, 57] width 6 height 6
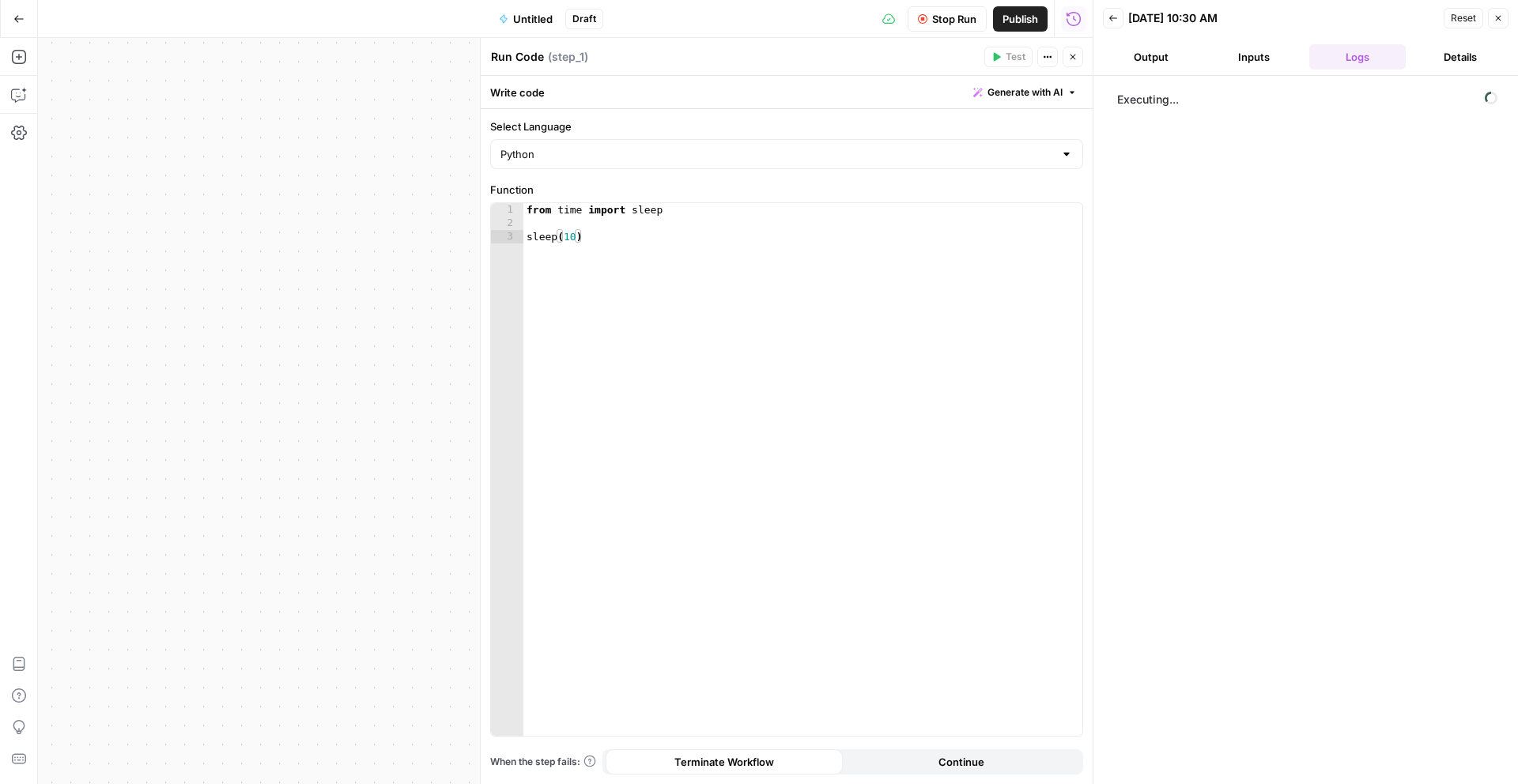
click at [527, 16] on span "Untitled" at bounding box center [532, 19] width 39 height 16
click at [133, 117] on input "Name" at bounding box center [228, 118] width 347 height 16
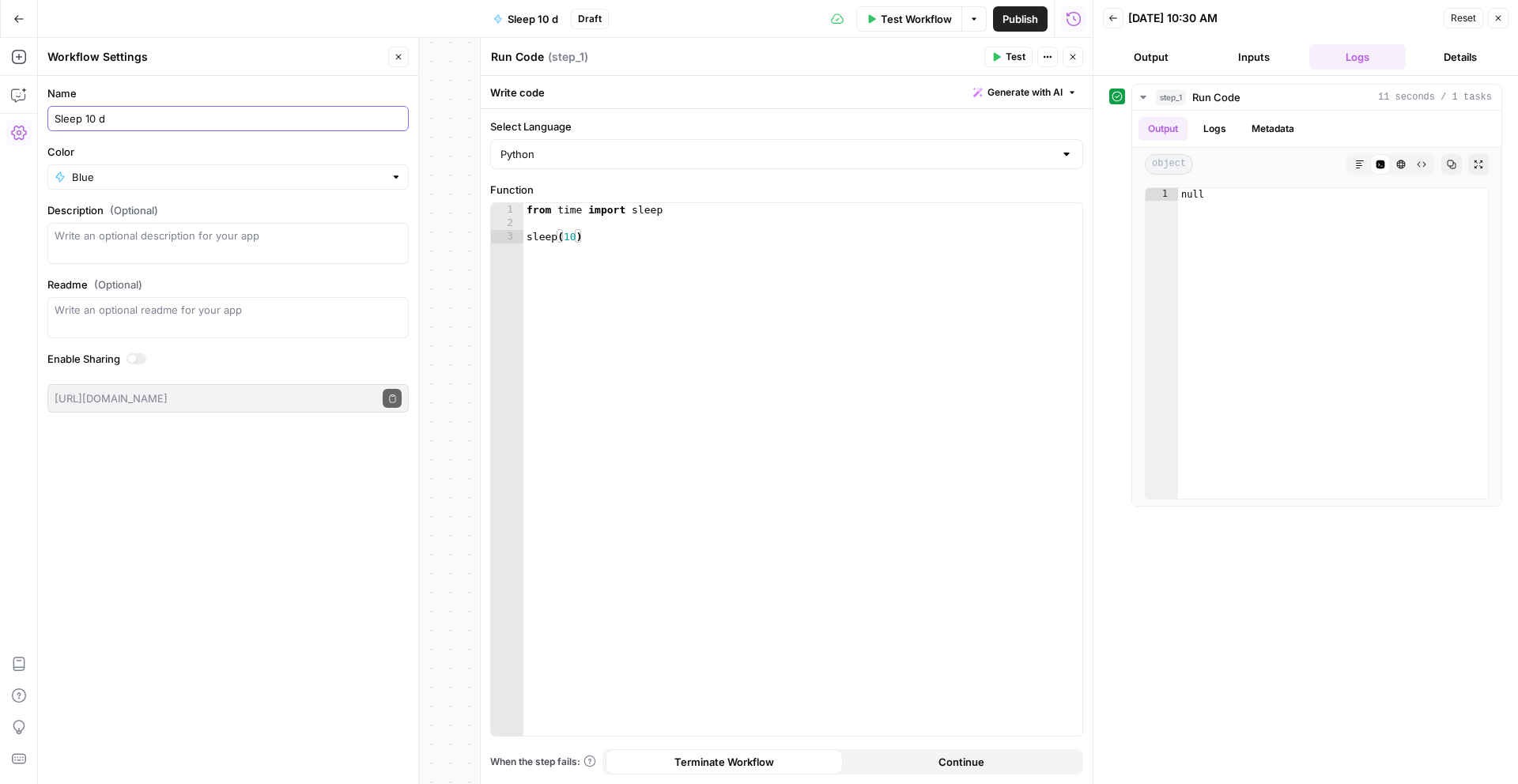
type input "Sleep 10 d"
click at [1024, 18] on span "Publish" at bounding box center [1020, 19] width 35 height 16
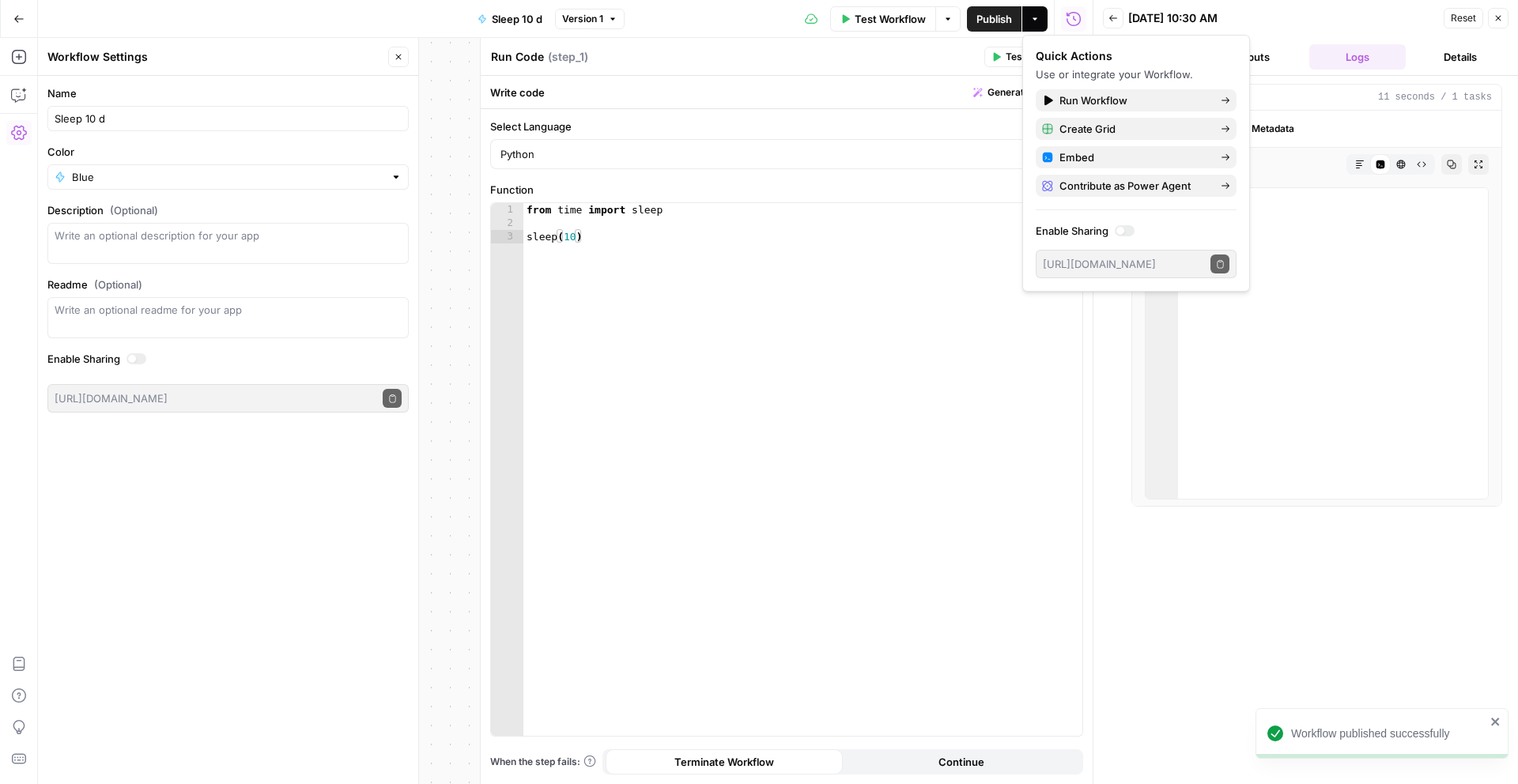
click at [1501, 28] on button "Close" at bounding box center [1498, 18] width 21 height 21
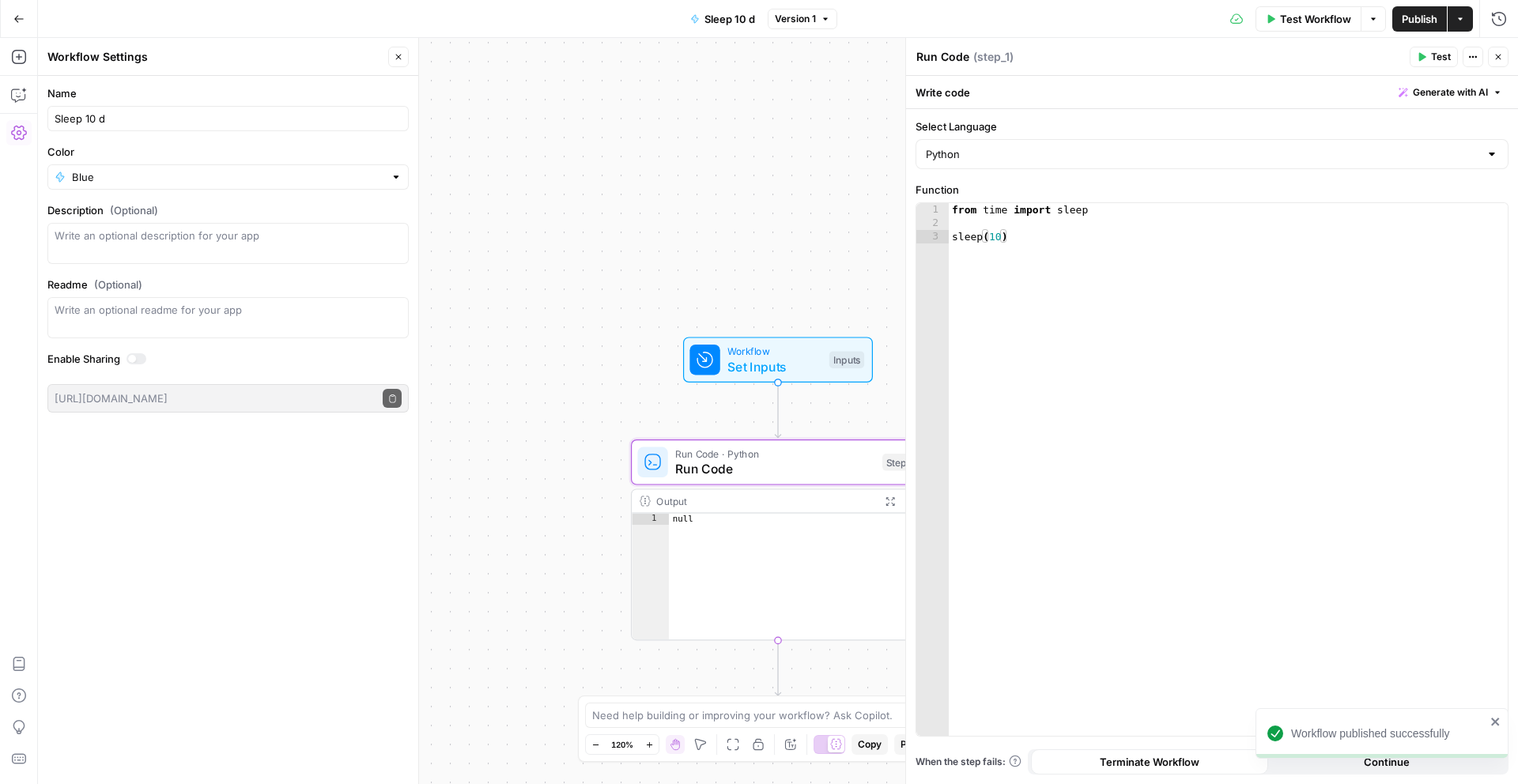
click at [402, 58] on icon "button" at bounding box center [399, 57] width 10 height 10
click at [1456, 18] on icon "button" at bounding box center [1460, 19] width 10 height 10
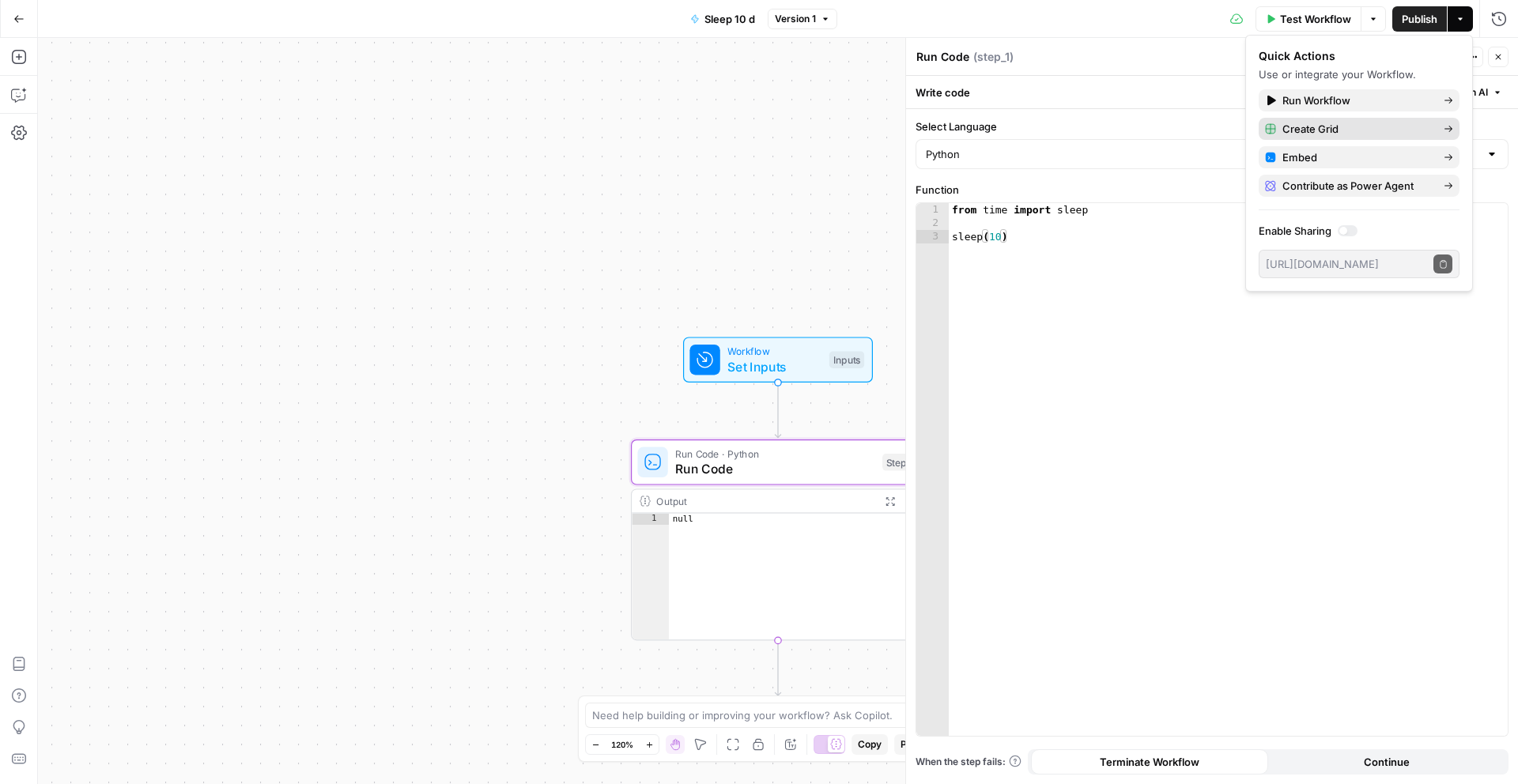
click at [1359, 125] on span "Create Grid" at bounding box center [1356, 129] width 149 height 16
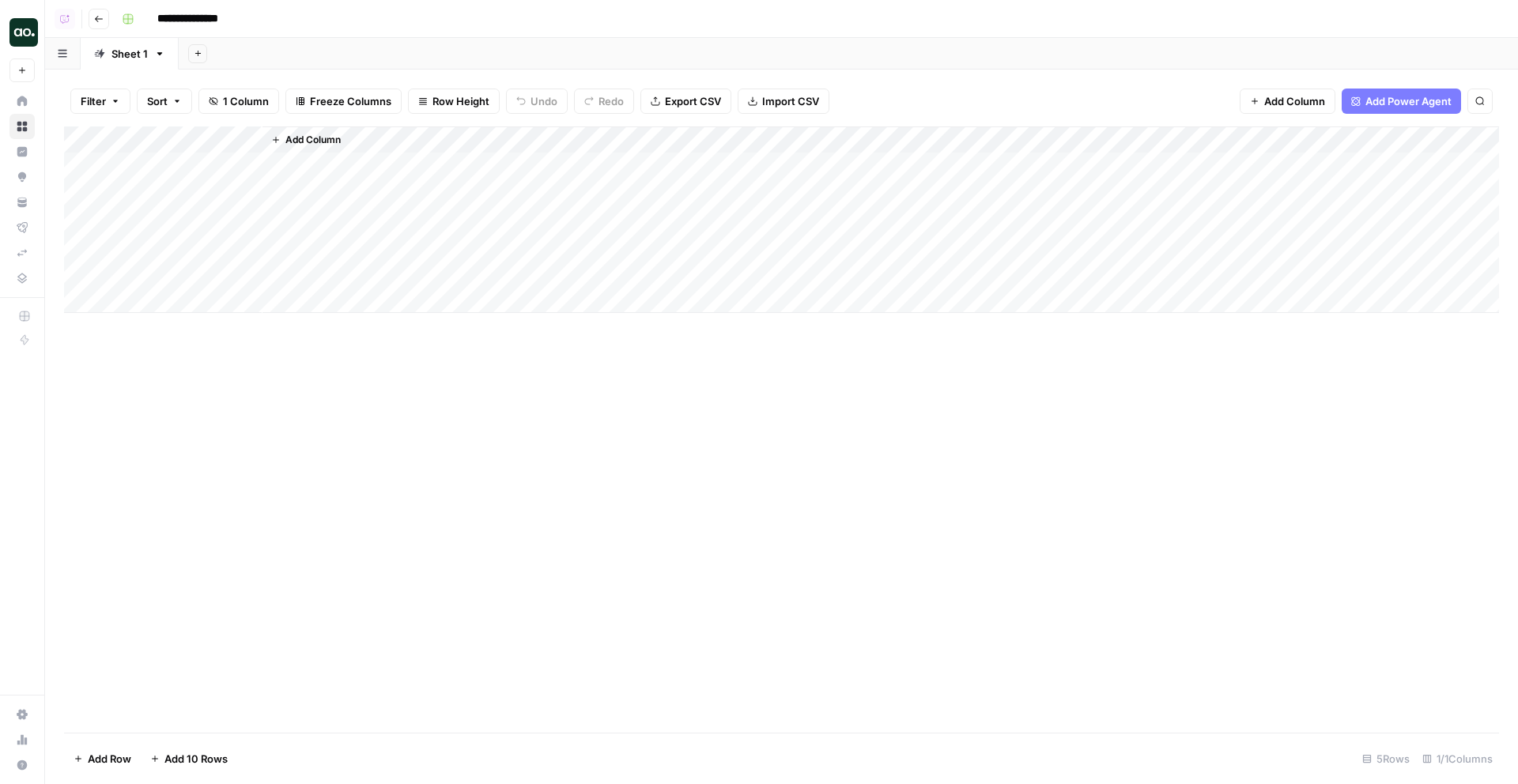
click at [246, 137] on div "Add Column" at bounding box center [781, 219] width 1435 height 186
click at [191, 308] on div "Add Column" at bounding box center [781, 219] width 1435 height 186
click at [186, 325] on div "Add Column" at bounding box center [781, 233] width 1435 height 214
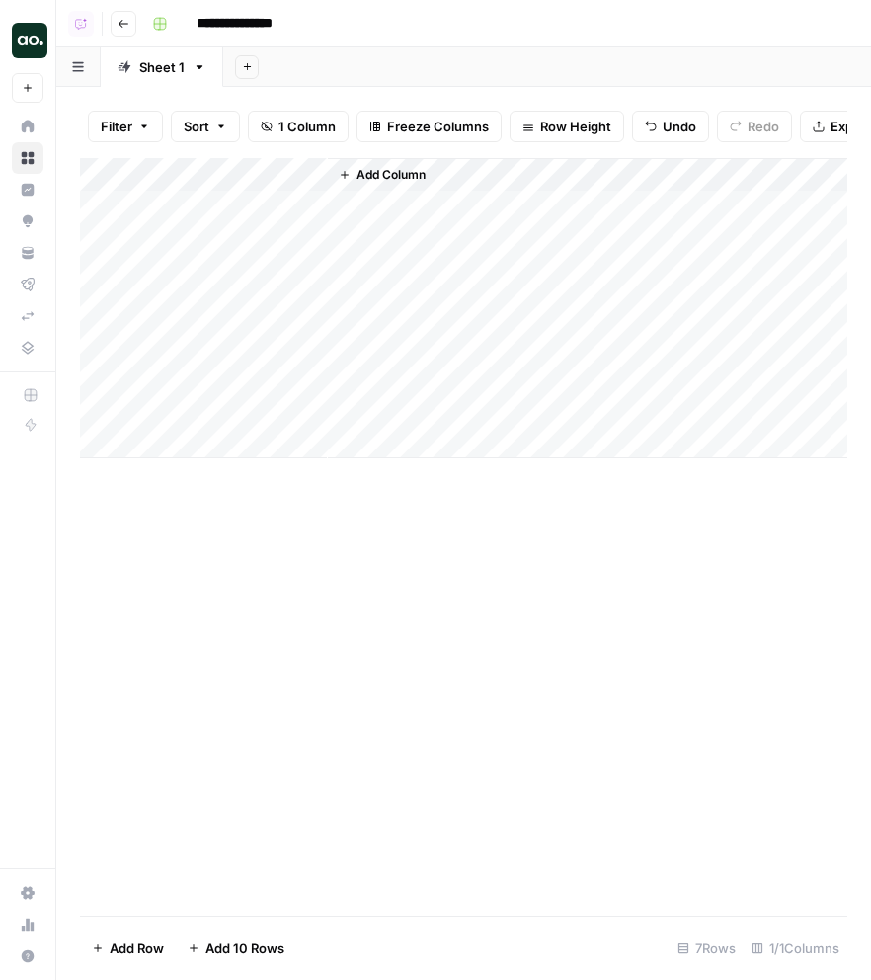
click at [237, 407] on div "Add Column" at bounding box center [464, 308] width 768 height 300
click at [310, 412] on div at bounding box center [238, 408] width 181 height 37
click at [307, 409] on div at bounding box center [238, 408] width 181 height 37
click at [306, 407] on div at bounding box center [238, 408] width 181 height 37
click at [306, 408] on div at bounding box center [238, 408] width 181 height 37
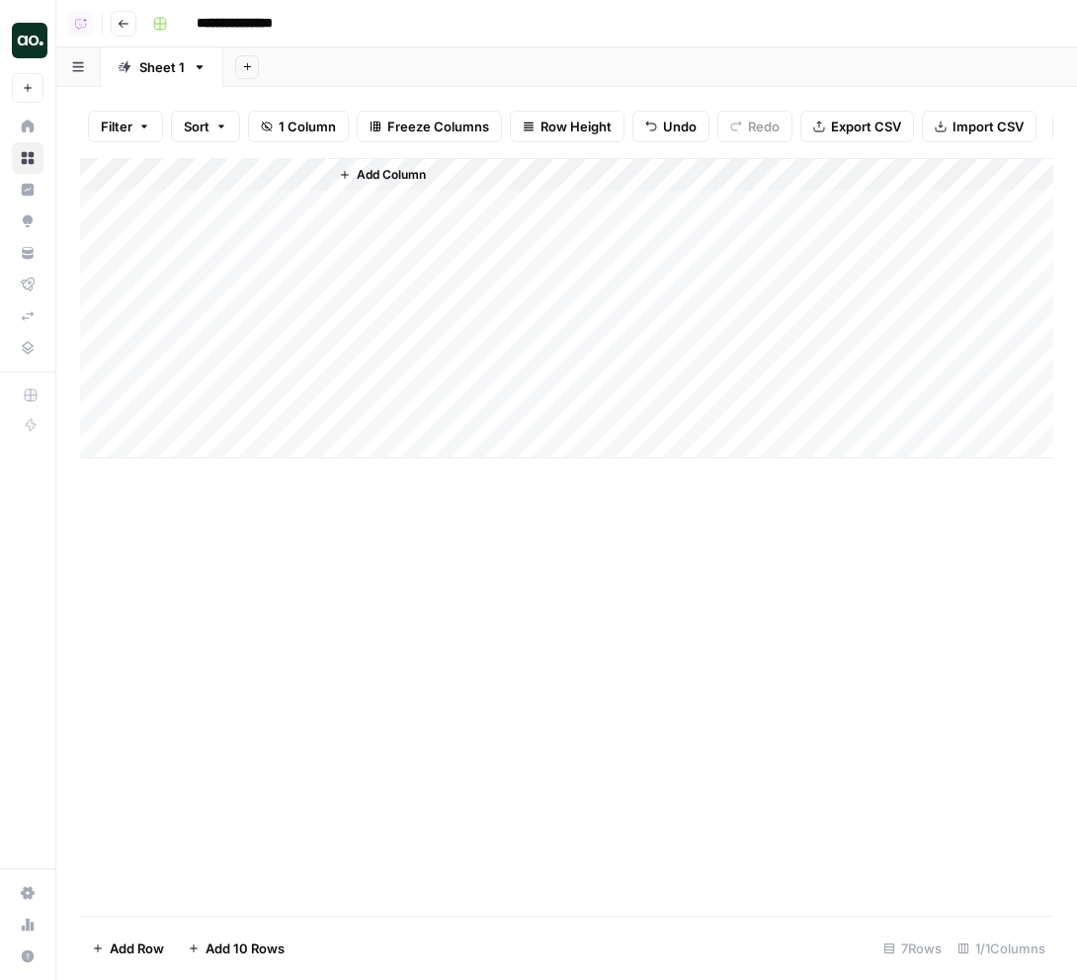
click at [316, 411] on div at bounding box center [238, 408] width 181 height 37
click at [305, 410] on div at bounding box center [238, 408] width 181 height 37
click at [307, 409] on div at bounding box center [238, 408] width 181 height 37
click at [308, 408] on div at bounding box center [238, 408] width 181 height 37
click at [309, 410] on div at bounding box center [238, 408] width 181 height 37
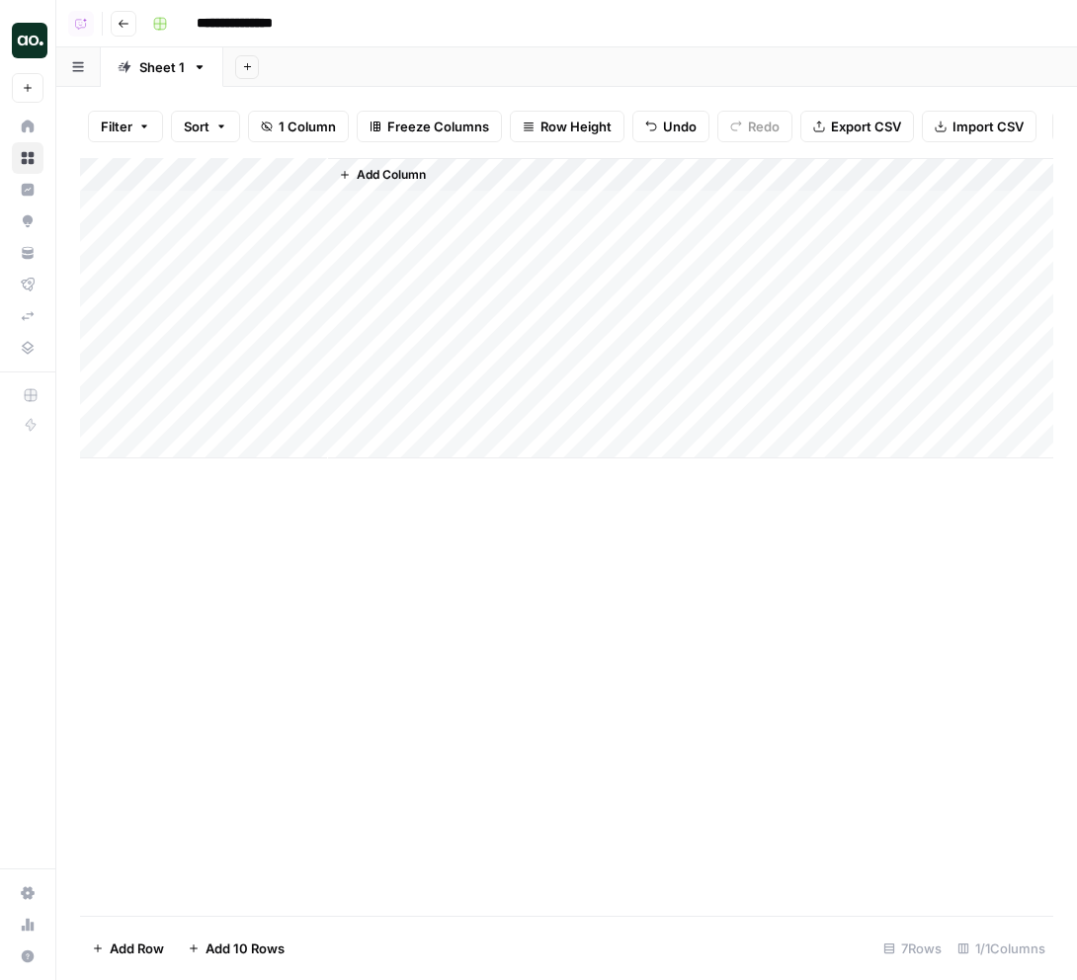
click at [309, 408] on div at bounding box center [238, 408] width 181 height 37
click at [231, 377] on div "Add Column" at bounding box center [566, 308] width 973 height 300
click at [312, 374] on div "Add Column" at bounding box center [566, 308] width 973 height 300
click at [306, 175] on div "Add Column" at bounding box center [566, 308] width 973 height 300
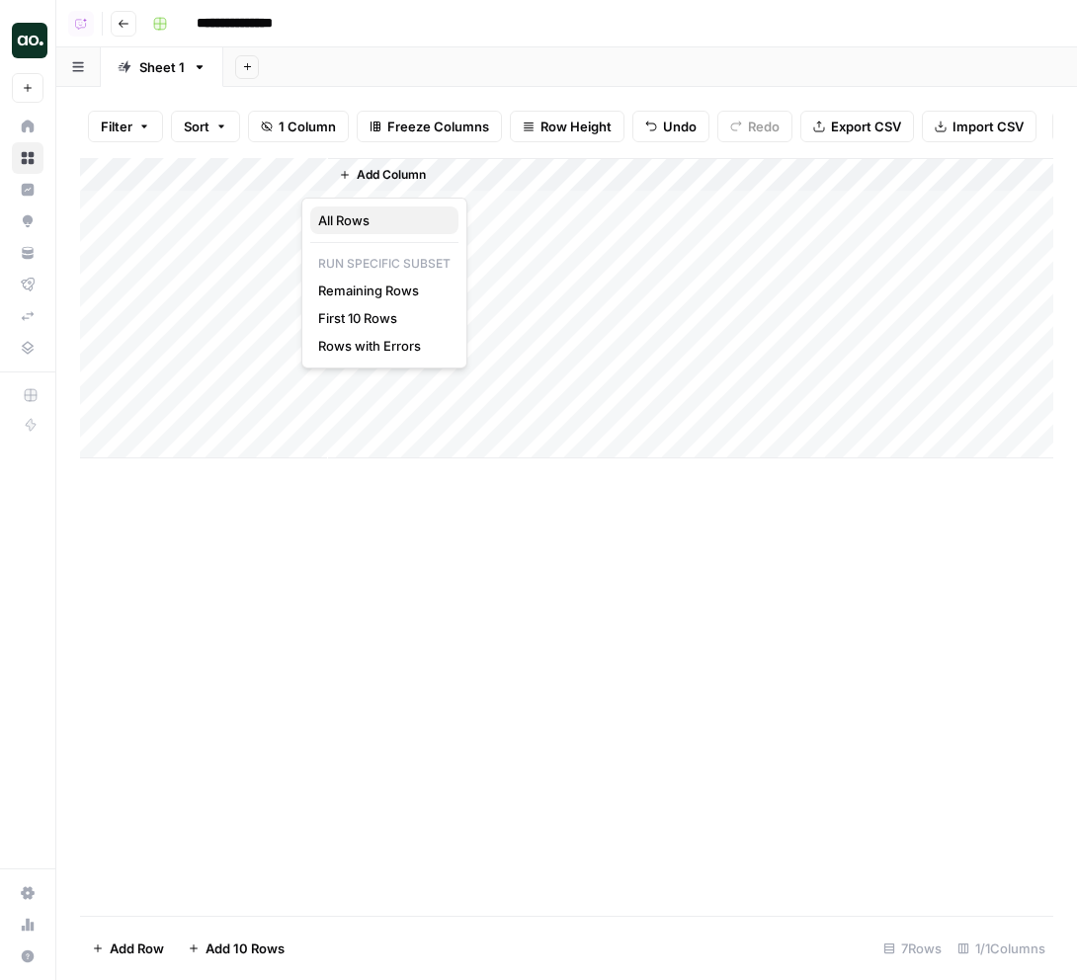
click at [358, 223] on span "All Rows" at bounding box center [380, 220] width 124 height 20
click at [311, 176] on div "Add Column" at bounding box center [566, 308] width 973 height 300
